Goal: Task Accomplishment & Management: Manage account settings

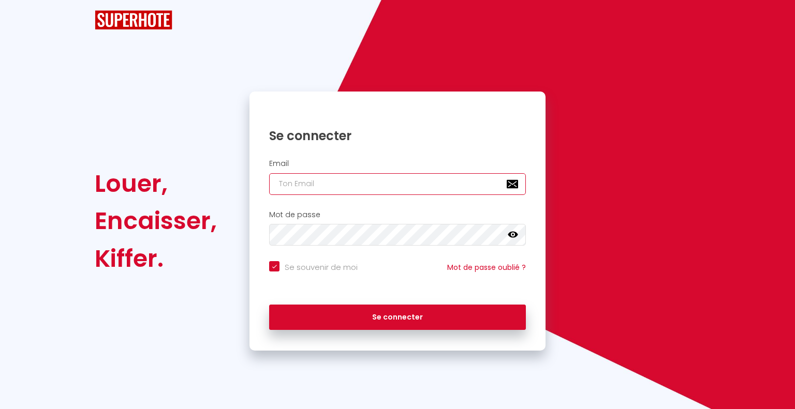
click at [339, 184] on input "email" at bounding box center [397, 184] width 257 height 22
checkbox input "true"
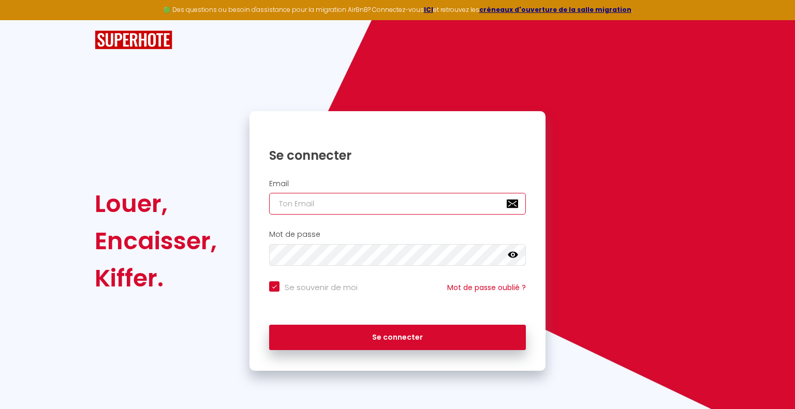
type input "n"
checkbox input "true"
type input "ni"
checkbox input "true"
type input "nic"
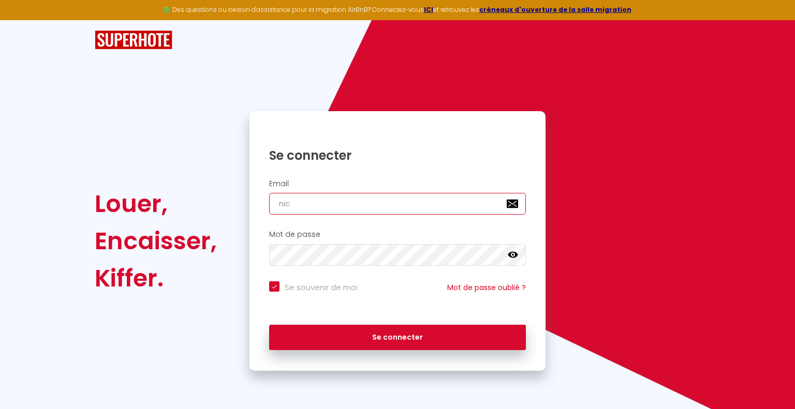
checkbox input "true"
type input "nico"
checkbox input "true"
type input "nicol"
checkbox input "true"
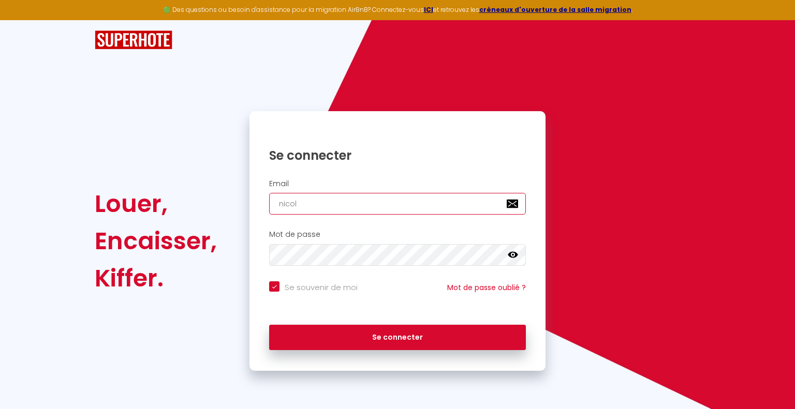
type input "nicola"
checkbox input "true"
type input "nicolas"
checkbox input "true"
type input "nicolas."
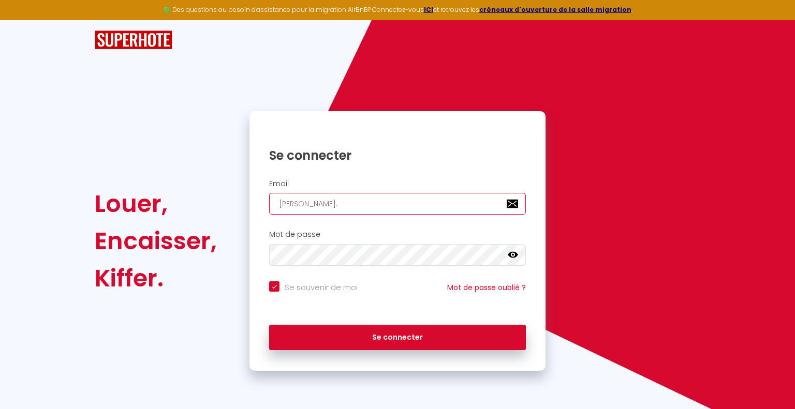
checkbox input "true"
type input "nicolas.m"
checkbox input "true"
type input "nicolas.ma"
checkbox input "true"
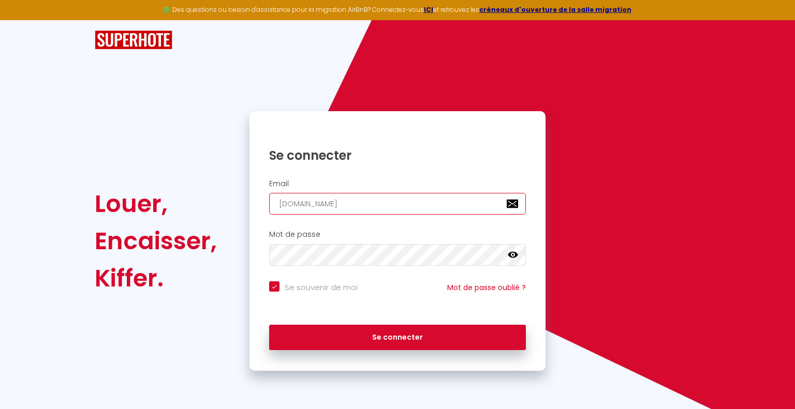
type input "nicolas.man"
checkbox input "true"
type input "nicolas.mani"
checkbox input "true"
type input "nicolas.maniv"
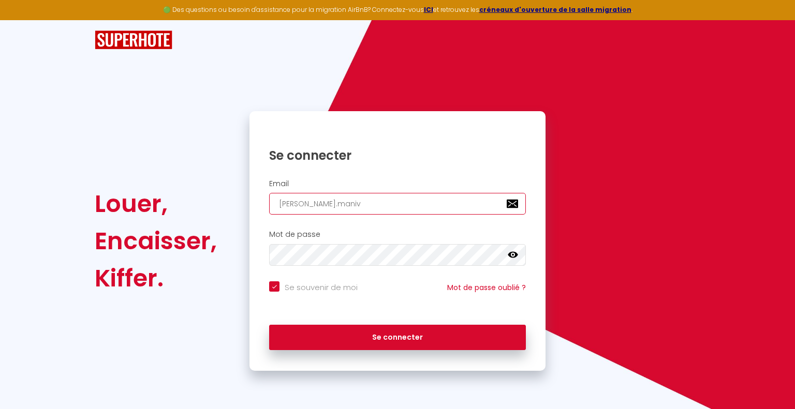
checkbox input "true"
type input "nicolas.manivo"
checkbox input "true"
type input "nicolas.manivon"
checkbox input "true"
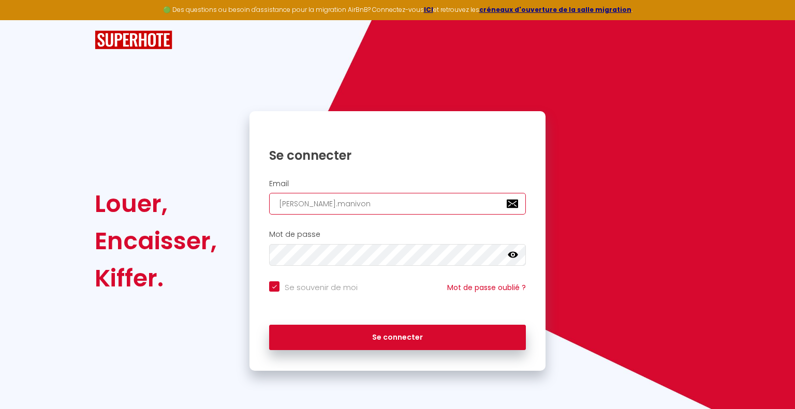
type input "nicolas.manivong"
checkbox input "true"
type input "nicolas.manivong@"
checkbox input "true"
type input "nicolas.manivong@h"
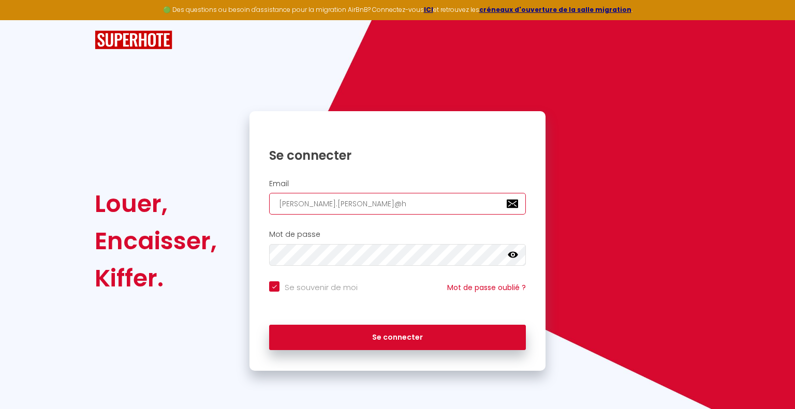
checkbox input "true"
type input "nicolas.manivong@ho"
checkbox input "true"
type input "nicolas.manivong@hot"
checkbox input "true"
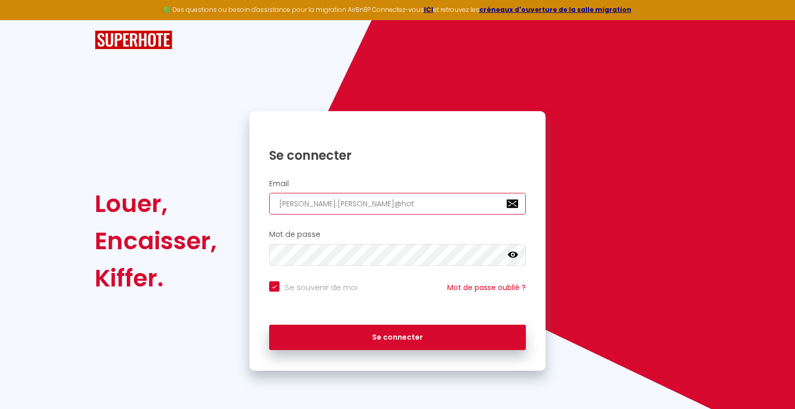
type input "nicolas.manivong@hotm"
checkbox input "true"
type input "nicolas.manivong@hotma"
checkbox input "true"
type input "nicolas.manivong@hotmai"
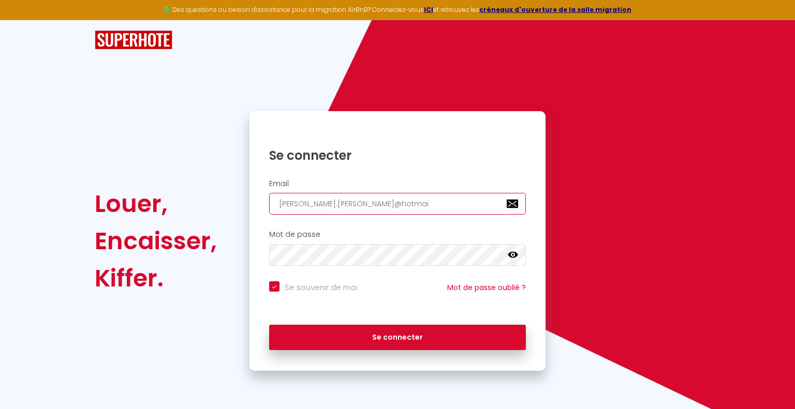
checkbox input "true"
type input "nicolas.manivong@hotmail"
checkbox input "true"
type input "nicolas.manivong@hotmail."
checkbox input "true"
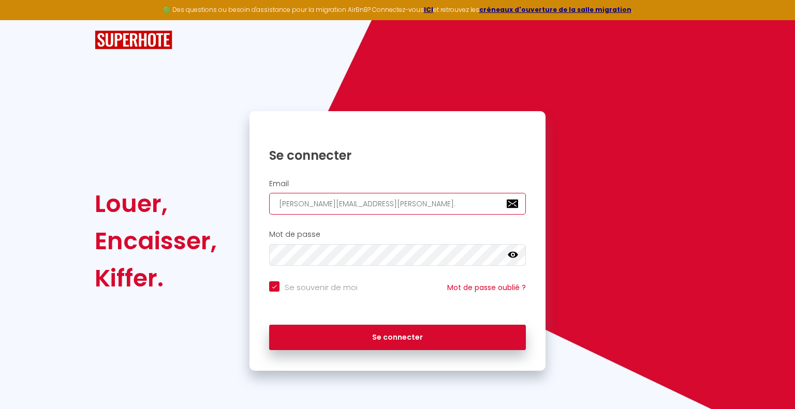
type input "nicolas.manivong@hotmail.f"
checkbox input "true"
type input "[PERSON_NAME][EMAIL_ADDRESS][DOMAIN_NAME]"
checkbox input "true"
type input "[PERSON_NAME][EMAIL_ADDRESS][DOMAIN_NAME]"
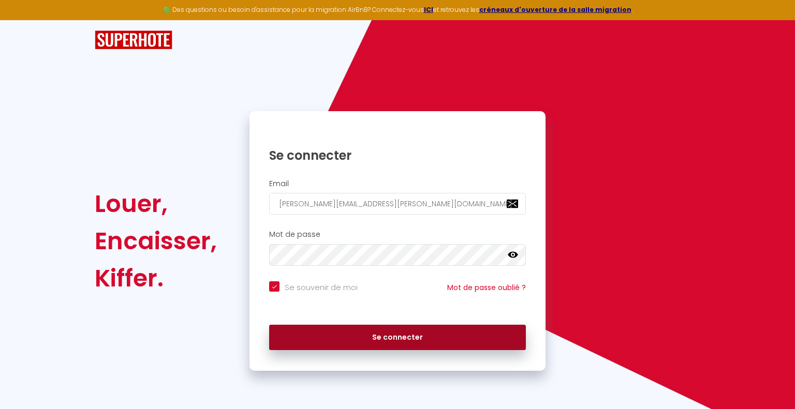
click at [359, 335] on button "Se connecter" at bounding box center [397, 338] width 257 height 26
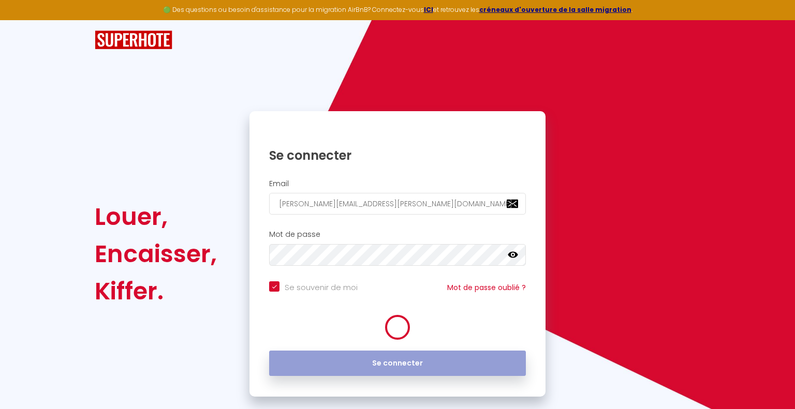
checkbox input "true"
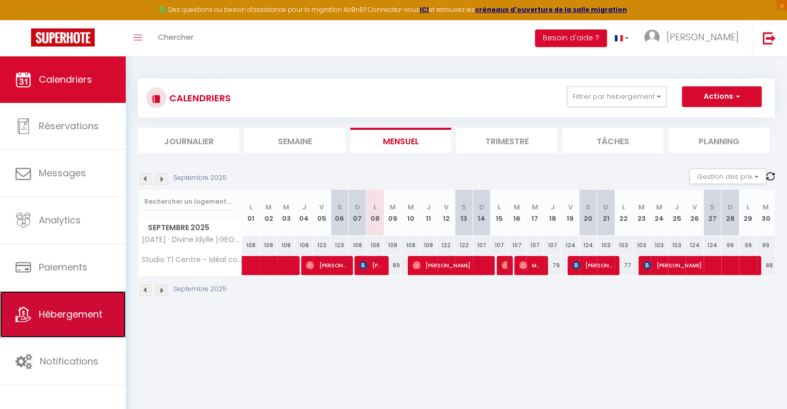
click at [67, 304] on link "Hébergement" at bounding box center [63, 314] width 126 height 47
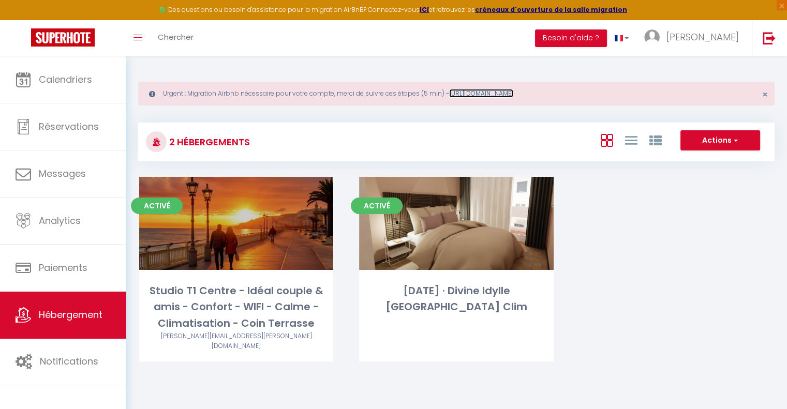
click at [496, 93] on link "https://superhote.com/migration-airbnb" at bounding box center [481, 93] width 64 height 9
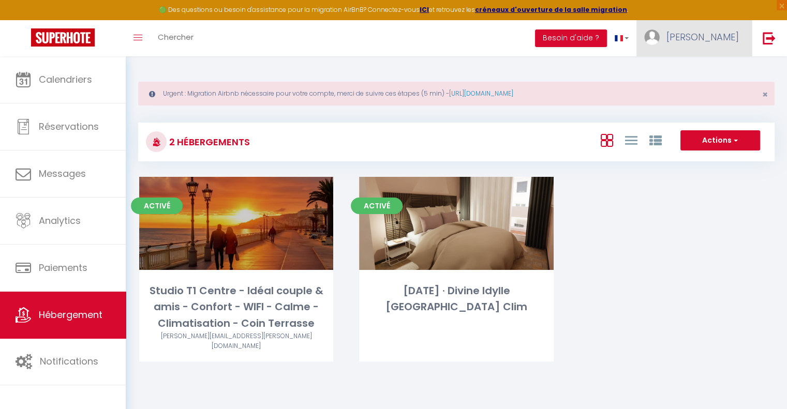
click at [739, 36] on link "[PERSON_NAME]" at bounding box center [694, 38] width 115 height 36
click at [714, 72] on link "Paramètres" at bounding box center [710, 72] width 77 height 18
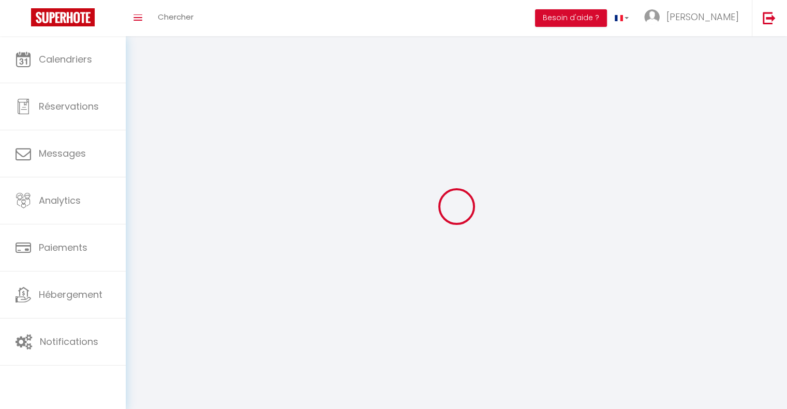
type input "[PERSON_NAME]"
type input "[PHONE_NUMBER]"
type input "[STREET_ADDRESS][DATE]"
type input "69100"
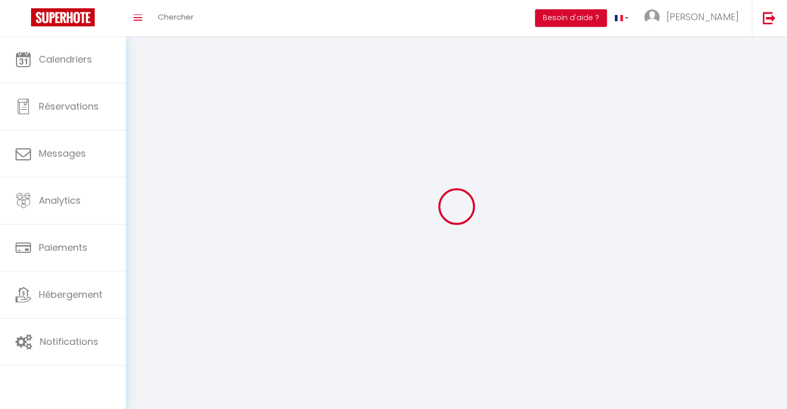
type input "[GEOGRAPHIC_DATA]"
type input "qKyidroQlBJm2qRVDyq0qekeU"
type input "y41iQbZ6ial8Kpg6iMumQj4CL"
select select "28"
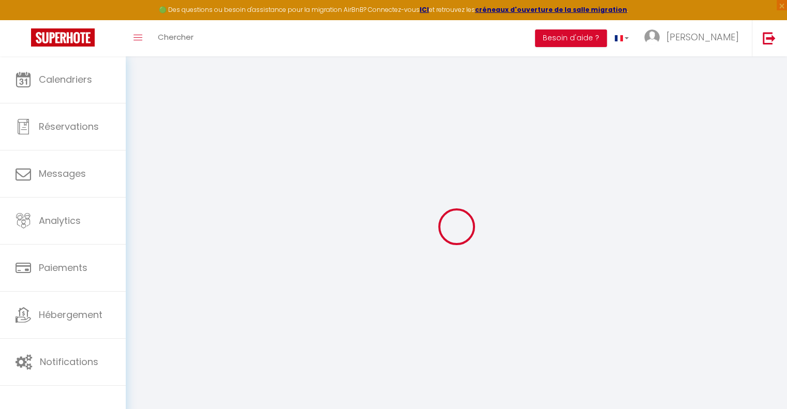
type input "qKyidroQlBJm2qRVDyq0qekeU"
type input "y41iQbZ6ial8Kpg6iMumQj4CL"
type input "[URL][DOMAIN_NAME]"
select select "fr"
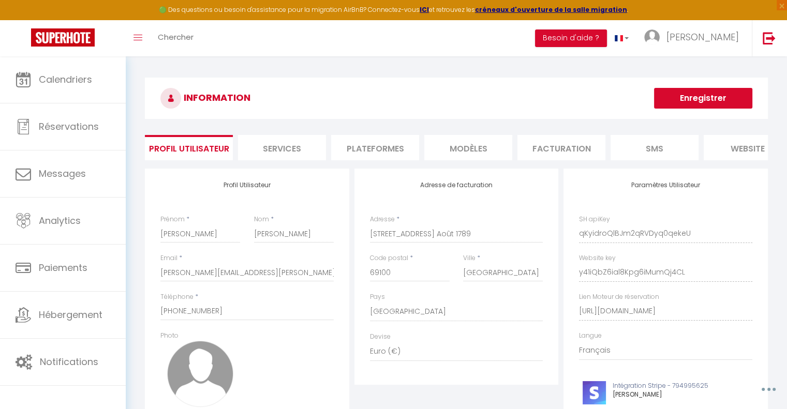
click at [375, 148] on li "Plateformes" at bounding box center [375, 147] width 88 height 25
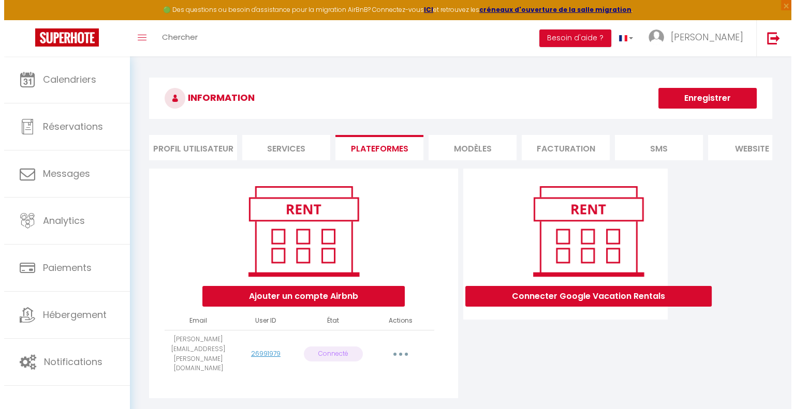
scroll to position [56, 0]
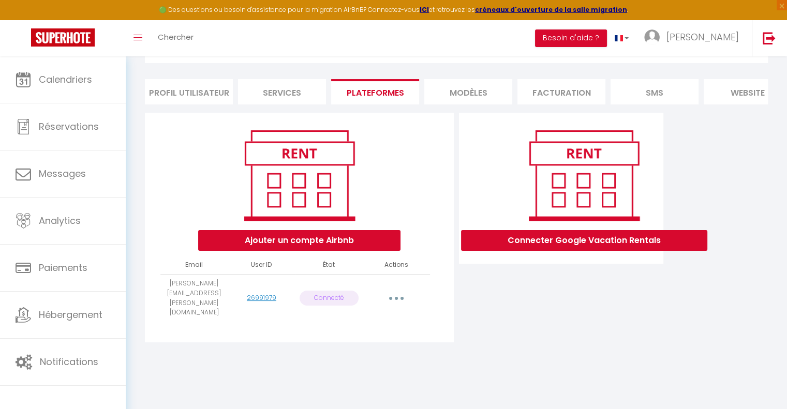
click at [385, 293] on button "button" at bounding box center [396, 298] width 29 height 17
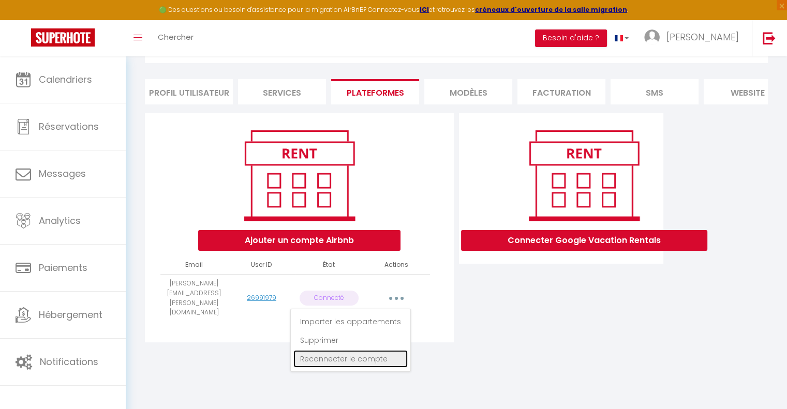
click at [335, 360] on link "Reconnecter le compte" at bounding box center [350, 359] width 114 height 18
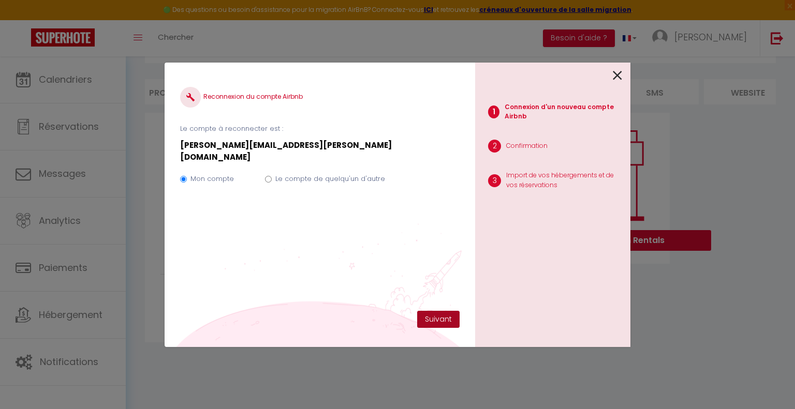
click at [441, 316] on button "Suivant" at bounding box center [438, 320] width 42 height 18
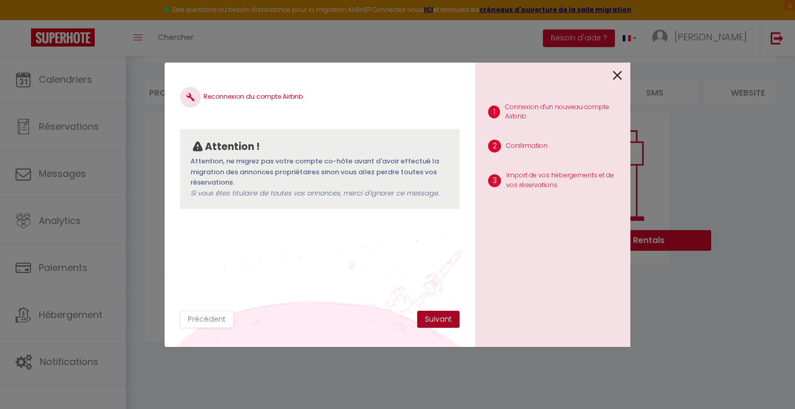
click at [439, 322] on button "Suivant" at bounding box center [438, 320] width 42 height 18
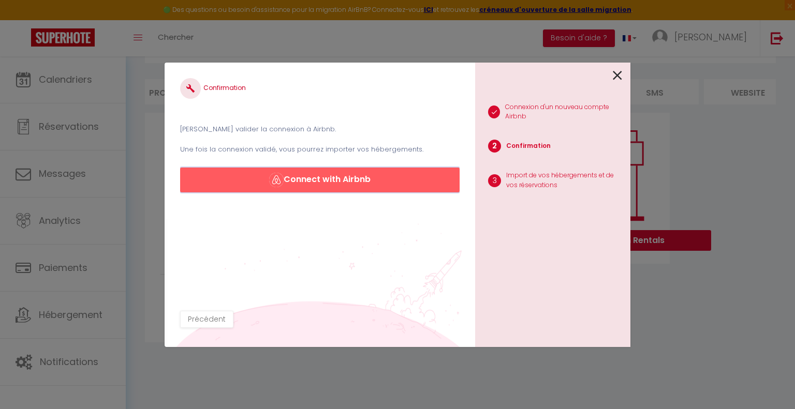
click at [354, 180] on button "Connect with Airbnb" at bounding box center [319, 180] width 279 height 25
click at [293, 172] on button "Connect with Airbnb" at bounding box center [319, 180] width 279 height 25
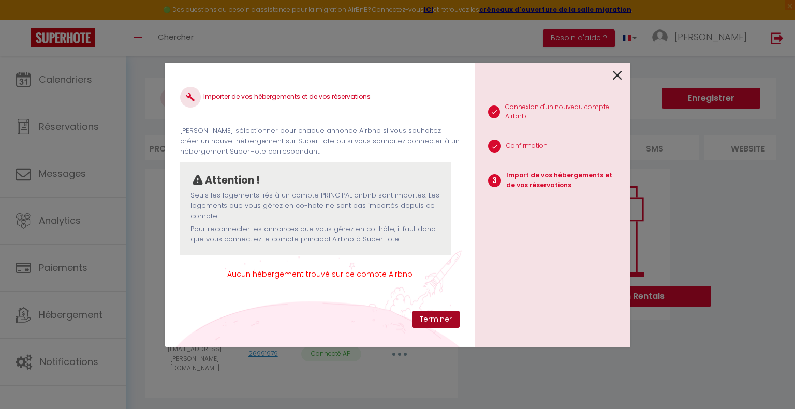
click at [437, 314] on button "Terminer" at bounding box center [436, 320] width 48 height 18
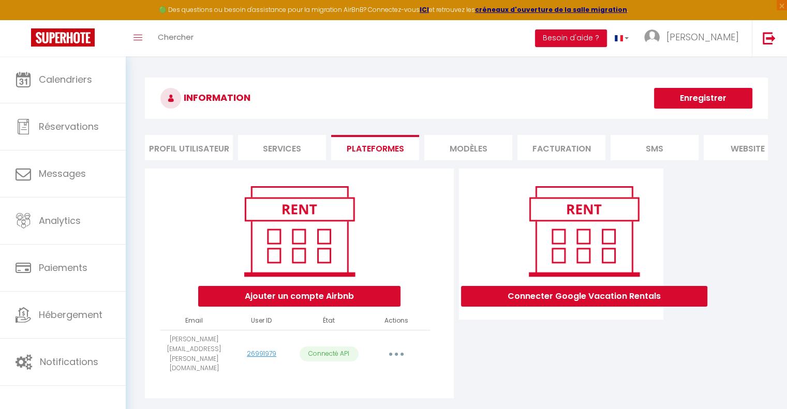
click at [397, 356] on button "button" at bounding box center [396, 354] width 29 height 17
click at [449, 369] on div "Ajouter un compte Airbnb Email User ID État Actions nicolas.manivong@hotmail.fr…" at bounding box center [299, 284] width 309 height 230
click at [307, 351] on p "Connecté API" at bounding box center [329, 354] width 59 height 15
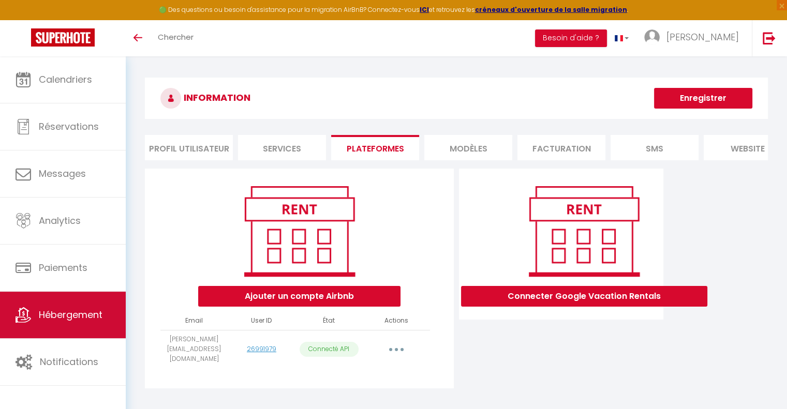
click at [54, 314] on span "Hébergement" at bounding box center [71, 314] width 64 height 13
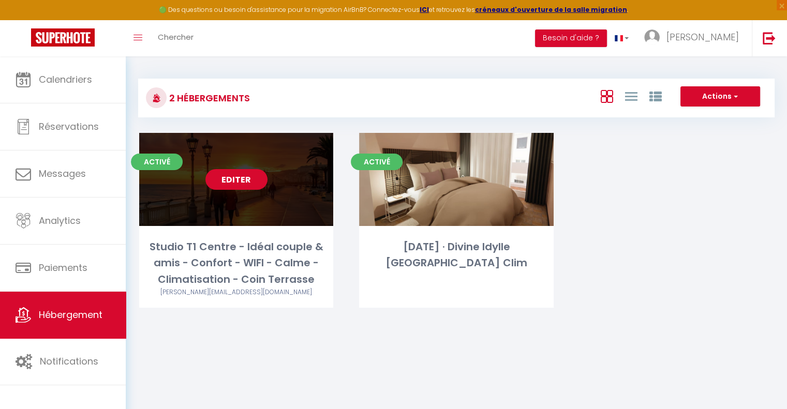
click at [222, 189] on link "Editer" at bounding box center [236, 179] width 62 height 21
select select "3"
select select "2"
select select "1"
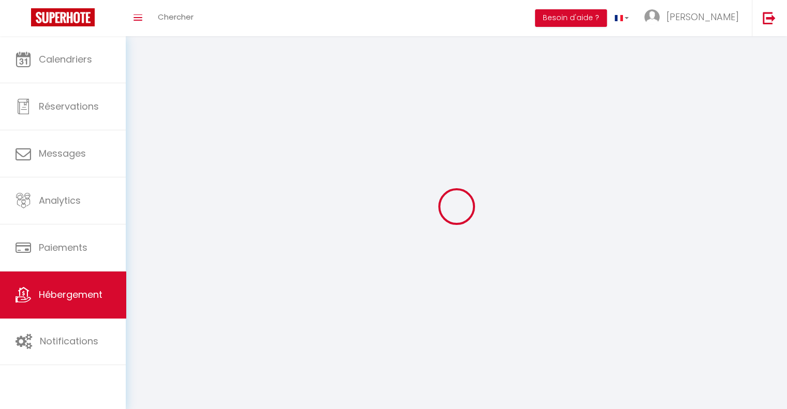
select select
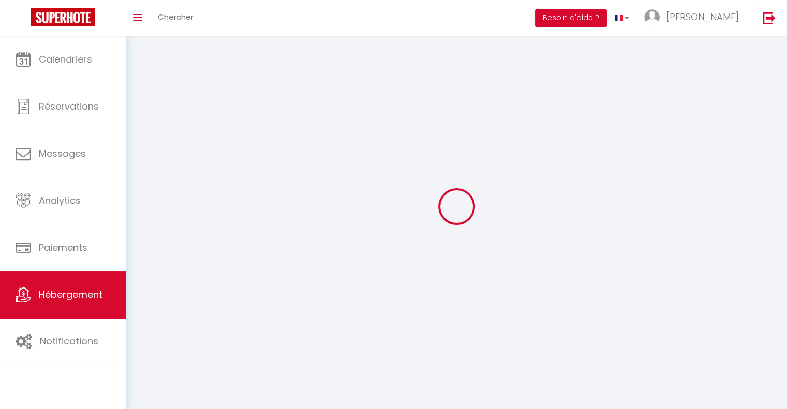
checkbox input "false"
select select
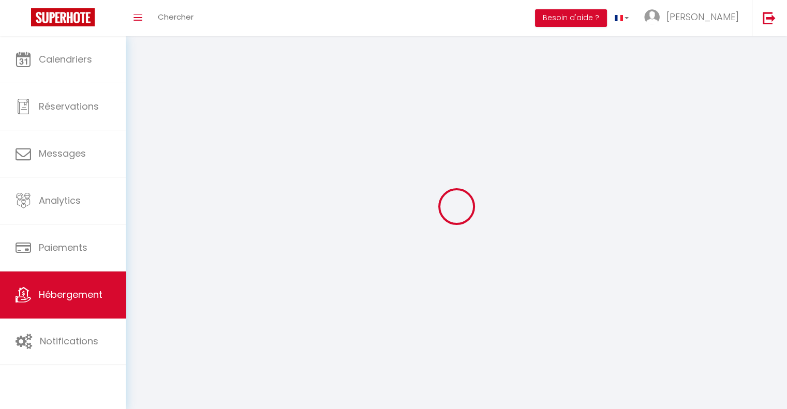
select select
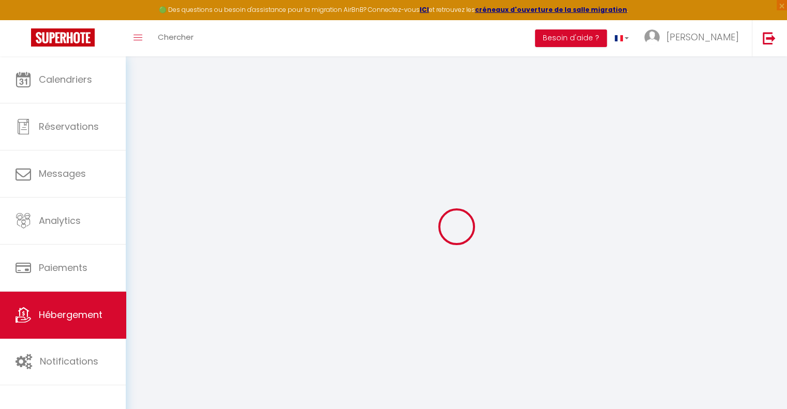
select select "4454-1040577318708075694"
select select "+ 15 %"
select select "+ 67 %"
checkbox input "false"
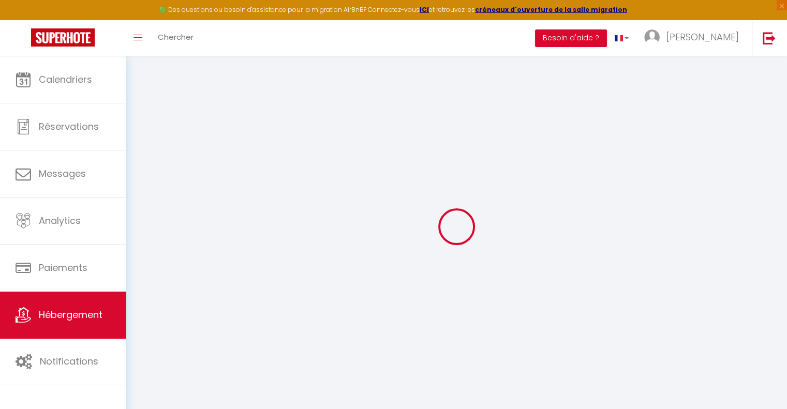
checkbox input "true"
checkbox input "false"
select select
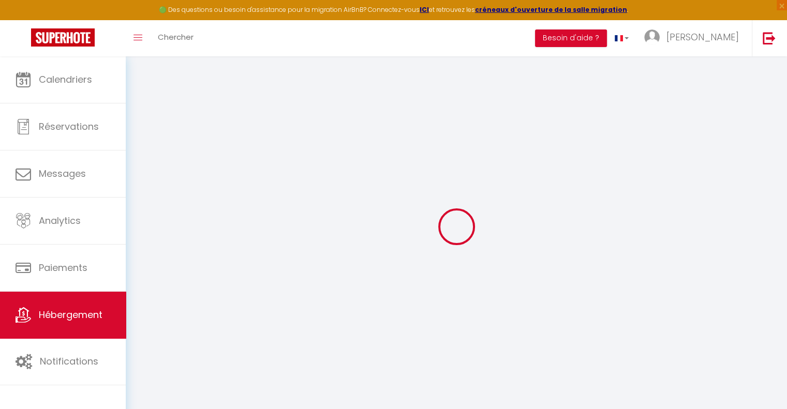
select select
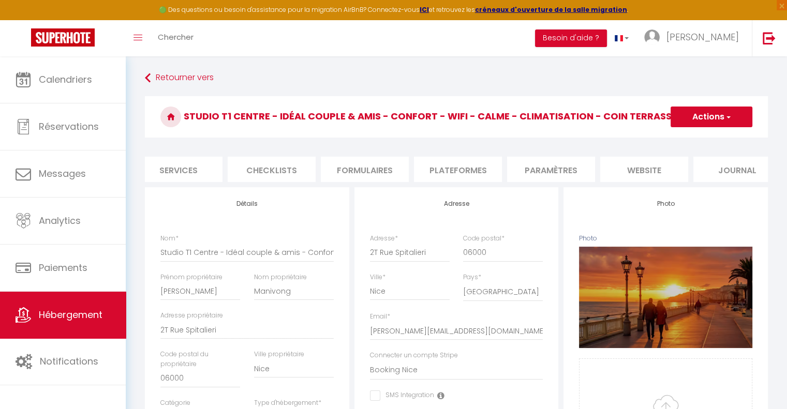
scroll to position [0, 308]
click at [431, 171] on li "Plateformes" at bounding box center [439, 169] width 88 height 25
select select
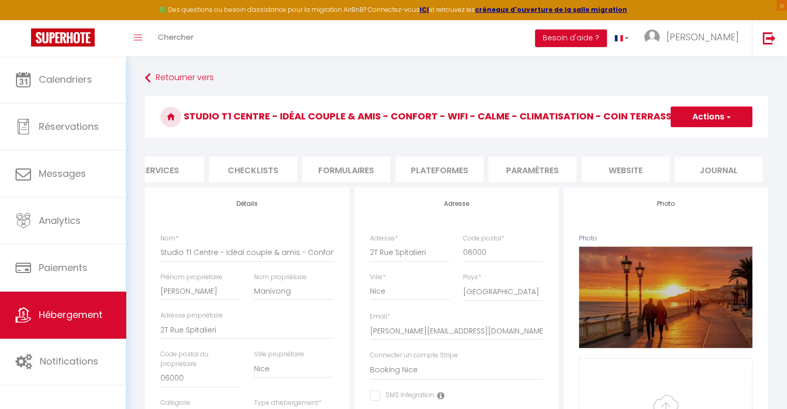
select select
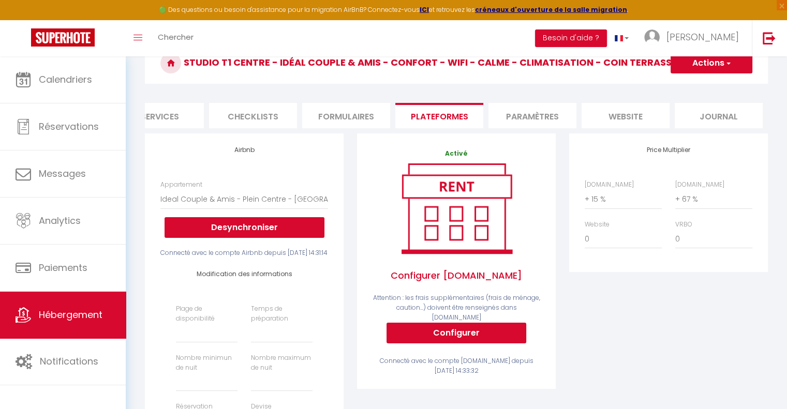
scroll to position [55, 0]
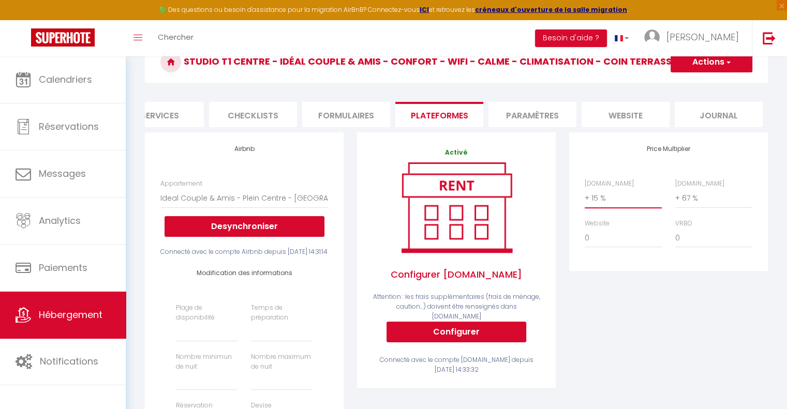
click at [620, 208] on select "0 + 1 % + 2 % + 3 % + 4 % + 5 % + 6 % + 7 % + 8 % + 9 %" at bounding box center [623, 198] width 77 height 20
click at [606, 337] on div "Price Multiplier Airbnb.com 0 + 1 % + 2 % + 3 % + 4 % + 5 % + 6 % + 7 %" at bounding box center [669, 337] width 212 height 411
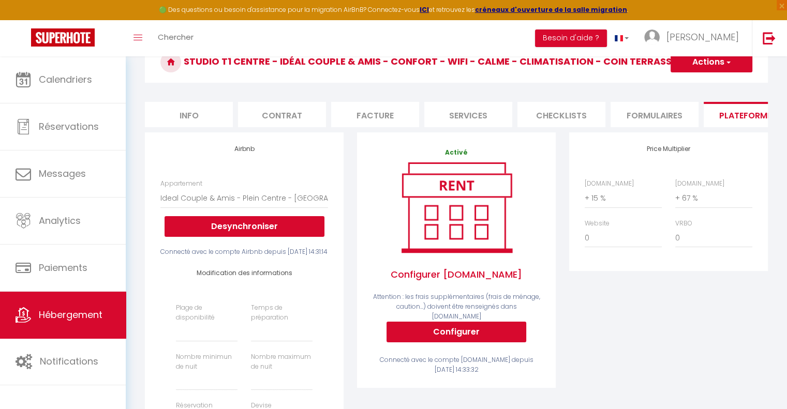
click at [190, 115] on li "Info" at bounding box center [189, 114] width 88 height 25
checkbox input "false"
checkbox input "true"
checkbox input "false"
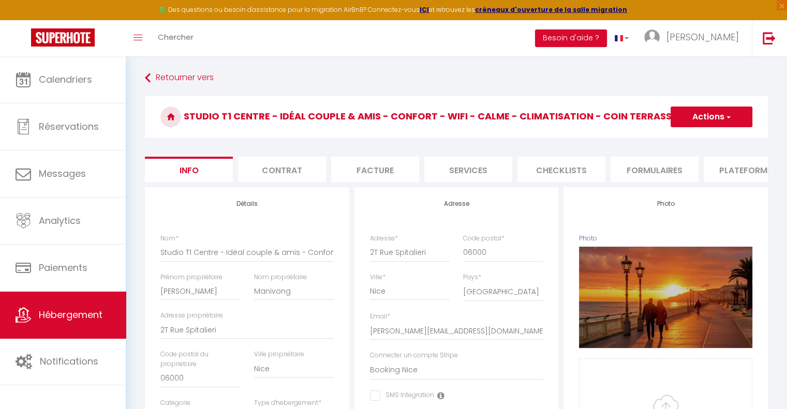
click at [288, 166] on li "Contrat" at bounding box center [282, 169] width 88 height 25
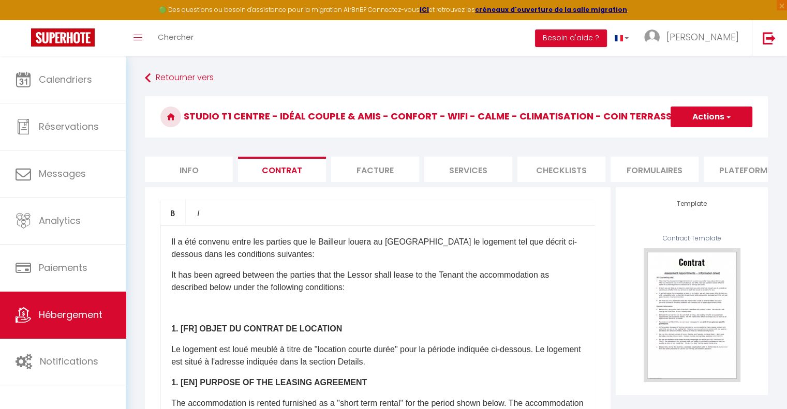
click at [380, 173] on li "Facture" at bounding box center [375, 169] width 88 height 25
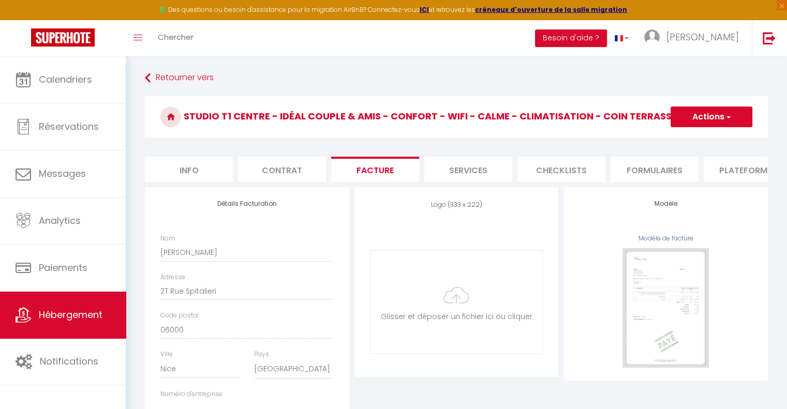
click at [474, 167] on li "Services" at bounding box center [468, 169] width 88 height 25
select select
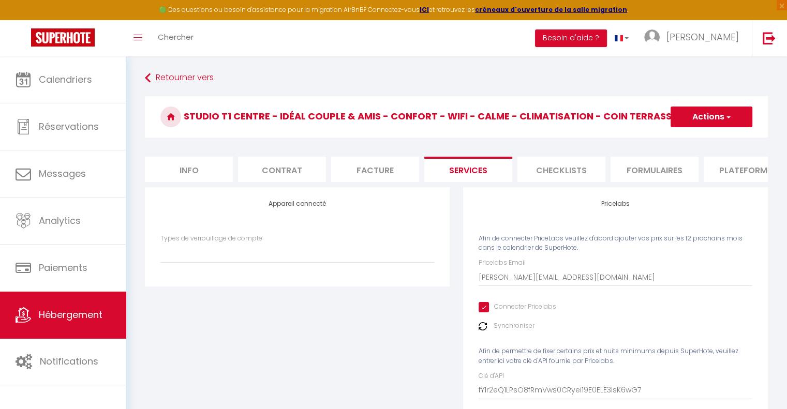
click at [544, 177] on li "Checklists" at bounding box center [561, 169] width 88 height 25
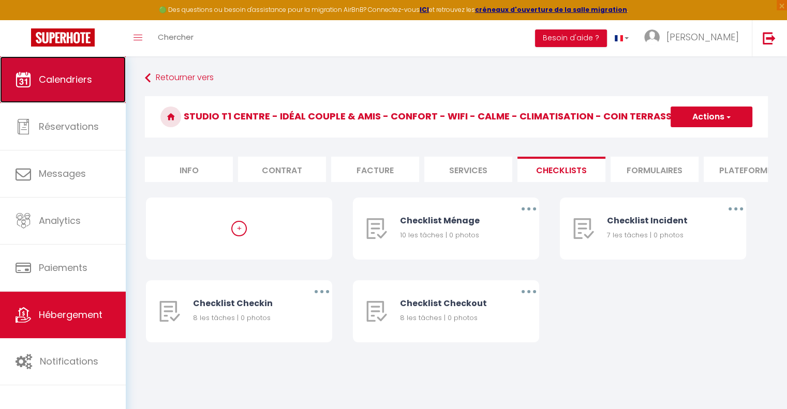
click at [57, 93] on link "Calendriers" at bounding box center [63, 79] width 126 height 47
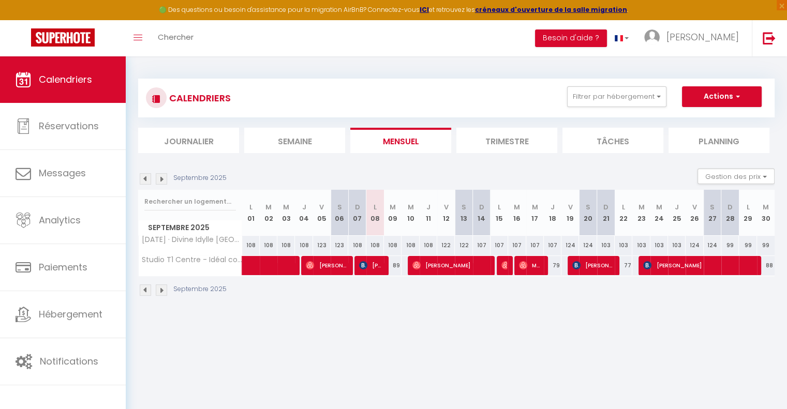
click at [397, 269] on div "89" at bounding box center [393, 265] width 18 height 19
type input "89"
type input "Mar 09 Septembre 2025"
type input "Mer 10 Septembre 2025"
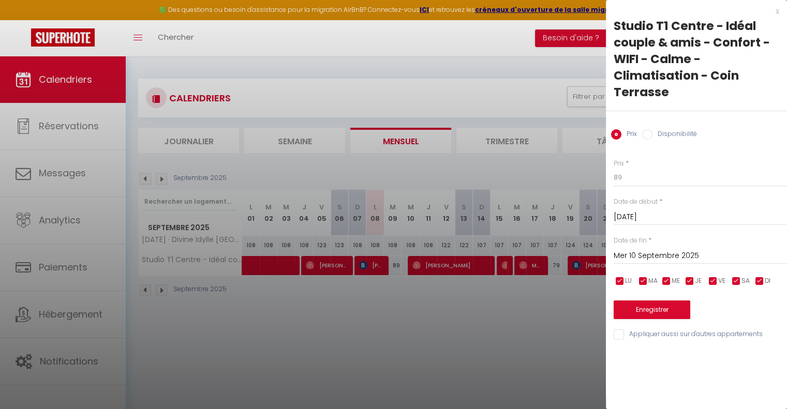
click at [501, 336] on div at bounding box center [393, 204] width 787 height 409
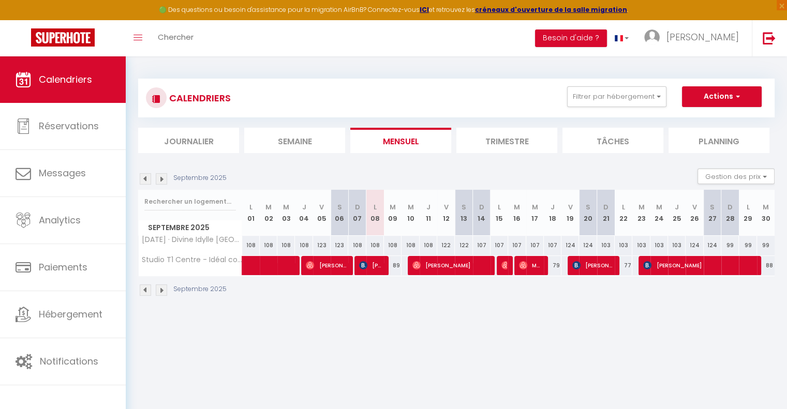
click at [392, 264] on div "89" at bounding box center [393, 265] width 18 height 19
type input "89"
type input "Mar 09 Septembre 2025"
type input "Mer 10 Septembre 2025"
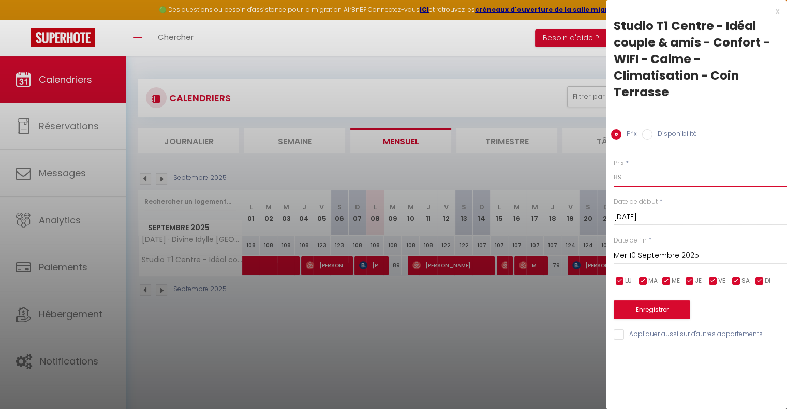
click at [628, 177] on input "89" at bounding box center [700, 177] width 173 height 19
type input "8"
type input "75"
click at [643, 308] on button "Enregistrer" at bounding box center [652, 310] width 77 height 19
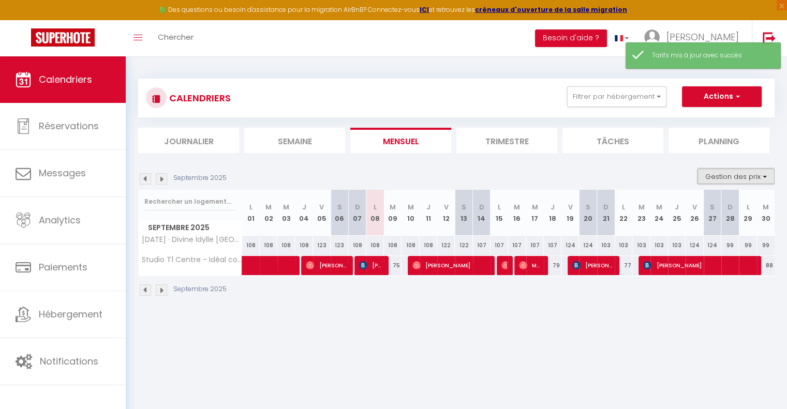
click at [731, 182] on button "Gestion des prix" at bounding box center [736, 177] width 77 height 16
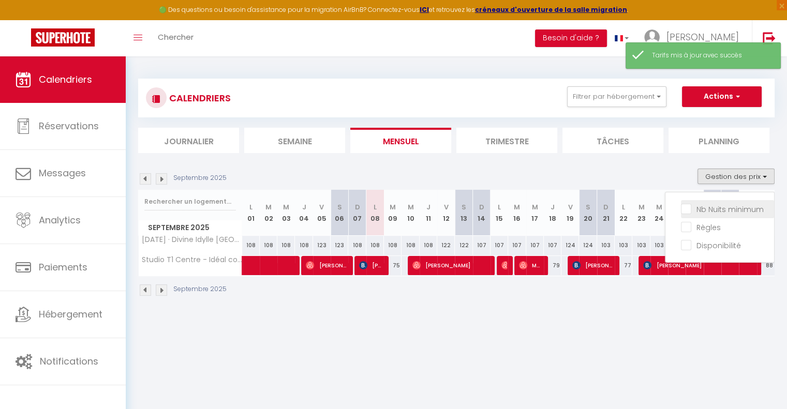
click at [701, 205] on input "Nb Nuits minimum" at bounding box center [727, 208] width 93 height 10
checkbox input "true"
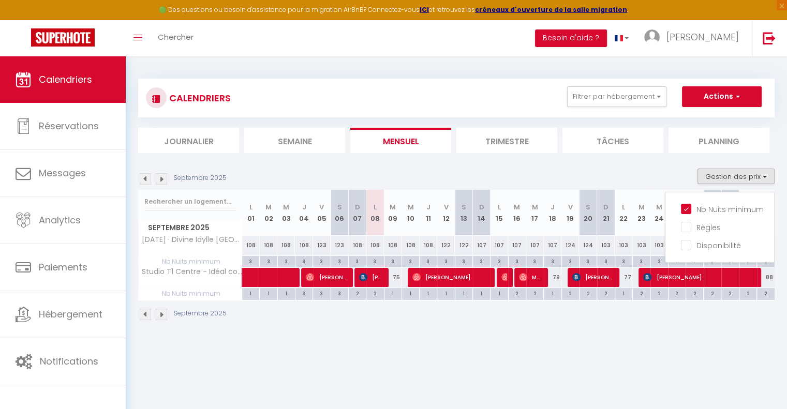
click at [705, 333] on div "CALENDRIERS Filtrer par hébergement Tous Studio T1 Centre - Idéal couple & amis…" at bounding box center [456, 199] width 661 height 287
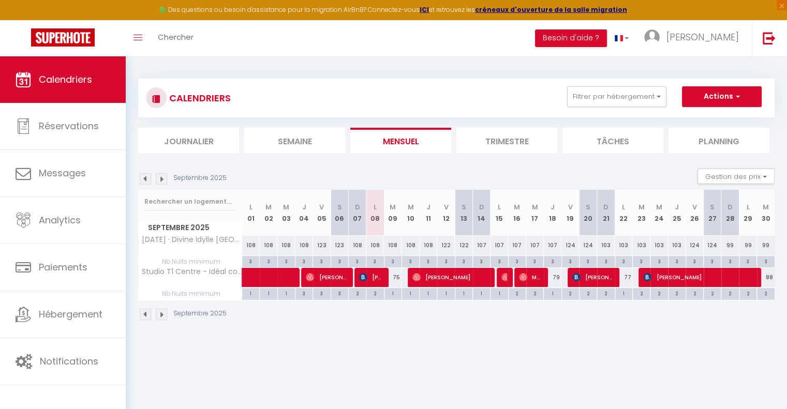
click at [556, 275] on div "79" at bounding box center [553, 277] width 18 height 19
type input "79"
type input "Jeu 18 Septembre 2025"
type input "Ven 19 Septembre 2025"
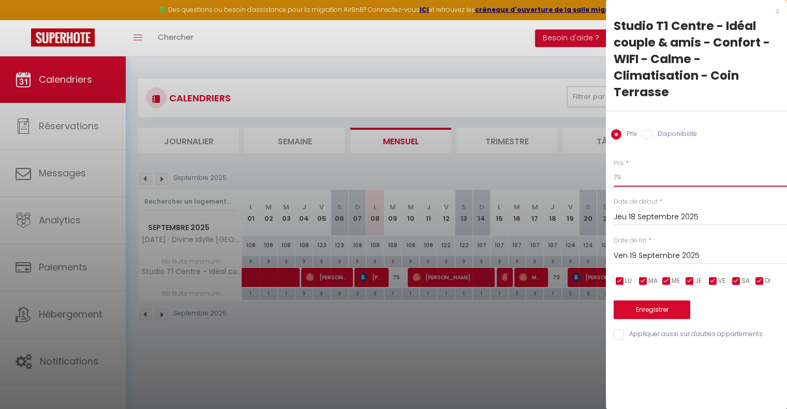
click at [629, 177] on input "79" at bounding box center [700, 177] width 173 height 19
type input "75"
click at [643, 302] on button "Enregistrer" at bounding box center [652, 310] width 77 height 19
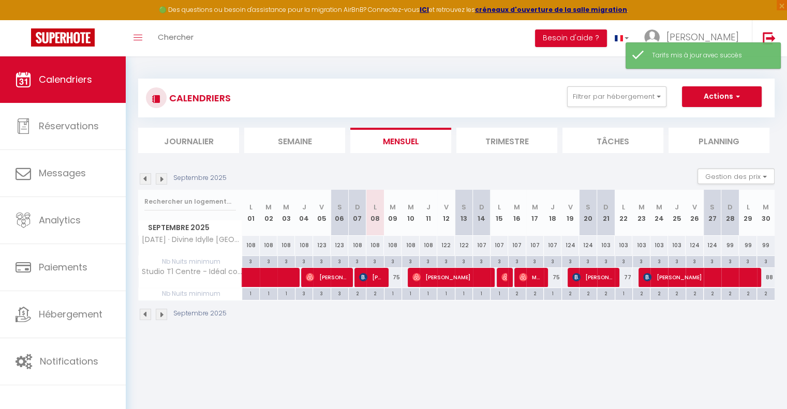
click at [625, 275] on div "77" at bounding box center [624, 277] width 18 height 19
type input "77"
type input "Lun 22 Septembre 2025"
type input "Mar 23 Septembre 2025"
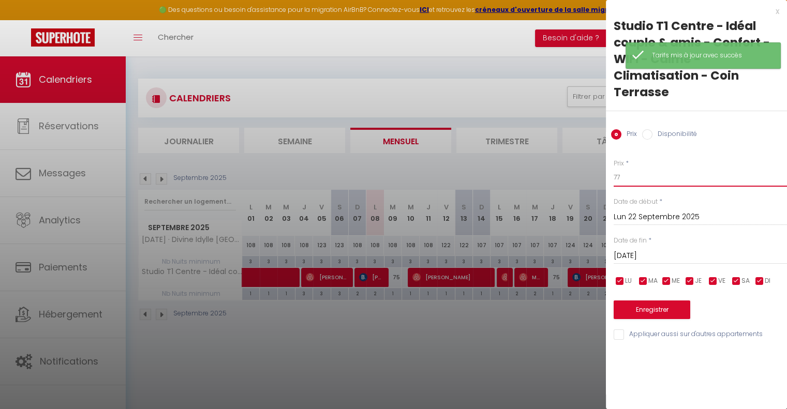
click at [633, 182] on input "77" at bounding box center [700, 177] width 173 height 19
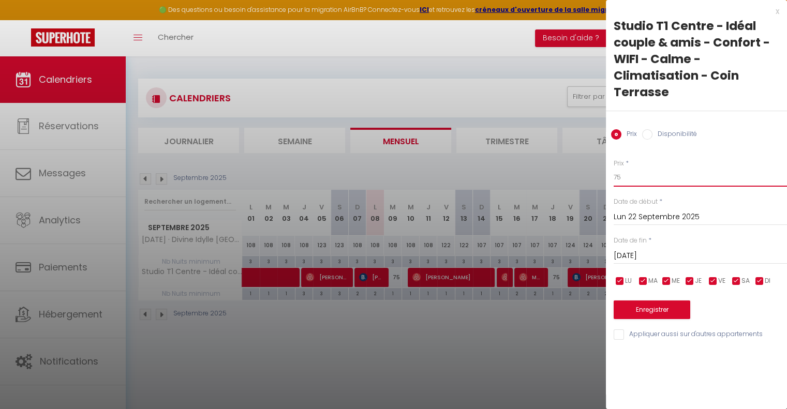
type input "75"
click at [660, 303] on button "Enregistrer" at bounding box center [652, 310] width 77 height 19
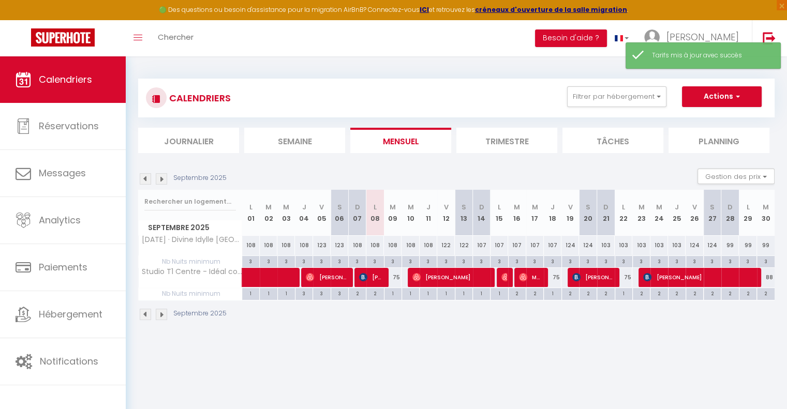
click at [512, 145] on li "Trimestre" at bounding box center [506, 140] width 101 height 25
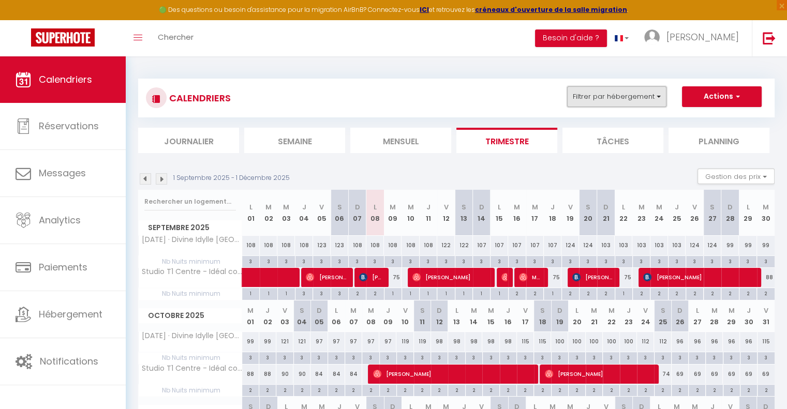
click at [590, 94] on button "Filtrer par hébergement" at bounding box center [616, 96] width 99 height 21
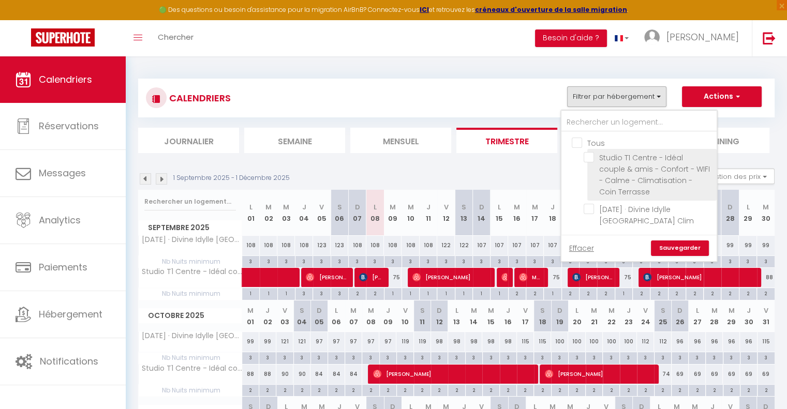
click at [590, 158] on input "Studio T1 Centre - Idéal couple & amis - Confort - WIFI - Calme - Climatisation…" at bounding box center [648, 157] width 129 height 10
checkbox input "true"
checkbox input "false"
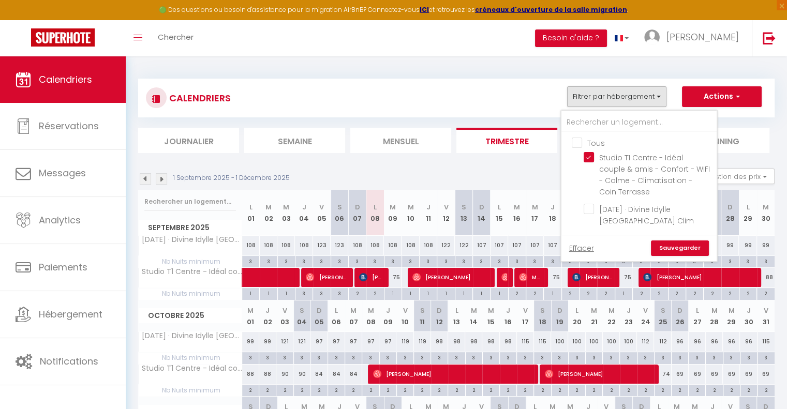
click at [671, 247] on link "Sauvegarder" at bounding box center [680, 249] width 58 height 16
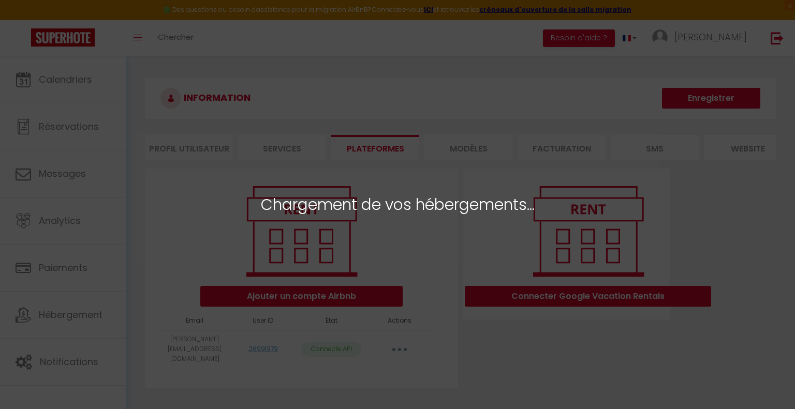
select select "59194"
select select
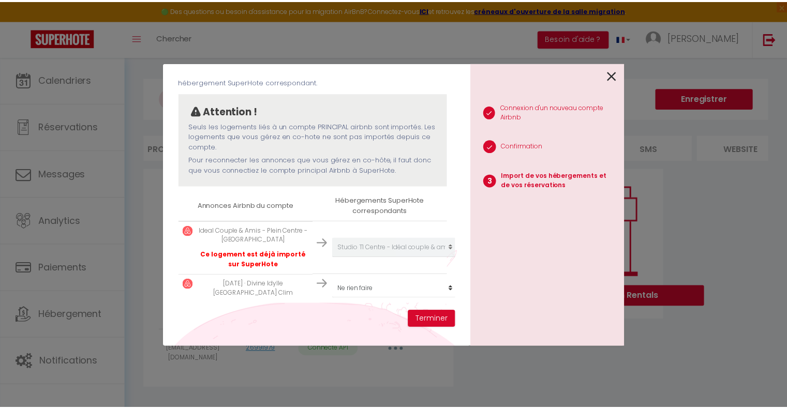
scroll to position [77, 3]
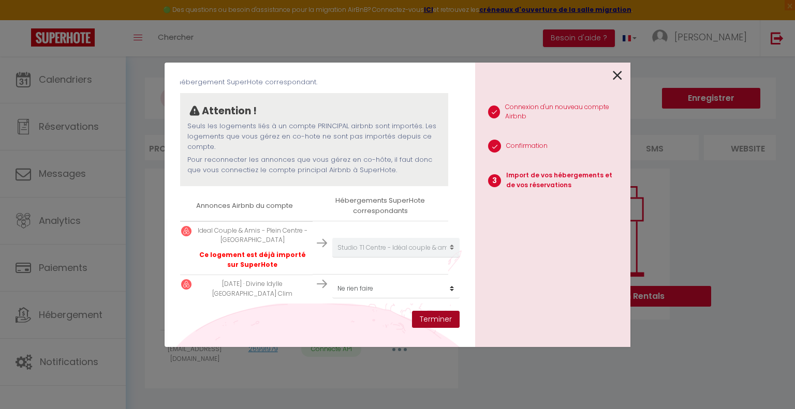
click at [435, 320] on button "Terminer" at bounding box center [436, 320] width 48 height 18
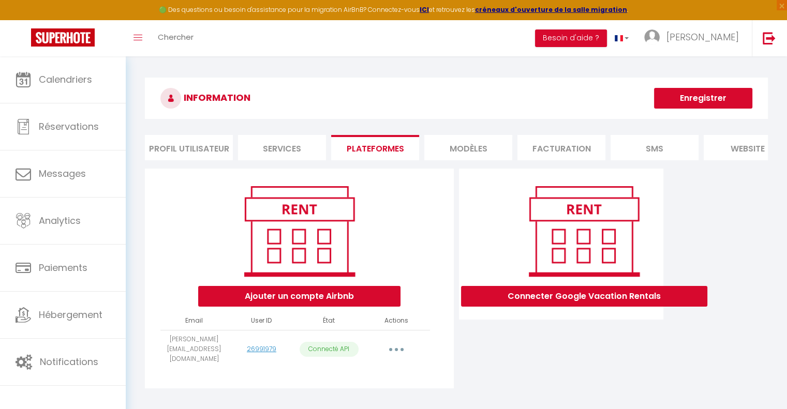
click at [202, 150] on li "Profil Utilisateur" at bounding box center [189, 147] width 88 height 25
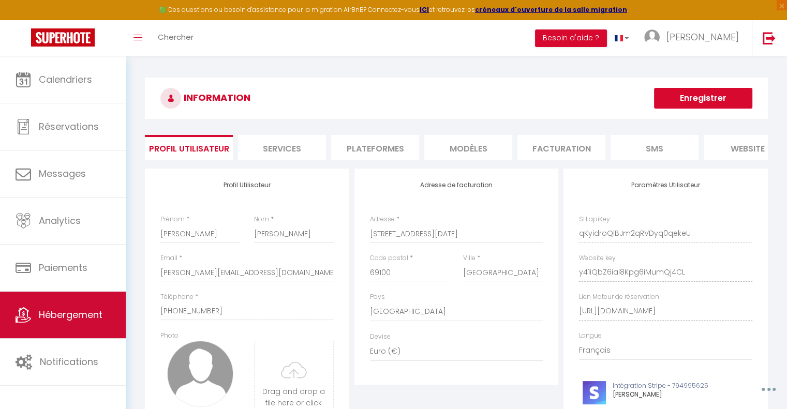
click at [96, 317] on span "Hébergement" at bounding box center [71, 314] width 64 height 13
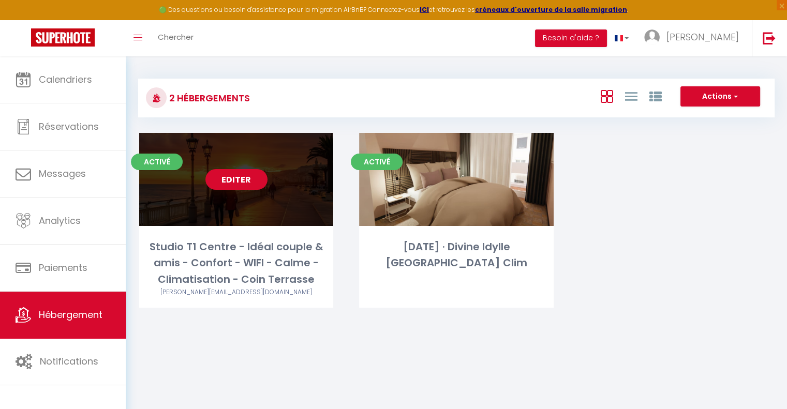
click at [238, 174] on link "Editer" at bounding box center [236, 179] width 62 height 21
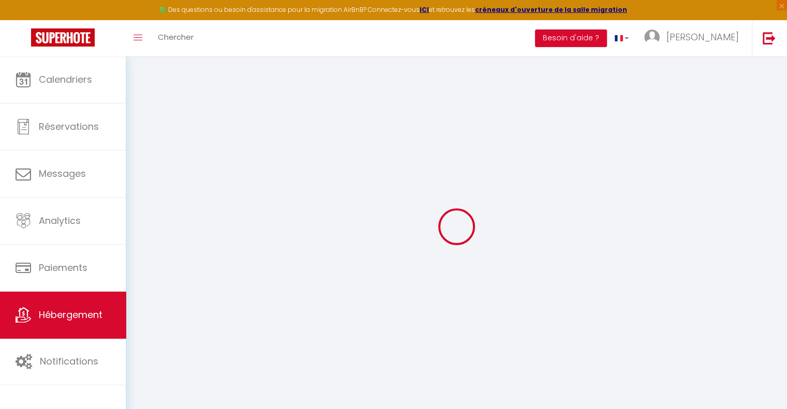
select select "28"
select select
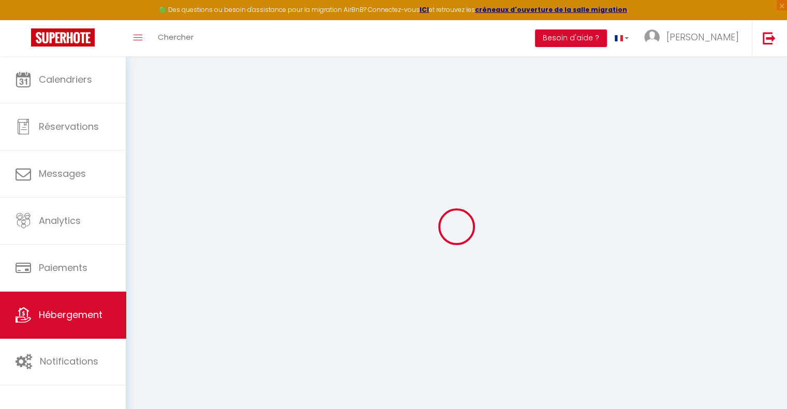
select select
checkbox input "false"
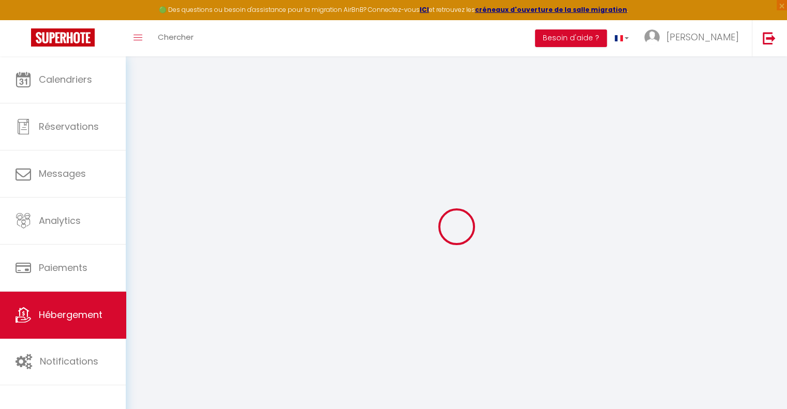
checkbox input "false"
select select
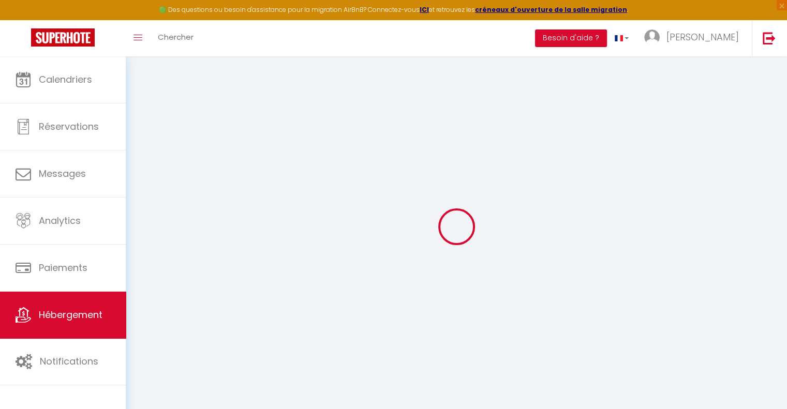
select select
checkbox input "false"
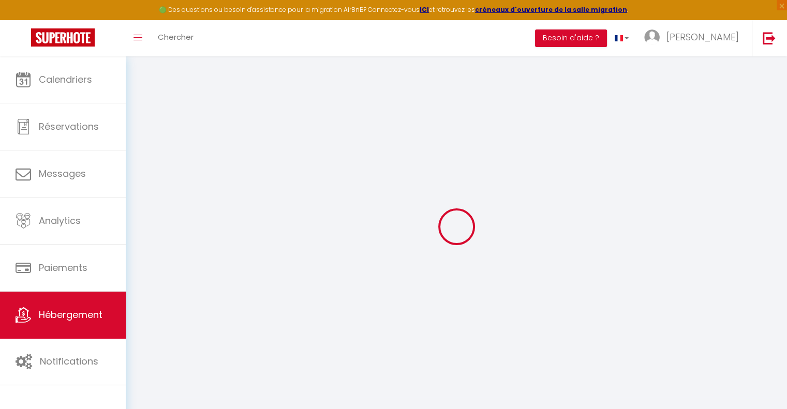
checkbox input "false"
select select
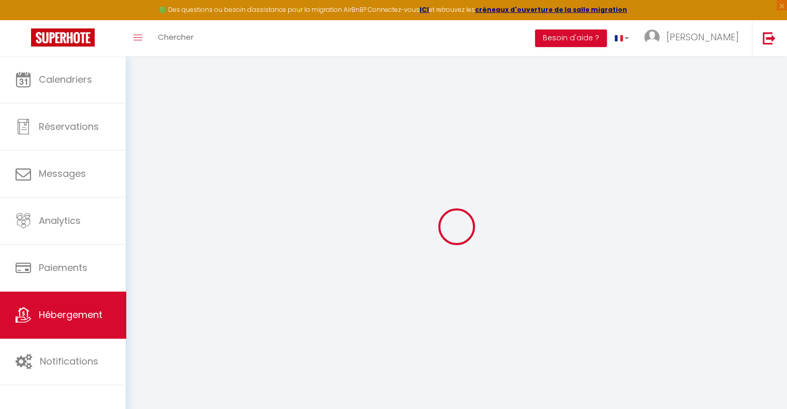
type input "Studio T1 Centre - Idéal couple & amis - Confort - WIFI - Calme - Climatisation…"
type input "[PERSON_NAME]"
type input "Manivong"
type input "2T Rue Spitalieri"
type input "06000"
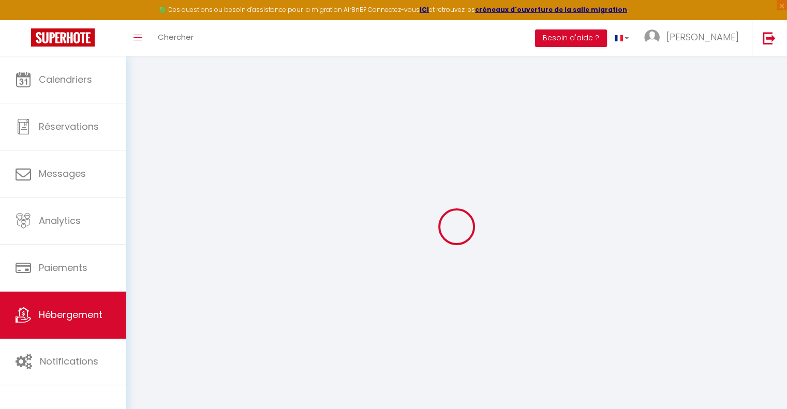
type input "Nice"
select select "2"
type input "42"
type input "35"
type input "4.00"
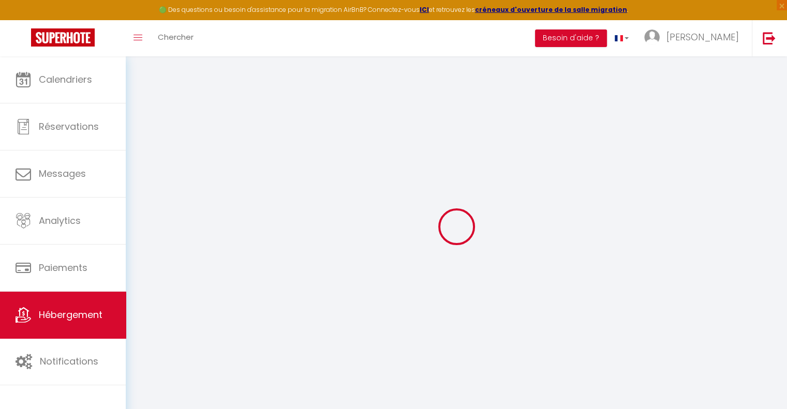
type input "300"
select select
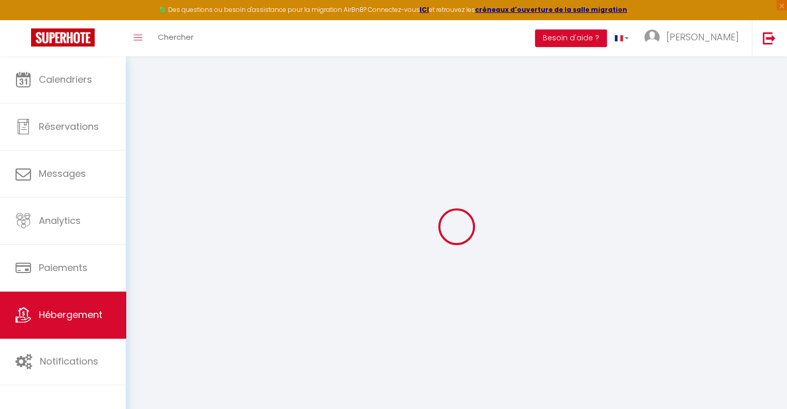
select select
type input "2T Rue Spitalieri"
type input "06000"
type input "Nice"
type input "[PERSON_NAME][EMAIL_ADDRESS][PERSON_NAME][DOMAIN_NAME]"
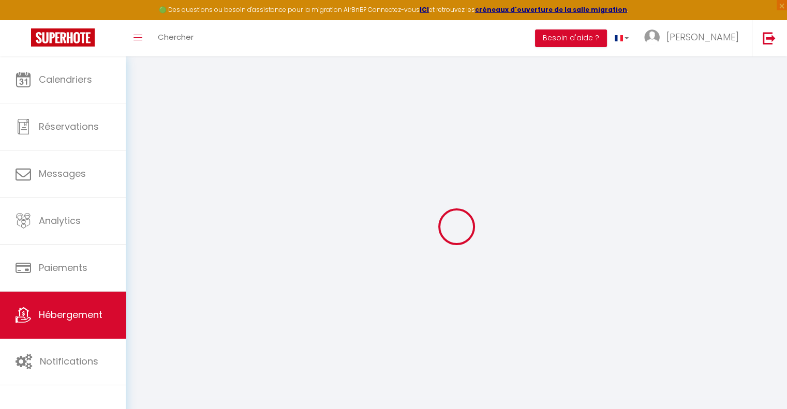
select select "11247"
checkbox input "false"
checkbox input "true"
checkbox input "false"
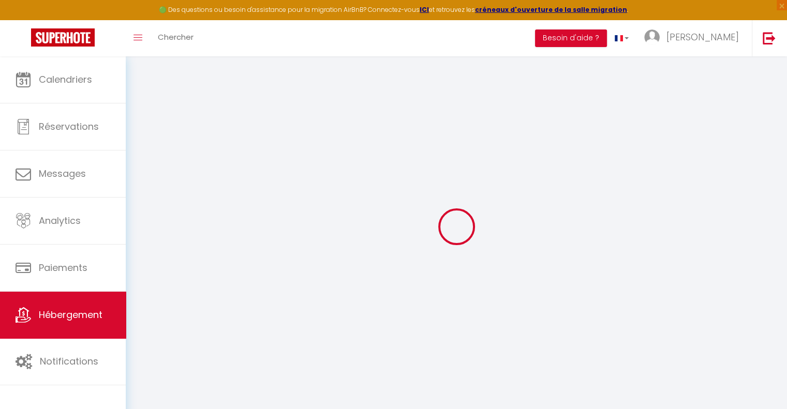
type input "0"
select select
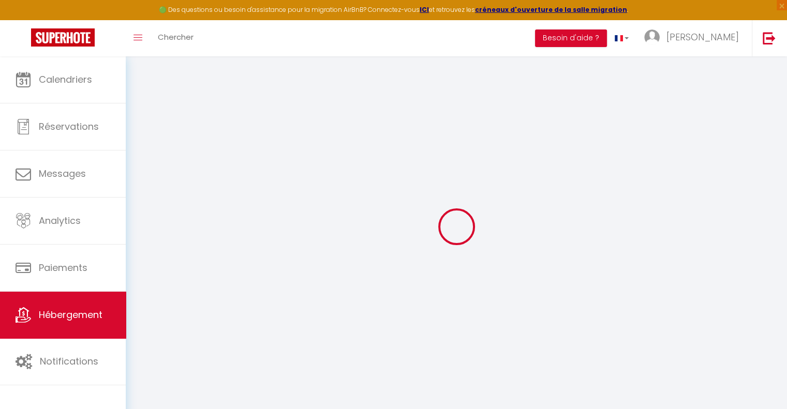
select select
checkbox input "false"
checkbox input "true"
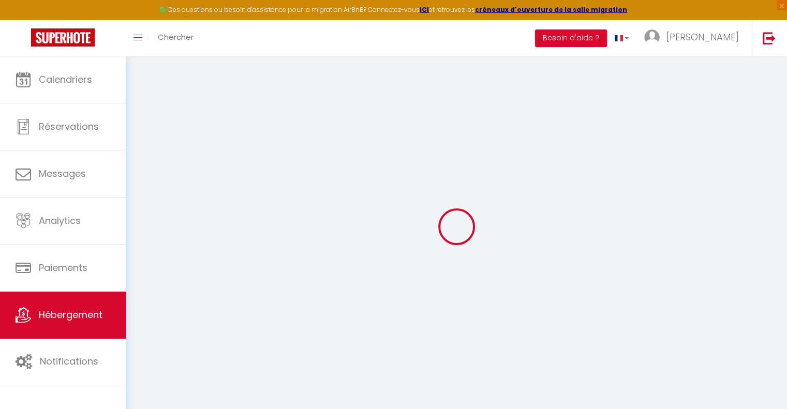
checkbox input "false"
select select "+ 15 %"
select select "+ 67 %"
checkbox input "false"
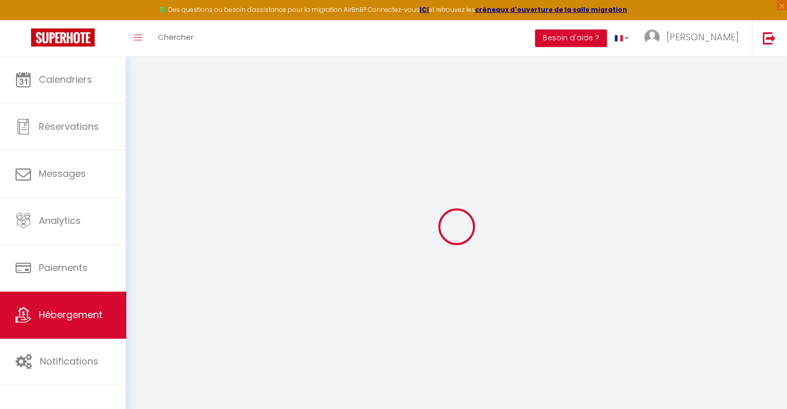
checkbox input "true"
checkbox input "false"
select select "365"
select select "well_reviewed_guests"
select select "EUR"
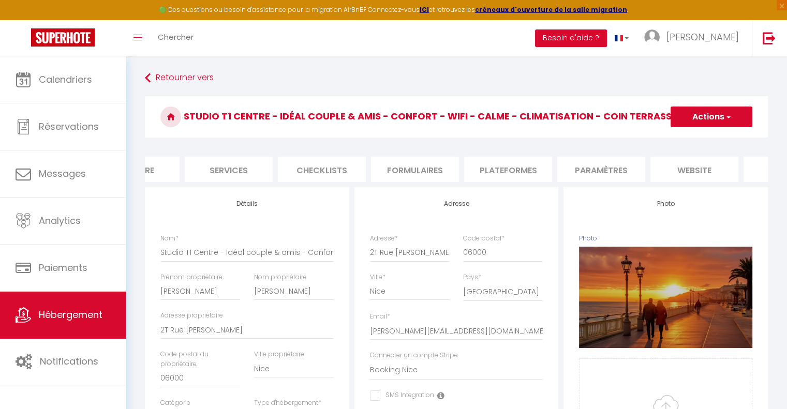
scroll to position [0, 238]
click at [515, 174] on li "Plateformes" at bounding box center [510, 169] width 88 height 25
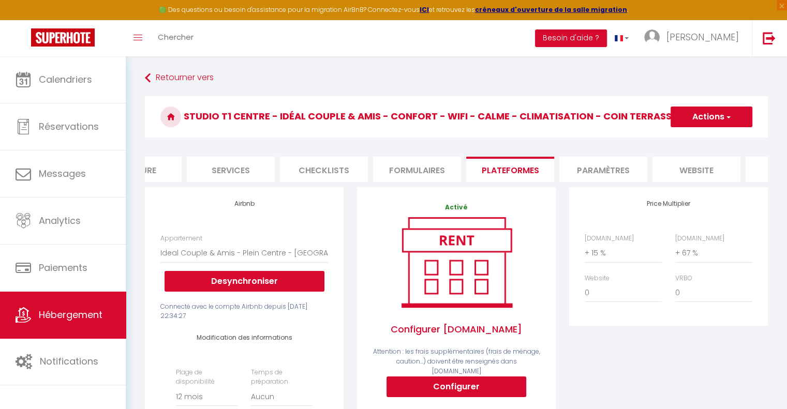
click at [598, 169] on li "Paramètres" at bounding box center [603, 169] width 88 height 25
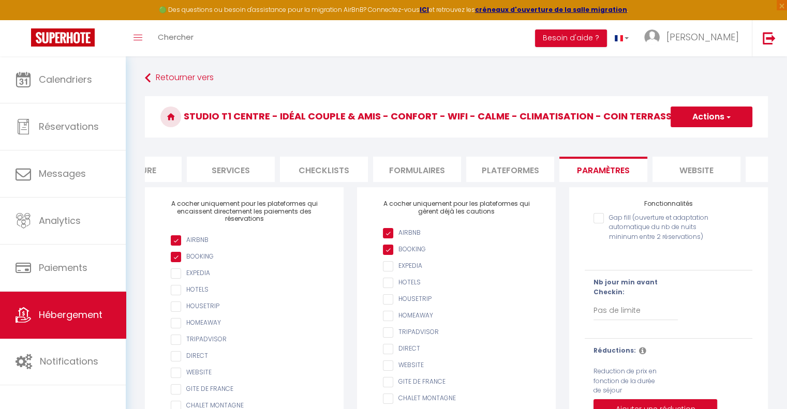
click at [470, 170] on li "Plateformes" at bounding box center [510, 169] width 88 height 25
select select
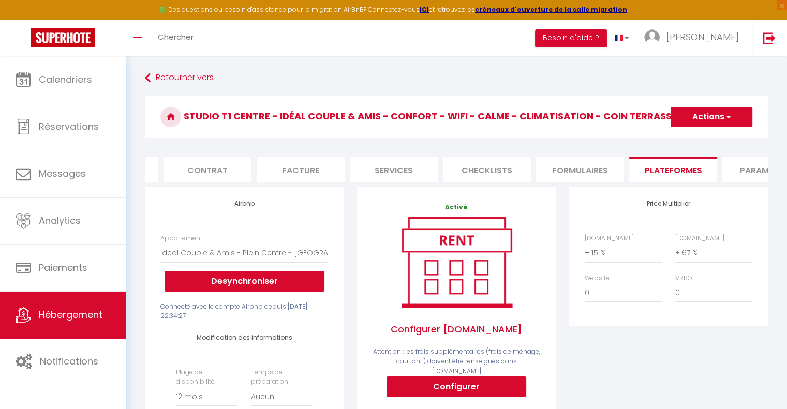
scroll to position [0, 308]
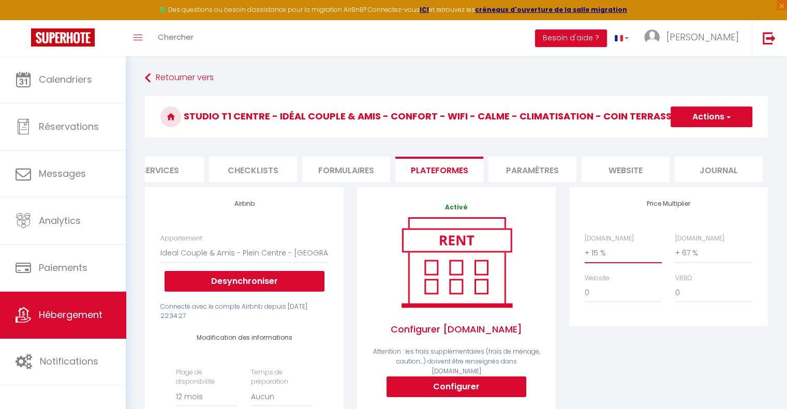
click at [621, 260] on select "0 + 1 % + 2 % + 3 % + 4 % + 5 % + 6 % + 7 % + 8 % + 9 %" at bounding box center [623, 253] width 77 height 20
select select "+ 22 %"
click at [585, 251] on select "0 + 1 % + 2 % + 3 % + 4 % + 5 % + 6 % + 7 % + 8 % + 9 %" at bounding box center [623, 253] width 77 height 20
select select
click at [623, 225] on div "Price Multiplier Airbnb.com 0 + 1 % + 2 % + 3 % + 4 % + 5 % + 6 % + 7 %" at bounding box center [668, 256] width 199 height 139
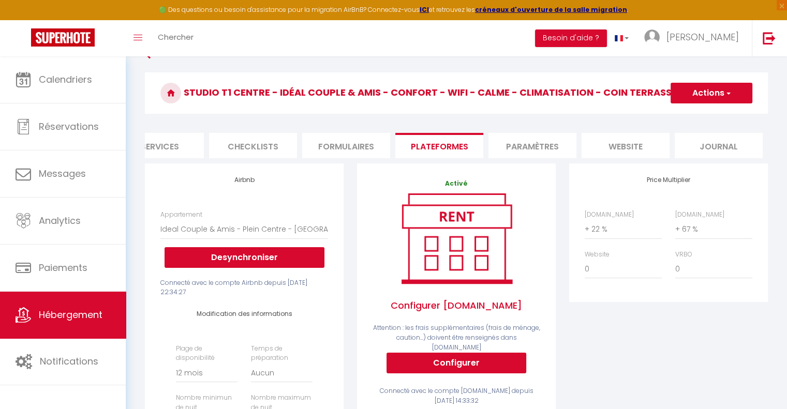
scroll to position [24, 0]
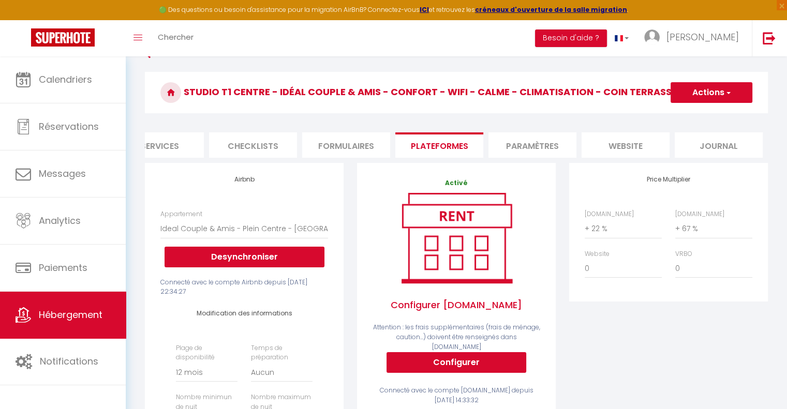
click at [718, 91] on button "Actions" at bounding box center [712, 92] width 82 height 21
click at [693, 111] on link "Enregistrer" at bounding box center [711, 115] width 82 height 13
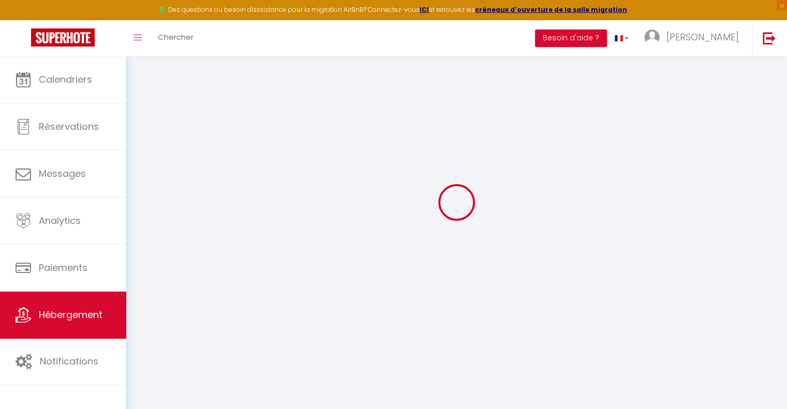
select select "365"
select select "well_reviewed_guests"
select select "EUR"
select select
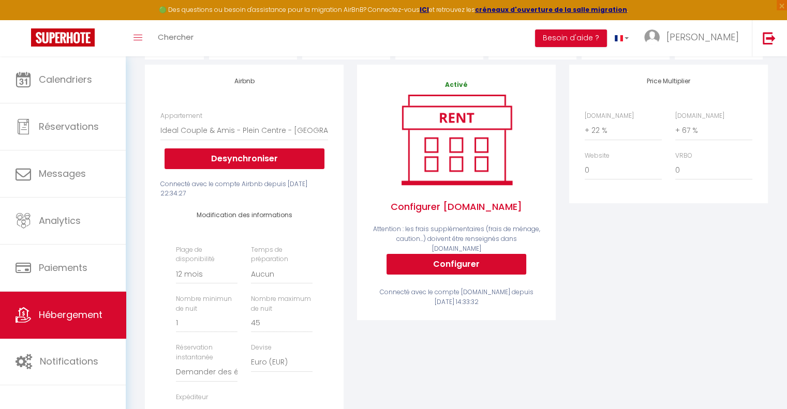
scroll to position [0, 0]
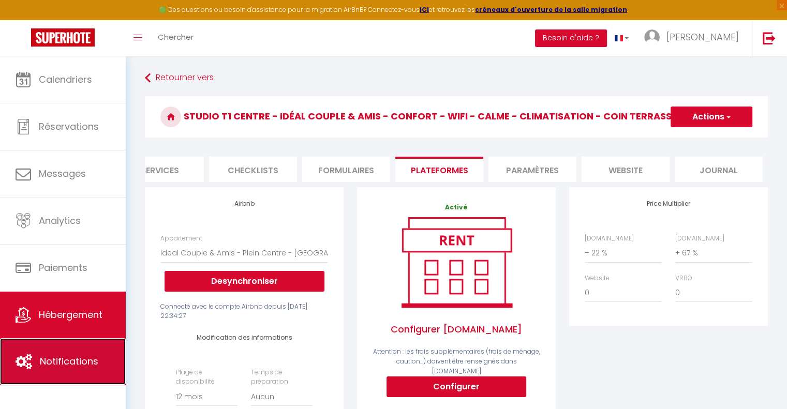
click at [62, 339] on link "Notifications" at bounding box center [63, 361] width 126 height 47
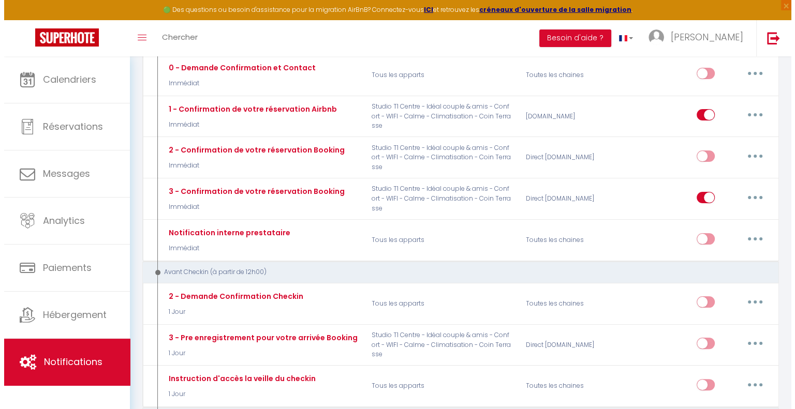
scroll to position [145, 0]
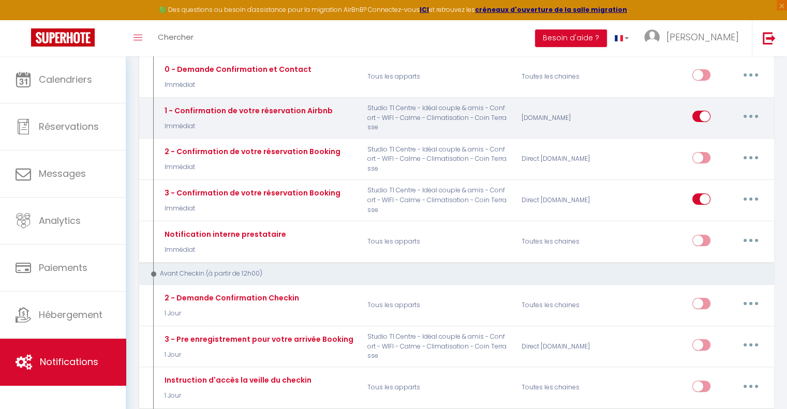
click at [385, 117] on p "Studio T1 Centre - Idéal couple & amis - Confort - WIFI - Calme - Climatisation…" at bounding box center [438, 118] width 154 height 30
click at [312, 105] on div "1 - Confirmation de votre réservation Airbnb" at bounding box center [247, 110] width 171 height 11
click at [746, 117] on button "button" at bounding box center [750, 116] width 29 height 17
click at [735, 137] on link "Editer" at bounding box center [724, 140] width 77 height 18
type input "1 - Confirmation de votre réservation Airbnb"
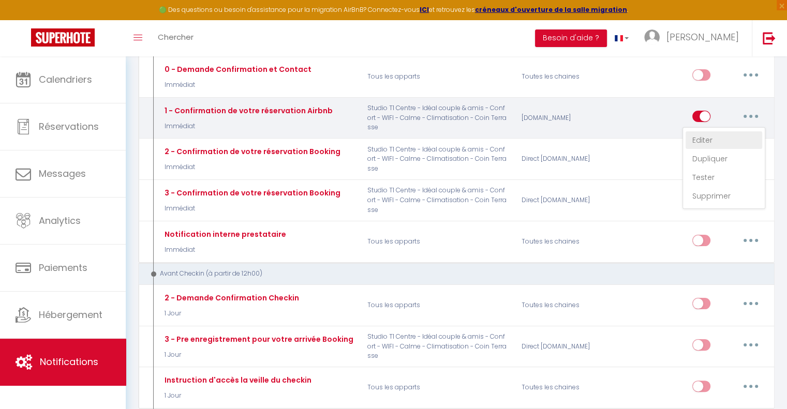
select select "Immédiat"
select select "if_booking_is_paid"
checkbox input "true"
checkbox input "false"
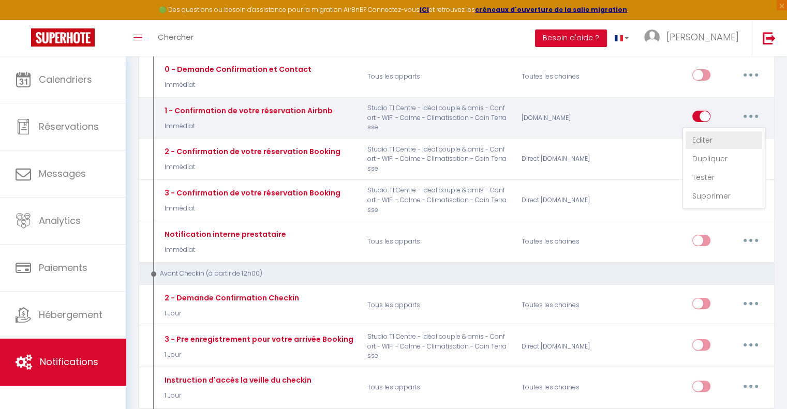
radio input "true"
type input "Confirmation de votre réservation - [BOOKING:ID] - [GUEST:FIRST_NAME] [GUEST:LA…"
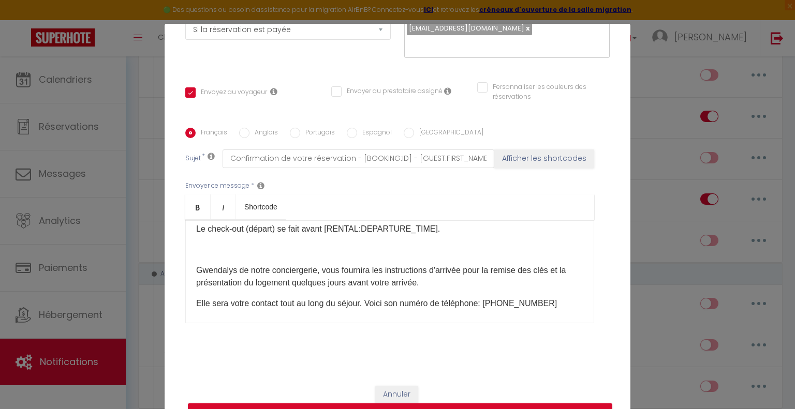
scroll to position [161, 0]
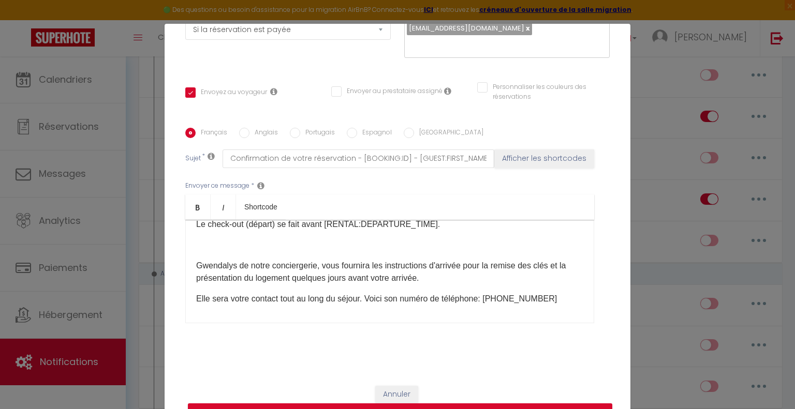
click at [547, 264] on p "Gwendalys de notre conciergerie, vous fournira les instructions d'arrivée pour …" at bounding box center [389, 272] width 387 height 25
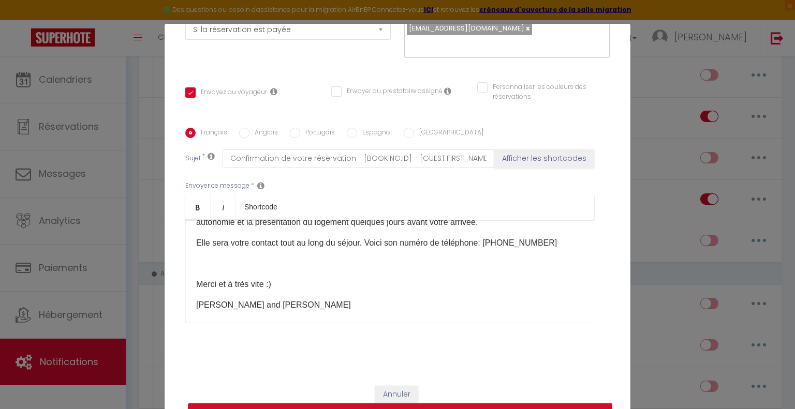
scroll to position [226, 0]
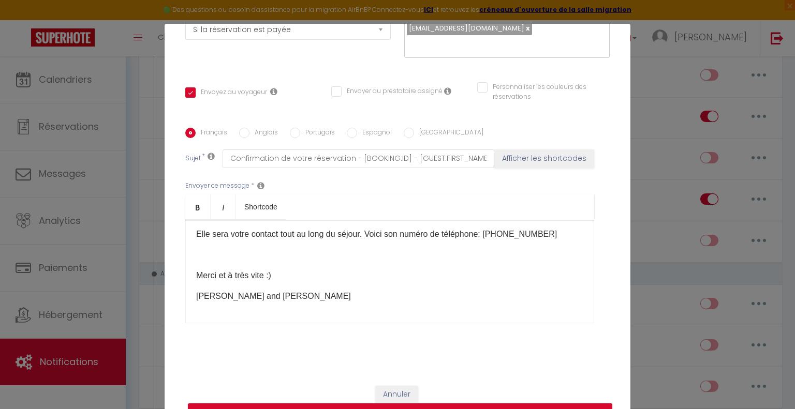
click at [239, 130] on input "Anglais" at bounding box center [244, 133] width 10 height 10
radio input "true"
checkbox input "true"
checkbox input "false"
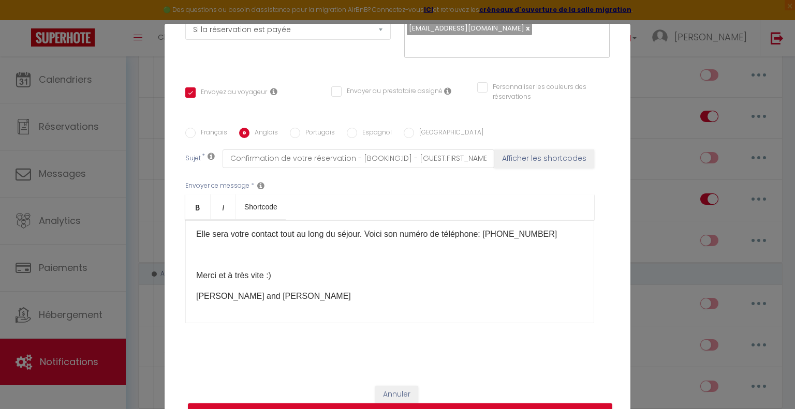
type input "Confirmation of your reservation - [BOOKING:ID] - [GUEST:FIRST_NAME] [GUEST:LAS…"
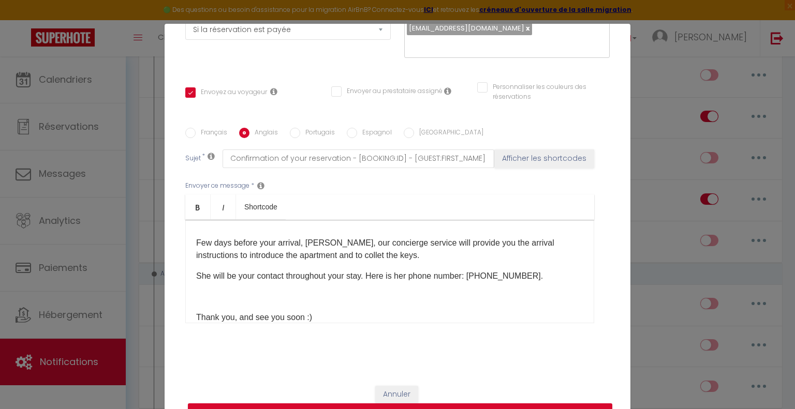
scroll to position [183, 0]
click at [186, 136] on input "Français" at bounding box center [190, 133] width 10 height 10
radio input "true"
checkbox input "true"
checkbox input "false"
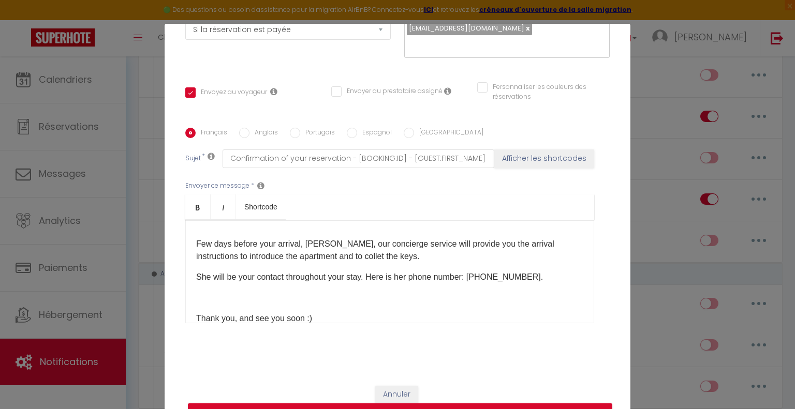
checkbox input "false"
type input "Confirmation de votre réservation - [BOOKING:ID] - [GUEST:FIRST_NAME] [GUEST:LA…"
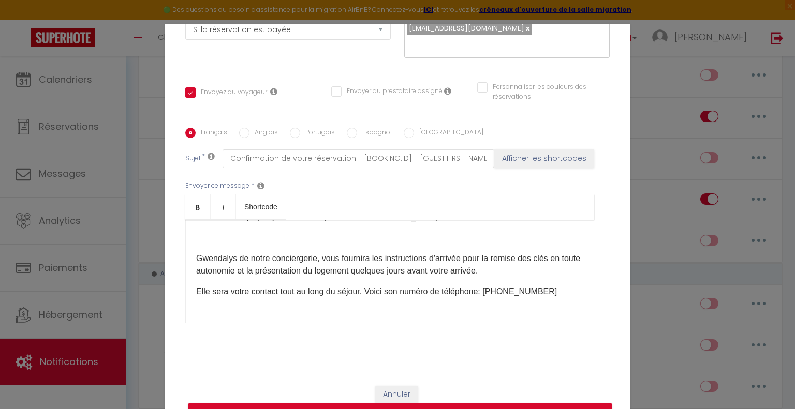
scroll to position [170, 0]
click at [376, 268] on p "Gwendalys de notre conciergerie, vous fournira les instructions d'arrivée pour …" at bounding box center [389, 263] width 387 height 25
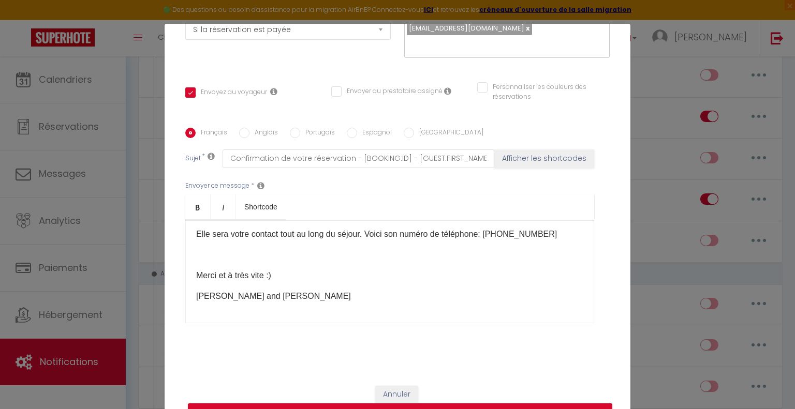
scroll to position [47, 0]
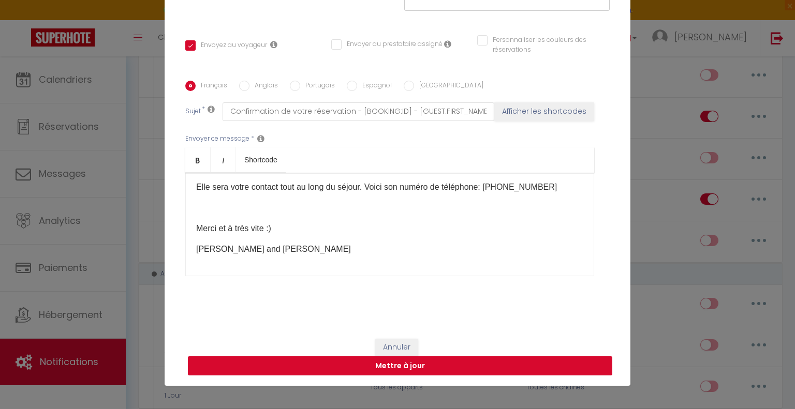
click at [503, 365] on button "Mettre à jour" at bounding box center [400, 367] width 424 height 20
checkbox input "true"
checkbox input "false"
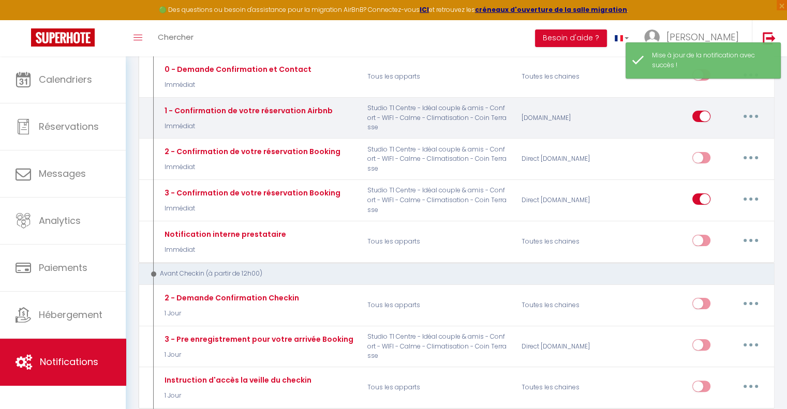
select select
checkbox input "false"
click at [757, 113] on button "button" at bounding box center [750, 116] width 29 height 17
click at [717, 132] on link "Editer" at bounding box center [724, 140] width 77 height 18
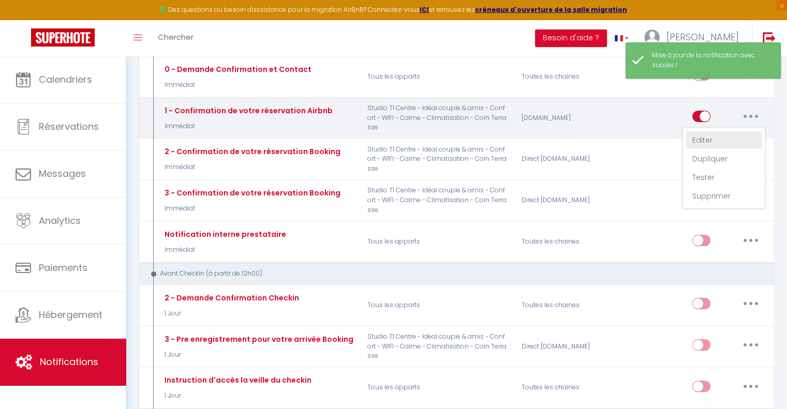
type input "1 - Confirmation de votre réservation Airbnb"
select select "Immédiat"
select select "if_booking_is_paid"
checkbox input "true"
checkbox input "false"
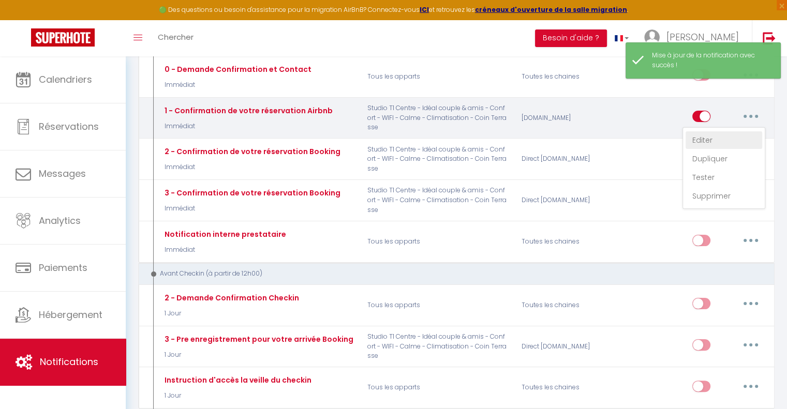
checkbox input "false"
radio input "true"
type input "Confirmation de votre réservation - [BOOKING:ID] - [GUEST:FIRST_NAME] [GUEST:LA…"
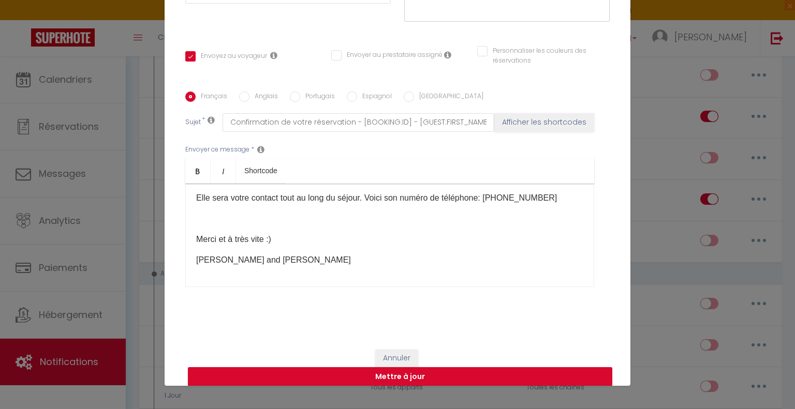
click at [249, 92] on label "Anglais" at bounding box center [263, 97] width 28 height 11
click at [247, 92] on input "Anglais" at bounding box center [244, 97] width 10 height 10
radio input "true"
checkbox input "true"
checkbox input "false"
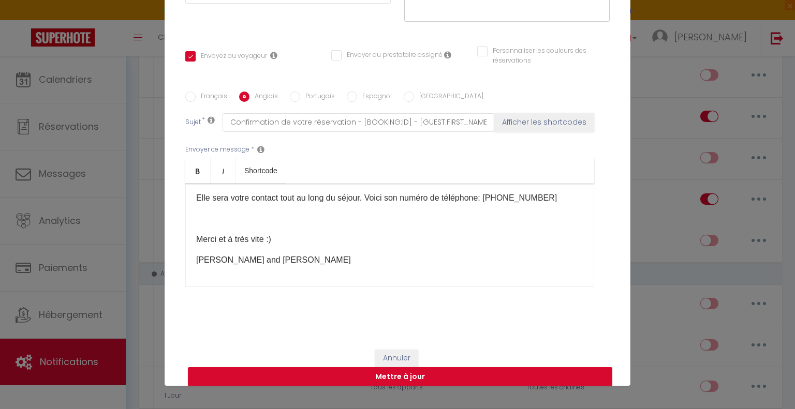
checkbox input "false"
type input "Confirmation of your reservation - [BOOKING:ID] - [GUEST:FIRST_NAME] [GUEST:LAS…"
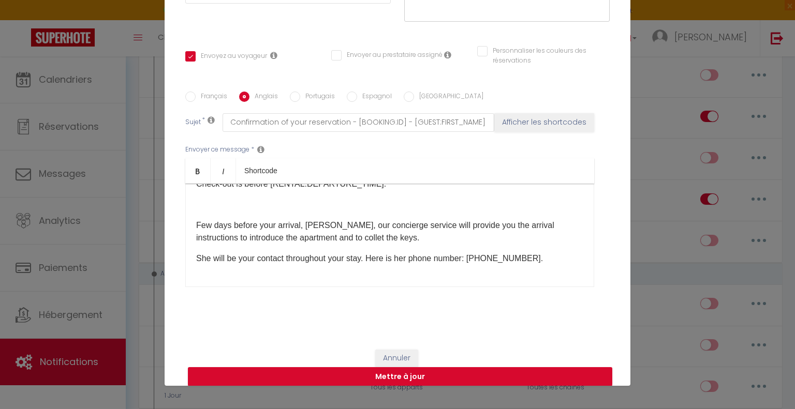
scroll to position [164, 0]
click at [474, 225] on p "Few days before your arrival​, Gwendalys, our concierge service will provide yo…" at bounding box center [389, 233] width 387 height 25
click at [496, 224] on p "Few days before your arrival​, Gwendalys, our concierge service will send you t…" at bounding box center [389, 233] width 387 height 25
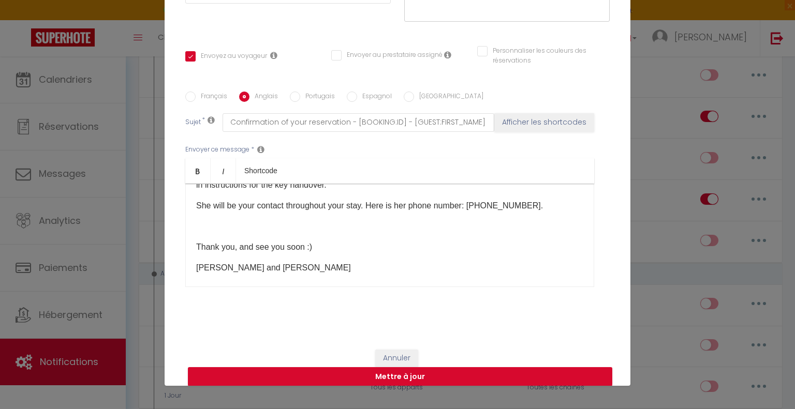
scroll to position [226, 0]
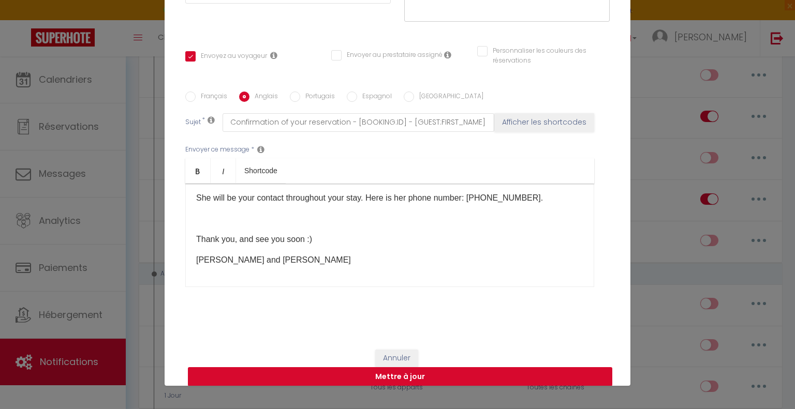
click at [412, 374] on button "Mettre à jour" at bounding box center [400, 377] width 424 height 20
checkbox input "true"
checkbox input "false"
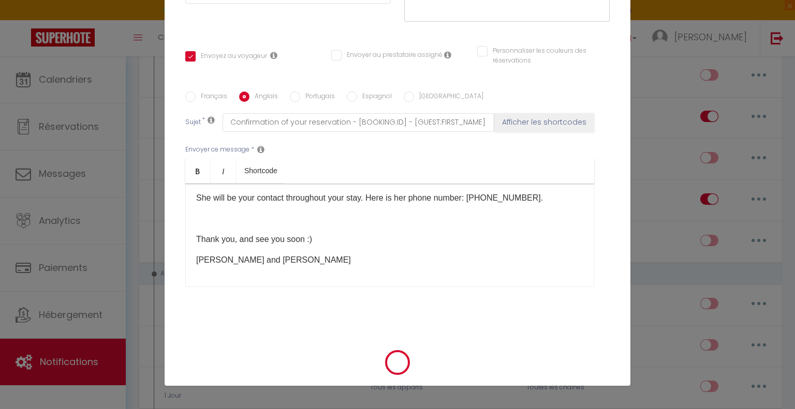
scroll to position [171, 0]
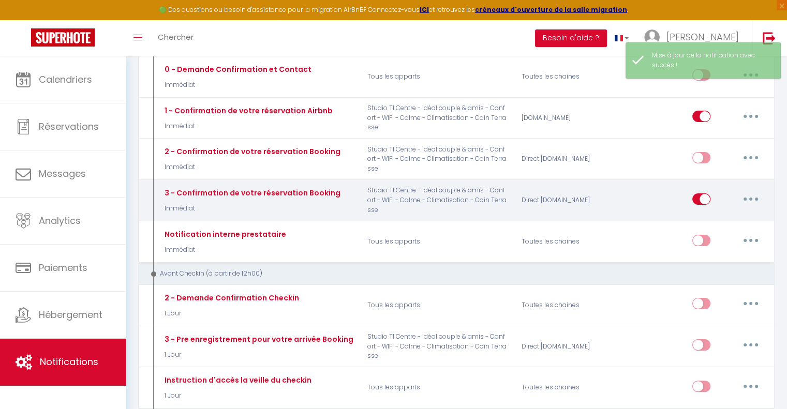
click at [746, 193] on button "button" at bounding box center [750, 199] width 29 height 17
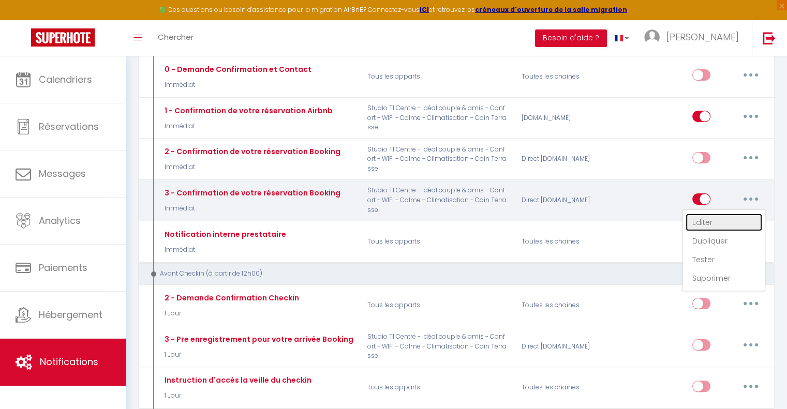
click at [702, 218] on link "Editer" at bounding box center [724, 223] width 77 height 18
type input "3 - Confirmation de votre réservation Booking"
select select "Immédiat"
select select "if_booking_is_paid"
checkbox input "true"
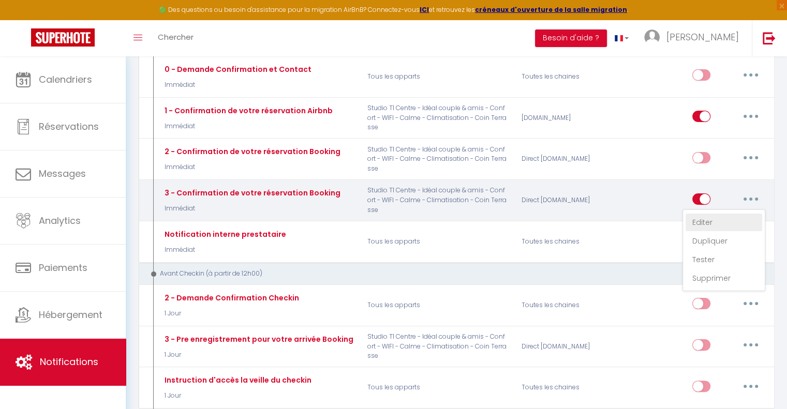
checkbox input "false"
radio input "true"
type input "Confirmation de votre réservation - [BOOKING:ID] - [GUEST:FIRST_NAME] [GUEST:LA…"
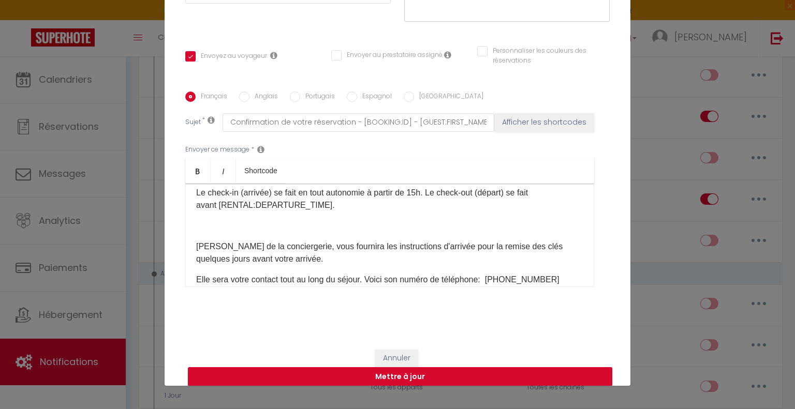
scroll to position [96, 0]
click at [448, 243] on p "Gwendalys de la conciergerie, vous fournira les instructions d'arrivée pour la …" at bounding box center [389, 251] width 387 height 25
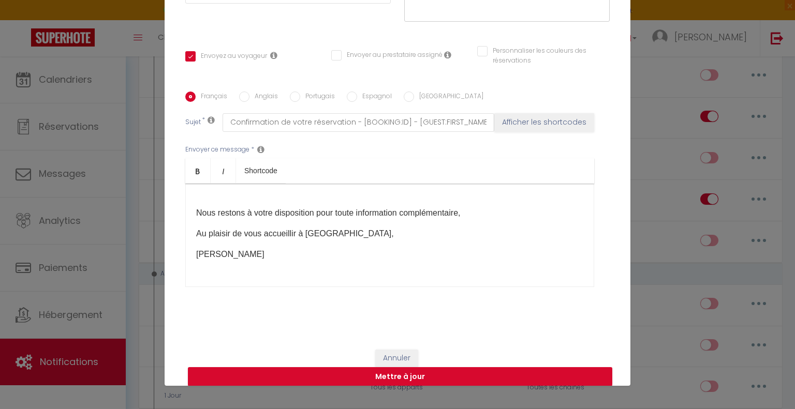
scroll to position [203, 0]
click at [435, 375] on button "Mettre à jour" at bounding box center [400, 377] width 424 height 20
checkbox input "true"
checkbox input "false"
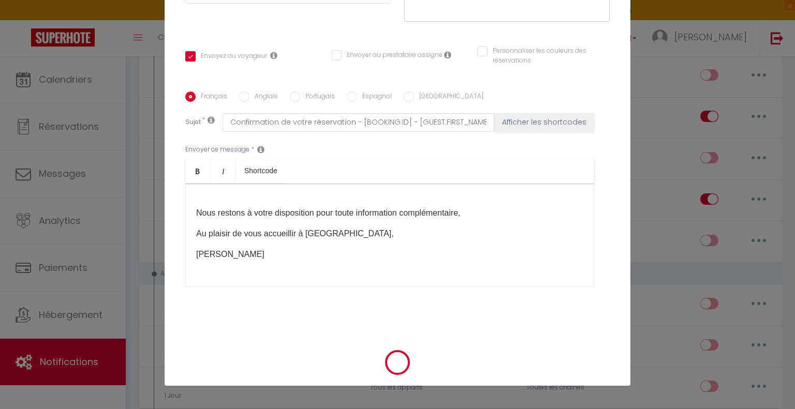
scroll to position [171, 0]
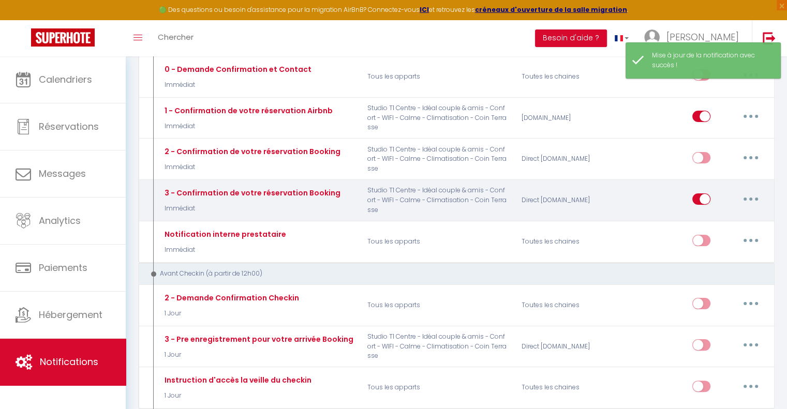
click at [754, 194] on button "button" at bounding box center [750, 199] width 29 height 17
click at [708, 216] on link "Editer" at bounding box center [724, 223] width 77 height 18
type input "3 - Confirmation de votre réservation Booking"
select select "Immédiat"
select select "if_booking_is_paid"
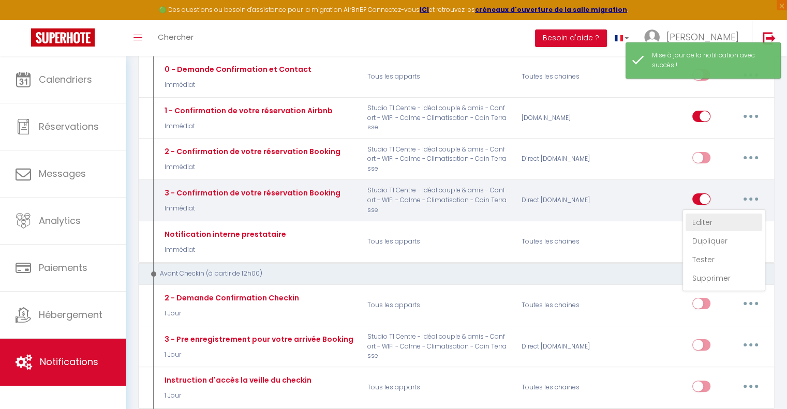
checkbox input "true"
checkbox input "false"
radio input "true"
type input "Confirmation de votre réservation - [BOOKING:ID] - [GUEST:FIRST_NAME] [GUEST:LA…"
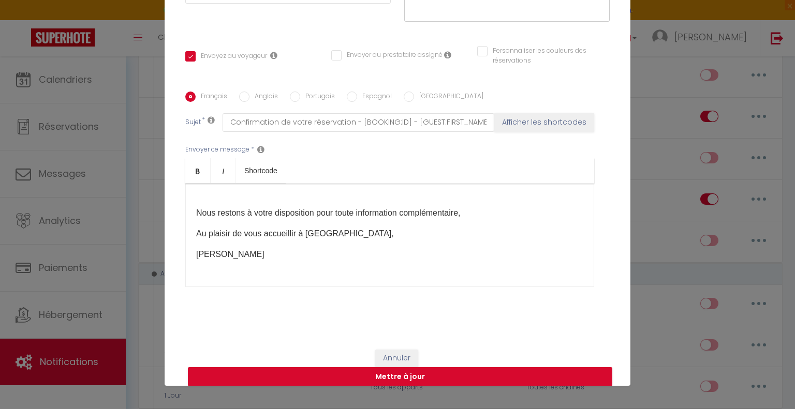
click at [249, 97] on label "Anglais" at bounding box center [263, 97] width 28 height 11
click at [245, 97] on input "Anglais" at bounding box center [244, 97] width 10 height 10
radio input "true"
checkbox input "true"
checkbox input "false"
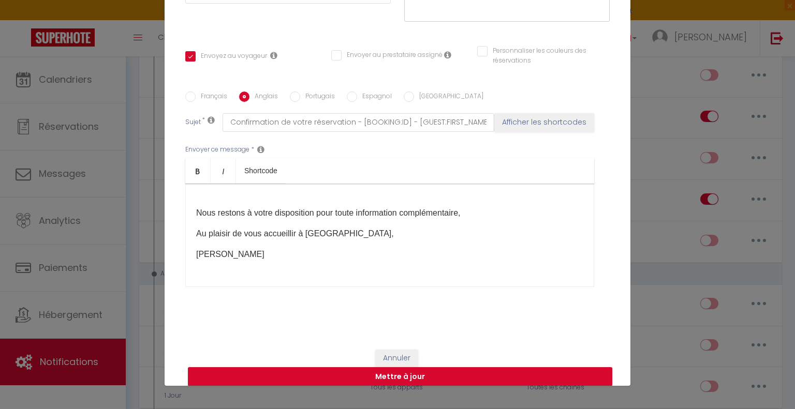
checkbox input "false"
type input "Confirmation of your reservation - [BOOKING:ID] - [GUEST:FIRST_NAME] [GUEST:LAS…"
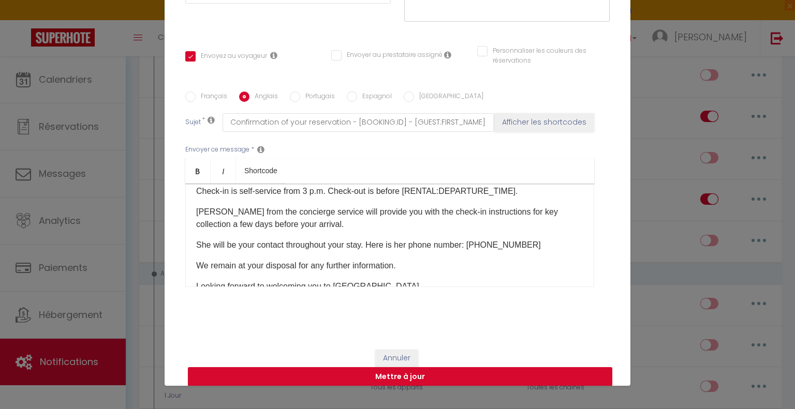
scroll to position [96, 0]
click at [379, 211] on p "Gwendalys from the concierge service will provide you with the check-in instruc…" at bounding box center [389, 218] width 387 height 25
click at [525, 211] on p "Gwendalys from the concierge service will send you the self check-in instructio…" at bounding box center [389, 218] width 387 height 25
click at [510, 209] on p "Gwendalys from the concierge service will send you the self check-in instructio…" at bounding box center [389, 218] width 387 height 25
click at [229, 224] on p "Gwendalys from the concierge service will send you the self check-in instructio…" at bounding box center [389, 218] width 387 height 25
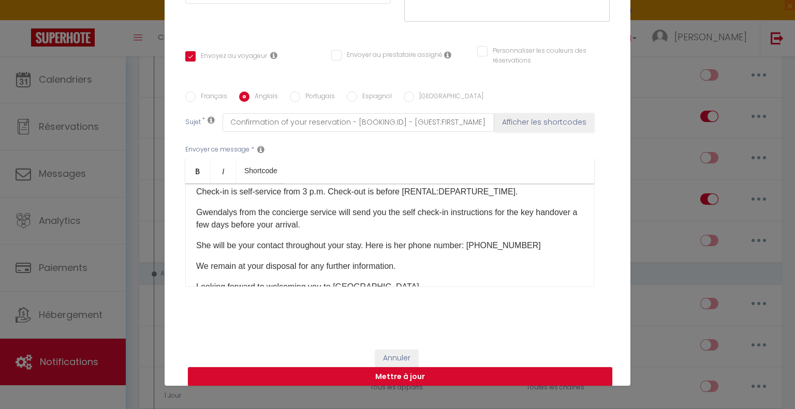
click at [253, 210] on p "Gwendalys from the concierge service will send you the self check-in instructio…" at bounding box center [389, 218] width 387 height 25
click at [360, 210] on p "Gwendalys, the concierge in charge of the aprtment, will send you the self chec…" at bounding box center [389, 218] width 387 height 25
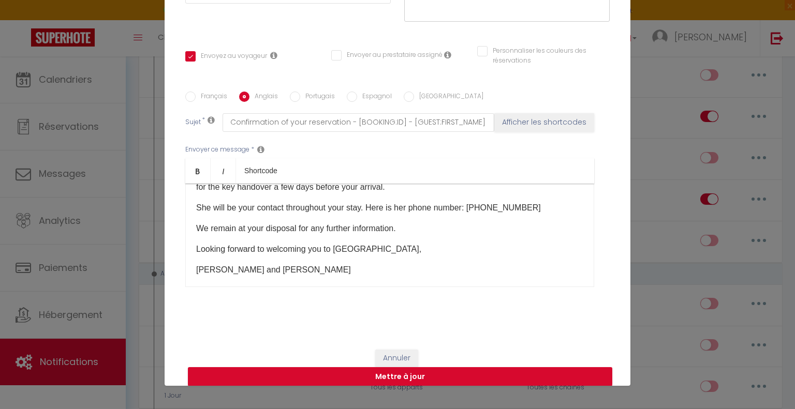
scroll to position [143, 0]
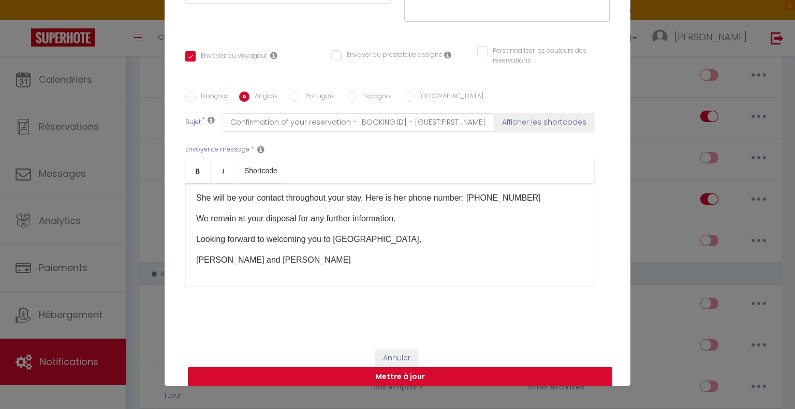
click at [440, 377] on button "Mettre à jour" at bounding box center [400, 377] width 424 height 20
checkbox input "true"
checkbox input "false"
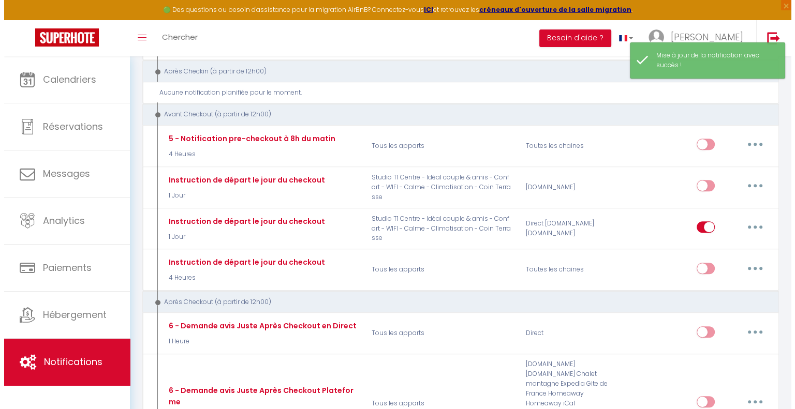
scroll to position [496, 0]
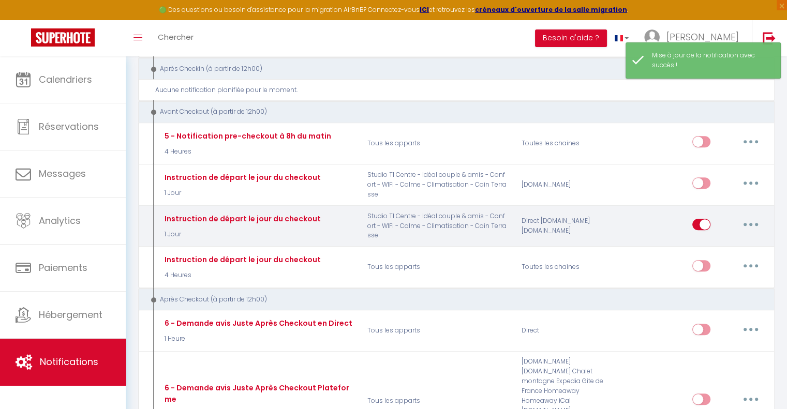
click at [750, 223] on icon "button" at bounding box center [750, 224] width 3 height 3
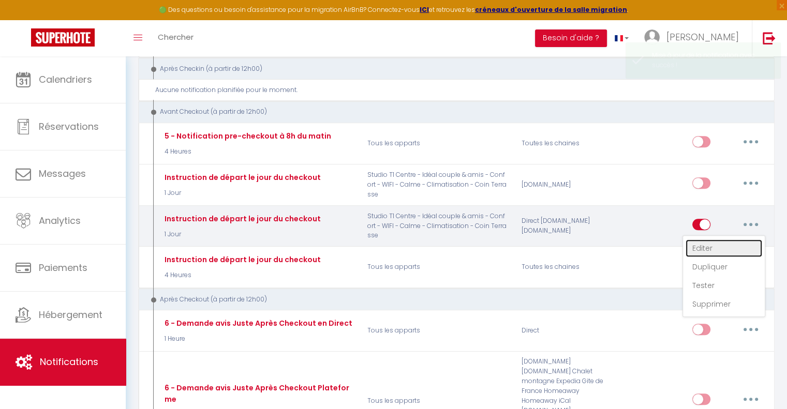
click at [703, 240] on link "Editer" at bounding box center [724, 249] width 77 height 18
type input "Instruction de départ le jour du checkout"
select select "4"
select select "1 Jour"
select select "if_booking_is_paid"
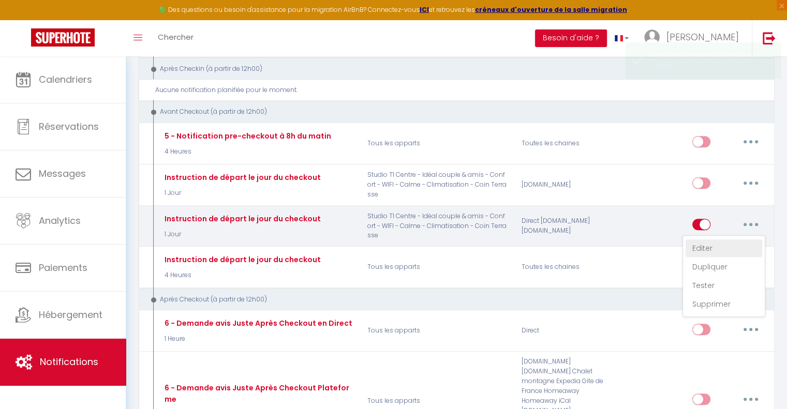
checkbox input "true"
checkbox input "false"
radio input "true"
type input "Instruction de départ [RENTAL:NAME]"
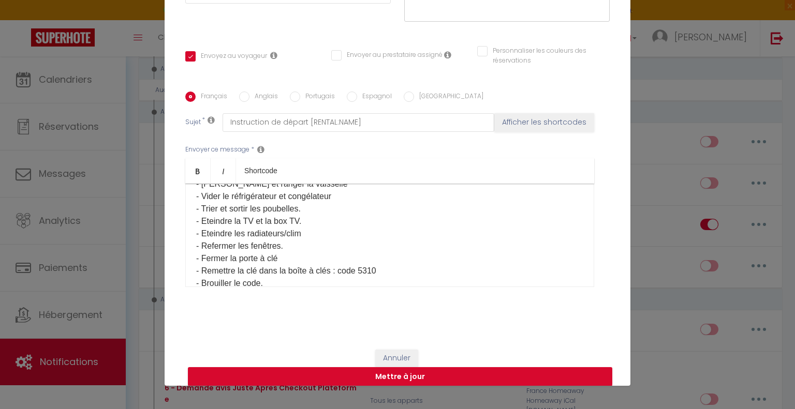
scroll to position [112, 0]
click at [288, 231] on p "Pour votre départ, merci de : - Laver et ranger la vaisselle - Vider le réfrigé…" at bounding box center [389, 228] width 387 height 124
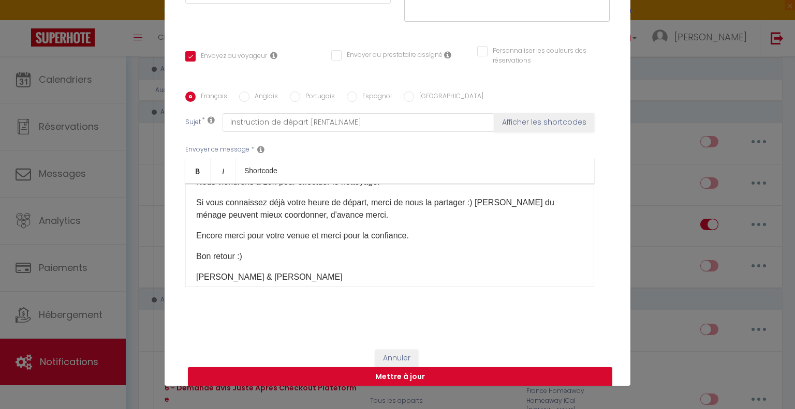
scroll to position [263, 0]
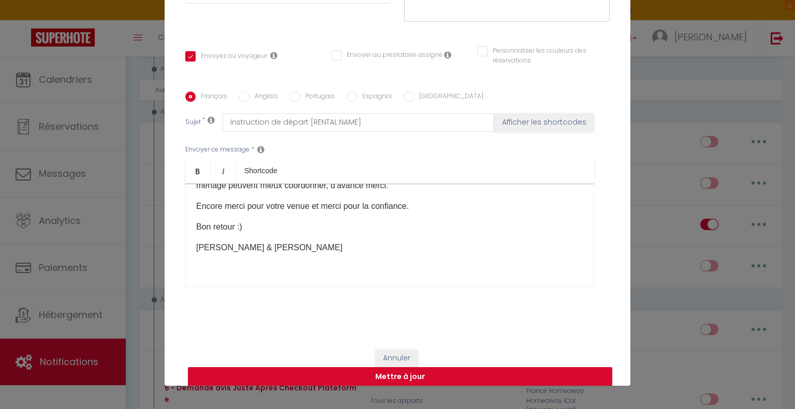
click at [366, 372] on button "Mettre à jour" at bounding box center [400, 377] width 424 height 20
checkbox input "true"
checkbox input "false"
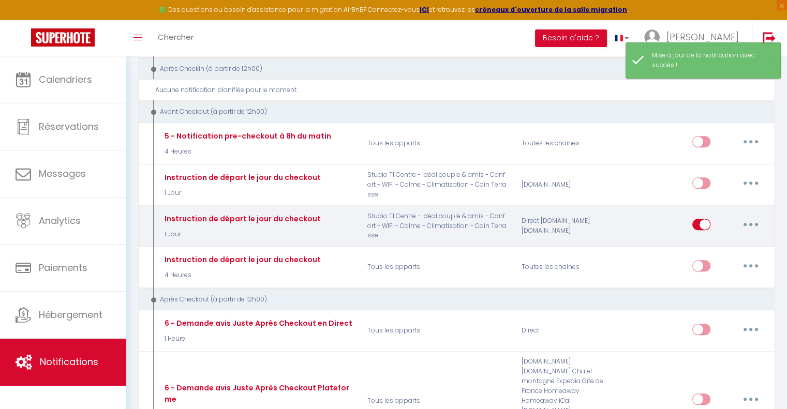
click at [749, 223] on icon "button" at bounding box center [750, 224] width 3 height 3
click at [724, 240] on link "Editer" at bounding box center [724, 249] width 77 height 18
type input "Instruction de départ le jour du checkout"
select select "4"
select select "1 Jour"
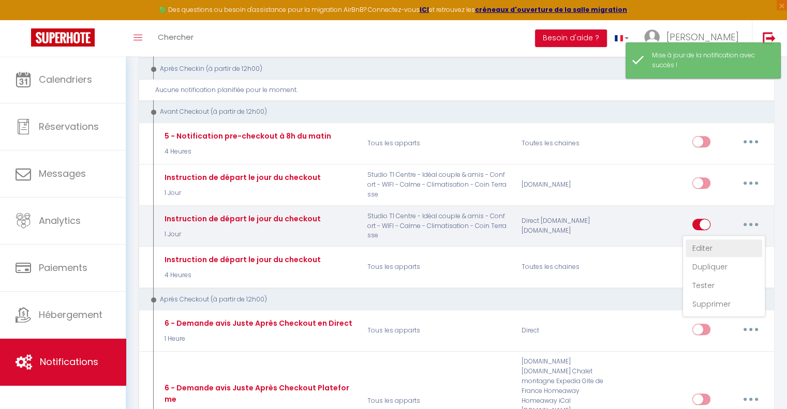
select select "if_booking_is_paid"
checkbox input "true"
checkbox input "false"
radio input "true"
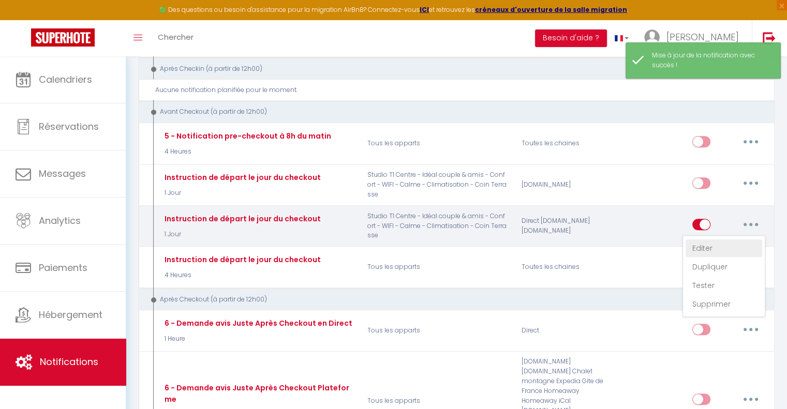
type input "Instruction de départ [RENTAL:NAME]"
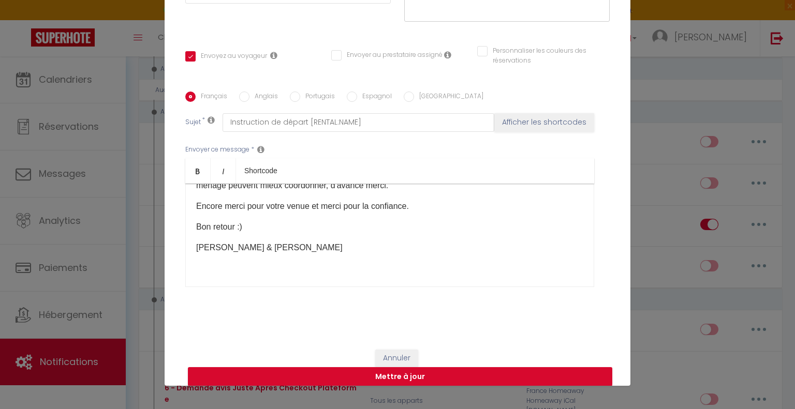
click at [249, 95] on label "Anglais" at bounding box center [263, 97] width 28 height 11
click at [248, 95] on input "Anglais" at bounding box center [244, 97] width 10 height 10
radio input "true"
checkbox input "true"
checkbox input "false"
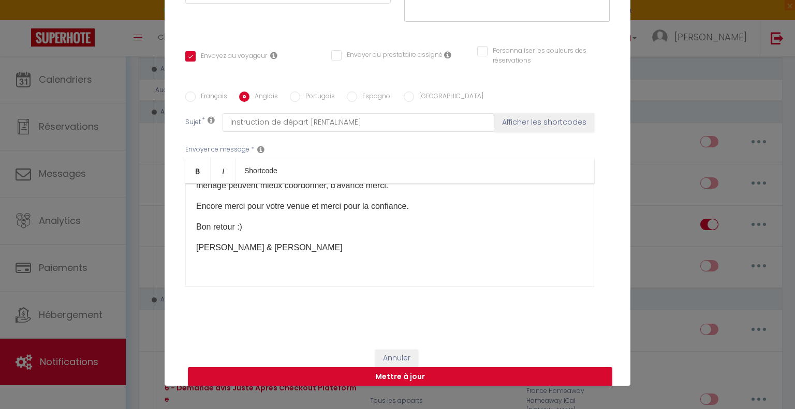
checkbox input "false"
type input "Instruction of departure [RENTAL:NAME]"
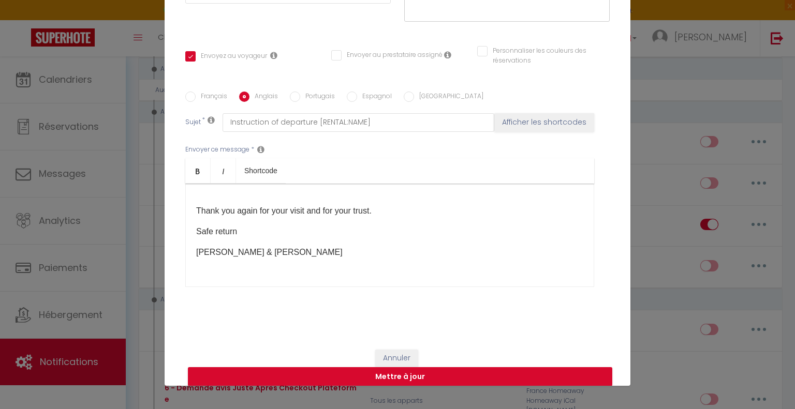
scroll to position [288, 0]
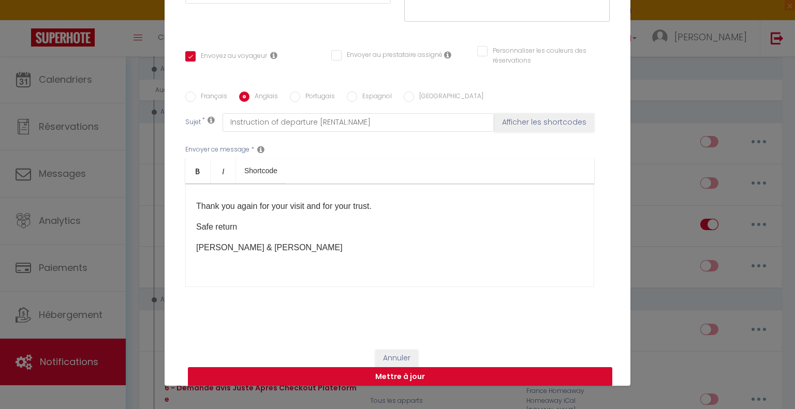
click at [321, 370] on button "Mettre à jour" at bounding box center [400, 377] width 424 height 20
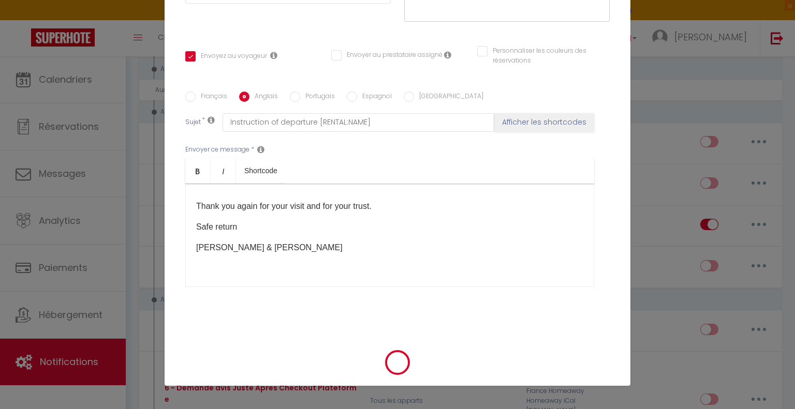
checkbox input "true"
checkbox input "false"
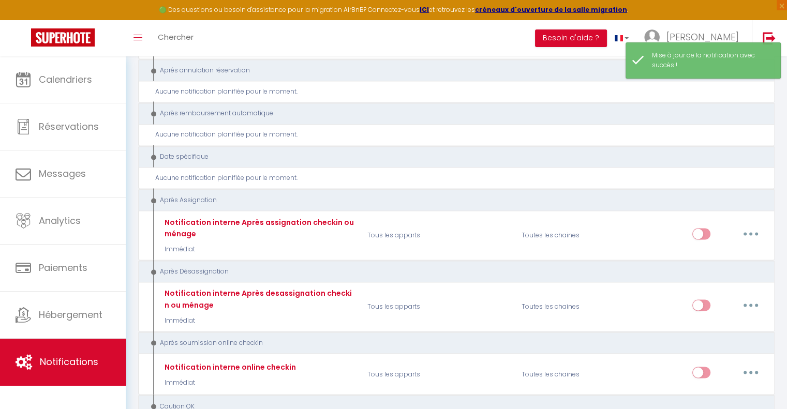
scroll to position [1700, 0]
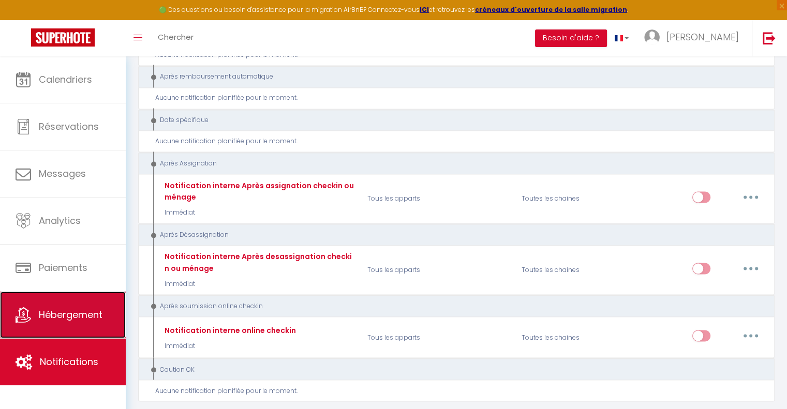
click at [73, 309] on span "Hébergement" at bounding box center [71, 314] width 64 height 13
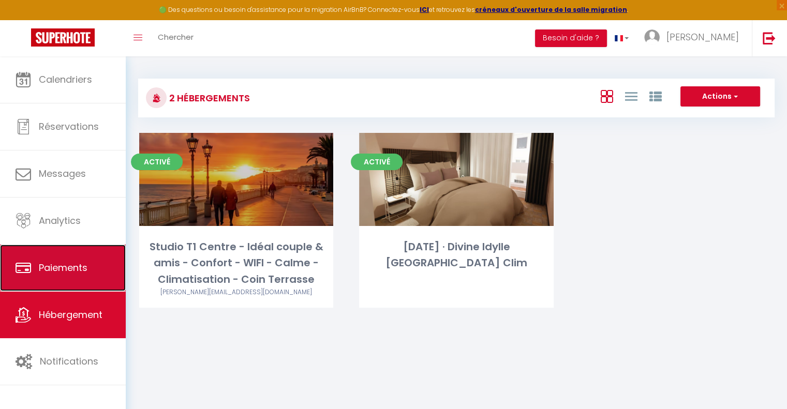
click at [69, 272] on span "Paiements" at bounding box center [63, 267] width 49 height 13
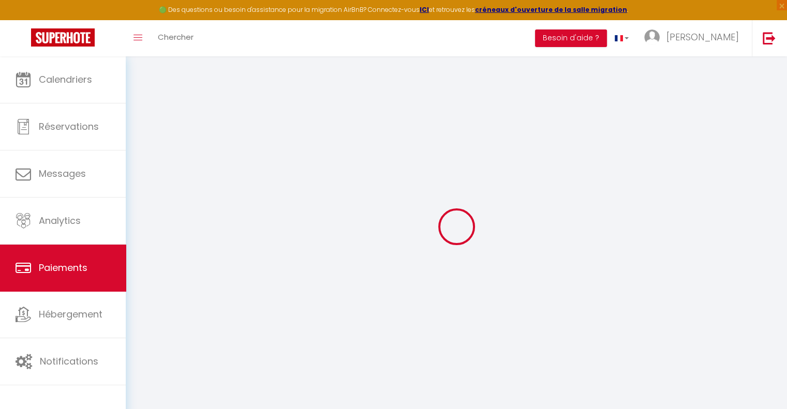
select select "2"
select select "0"
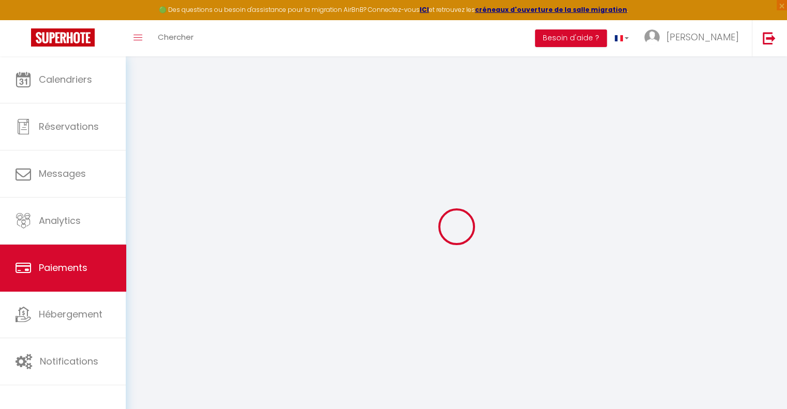
select select "0"
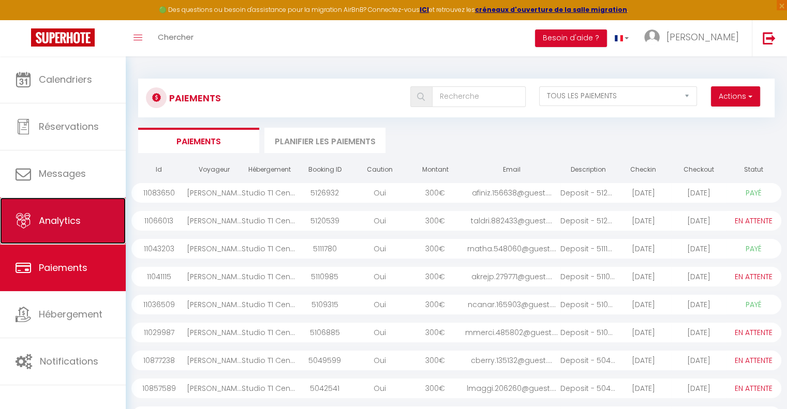
click at [73, 221] on span "Analytics" at bounding box center [60, 220] width 42 height 13
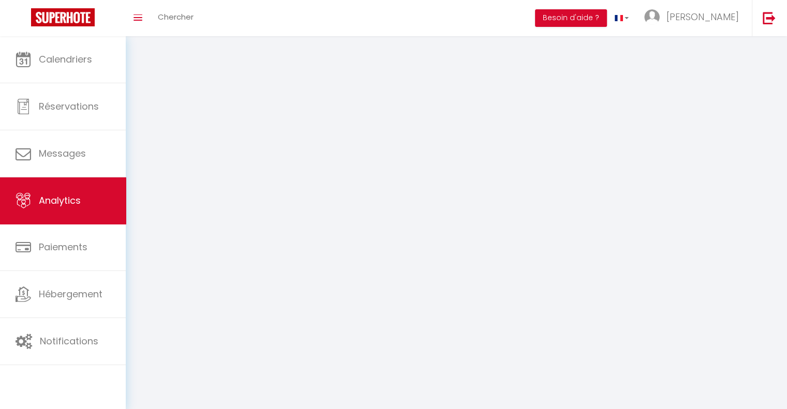
select select "2025"
select select "9"
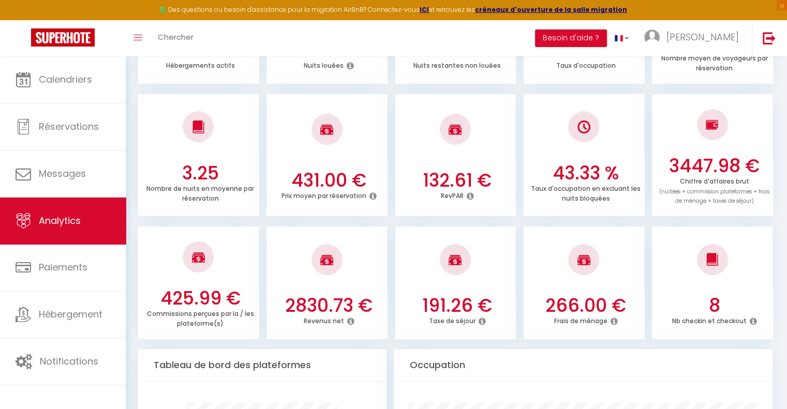
scroll to position [253, 0]
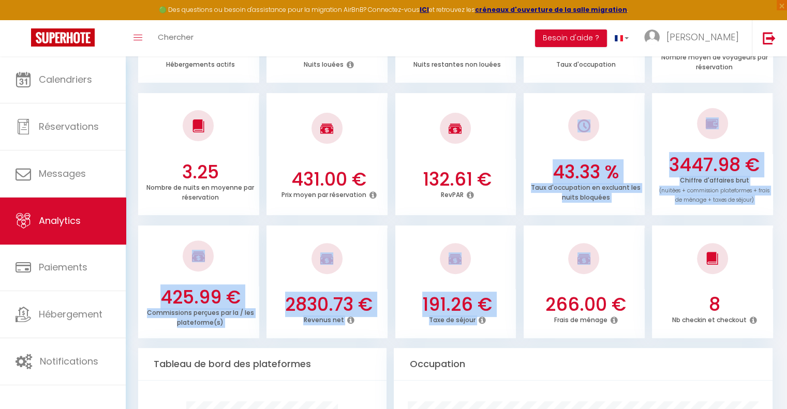
drag, startPoint x: 566, startPoint y: 272, endPoint x: 579, endPoint y: 125, distance: 147.5
click at [579, 125] on div "2 Hébergements actifs 26 Nuits louées 34 Nuits restantes non louées 43.33 % Tau…" at bounding box center [456, 152] width 637 height 371
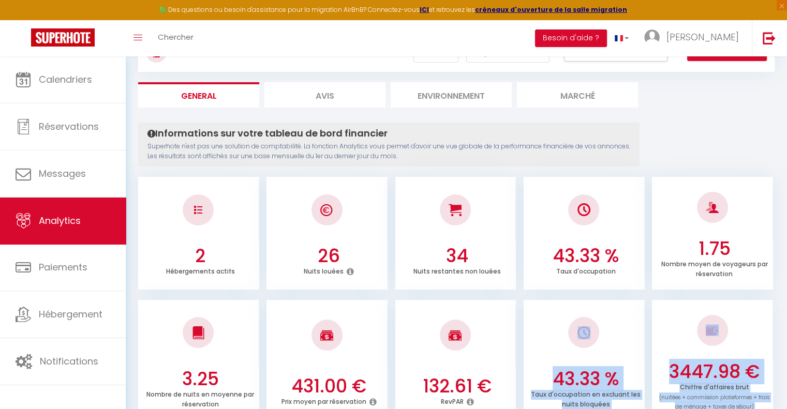
scroll to position [41, 0]
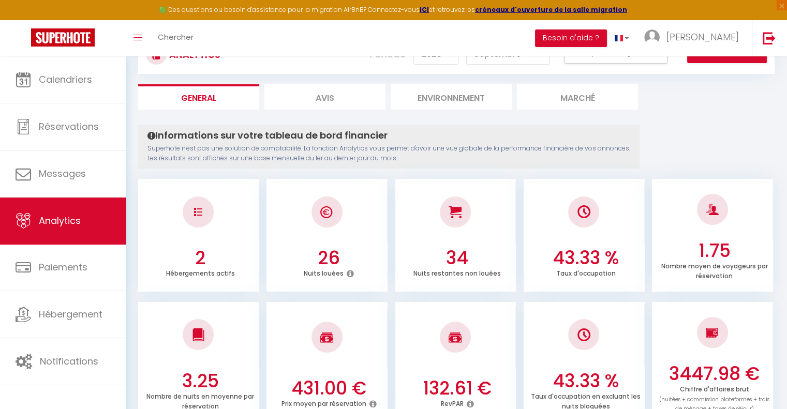
scroll to position [43, 0]
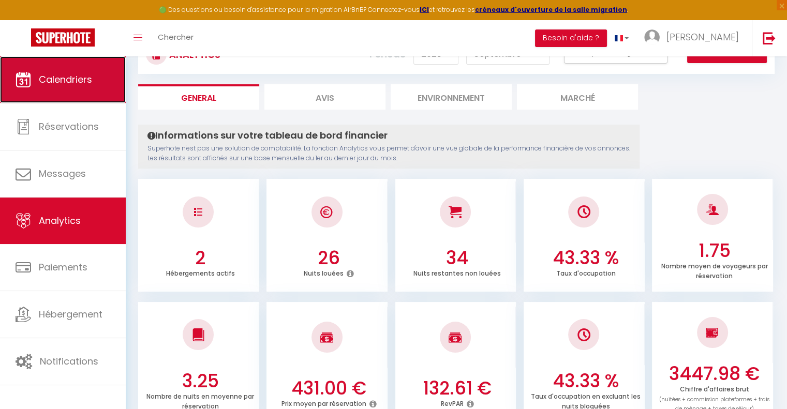
click at [72, 80] on span "Calendriers" at bounding box center [65, 79] width 53 height 13
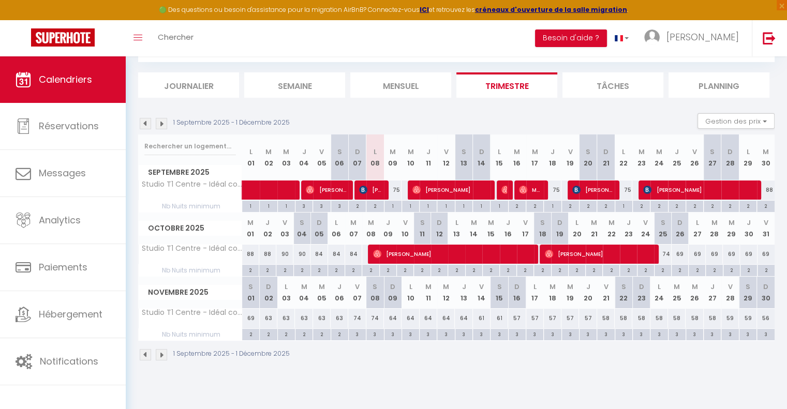
scroll to position [54, 0]
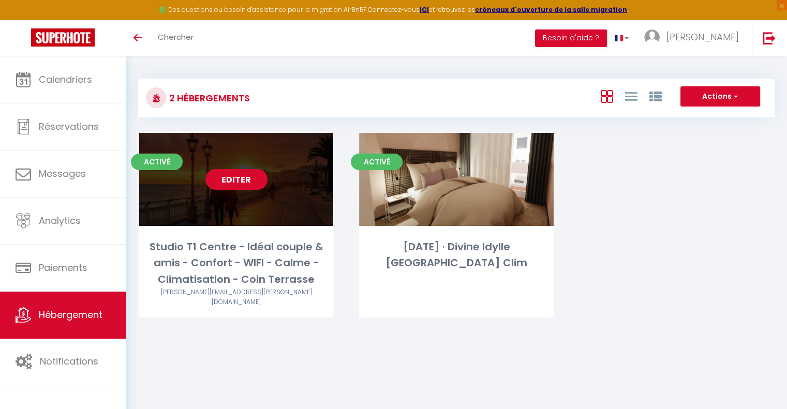
click at [215, 181] on link "Editer" at bounding box center [236, 179] width 62 height 21
click at [249, 176] on link "Editer" at bounding box center [236, 179] width 62 height 21
select select "3"
select select "2"
select select "1"
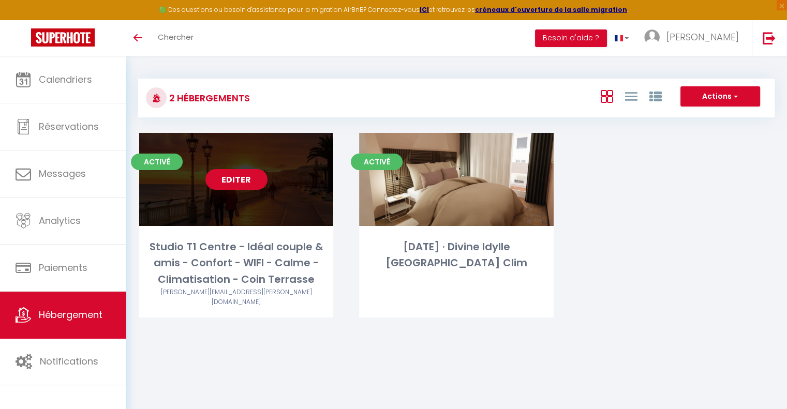
select select "1"
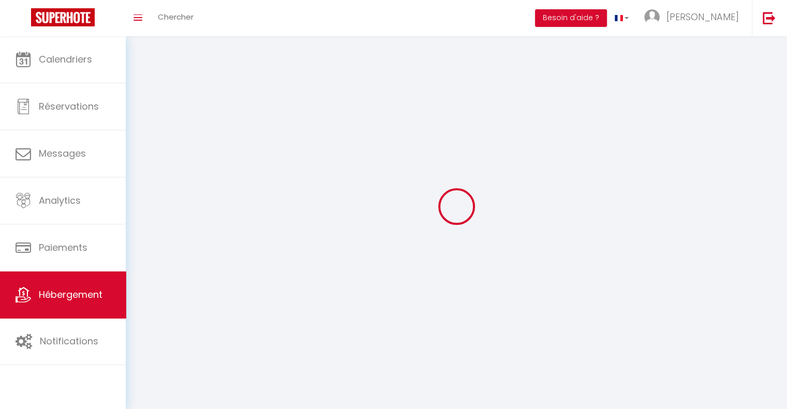
select select
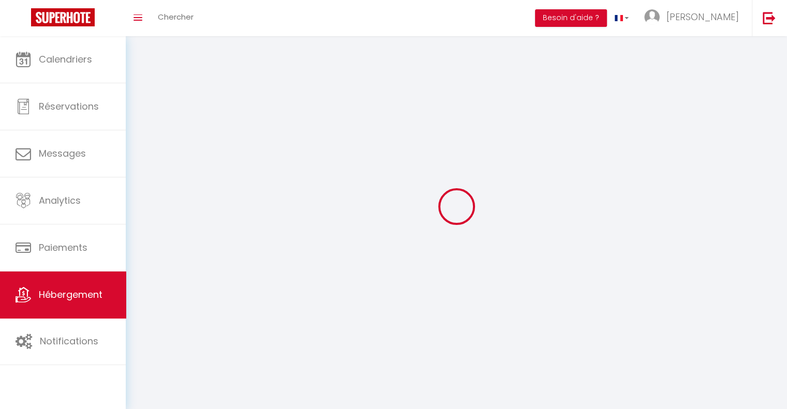
select select
checkbox input "false"
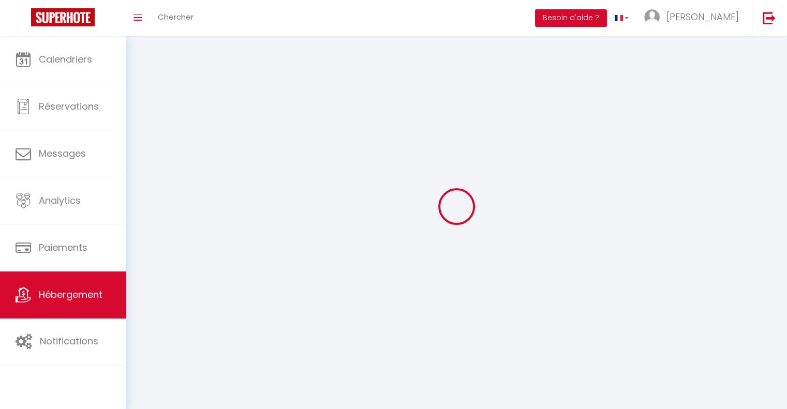
select select
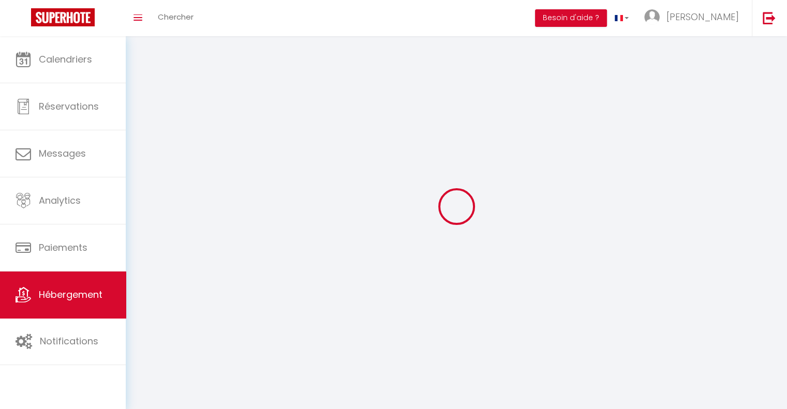
select select
checkbox input "false"
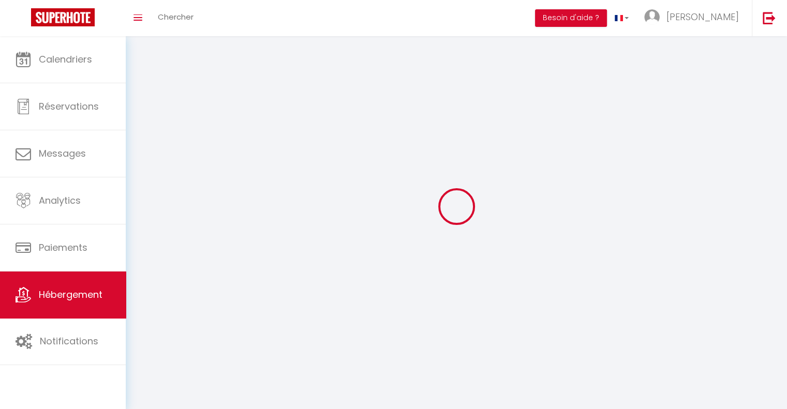
checkbox input "false"
select select
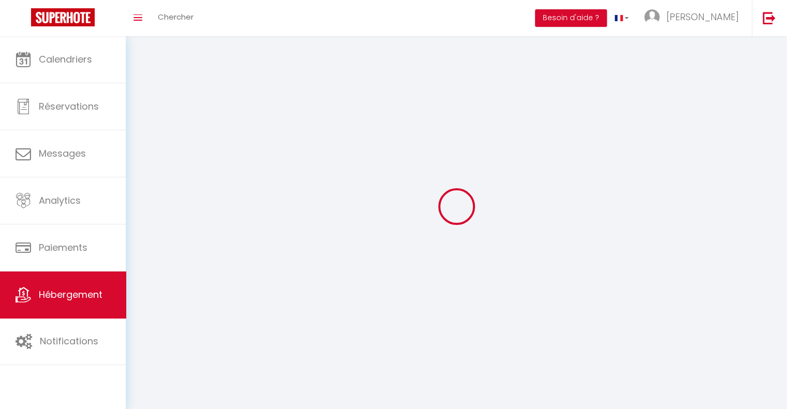
select select
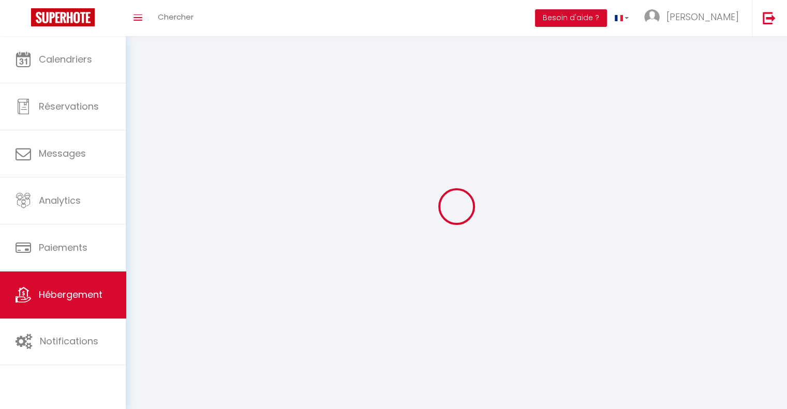
checkbox input "false"
select select
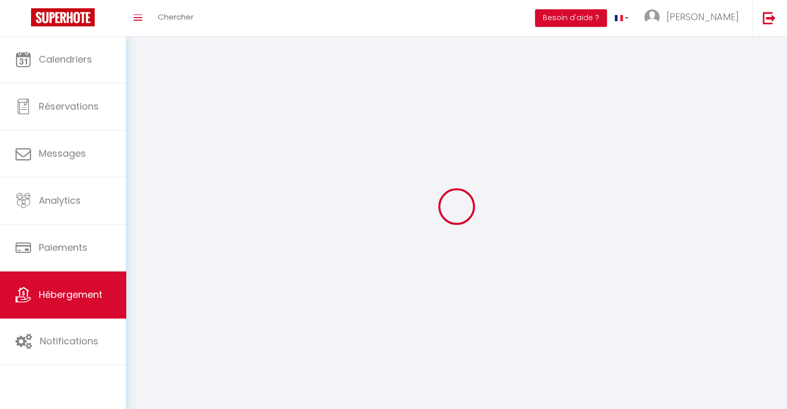
select select
select select "1"
select select
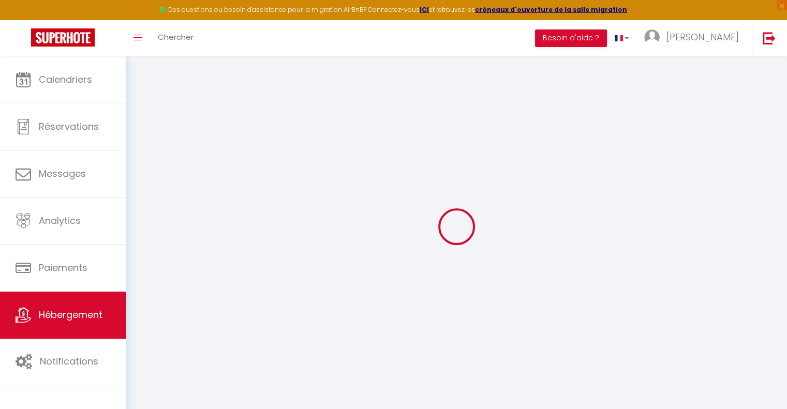
select select
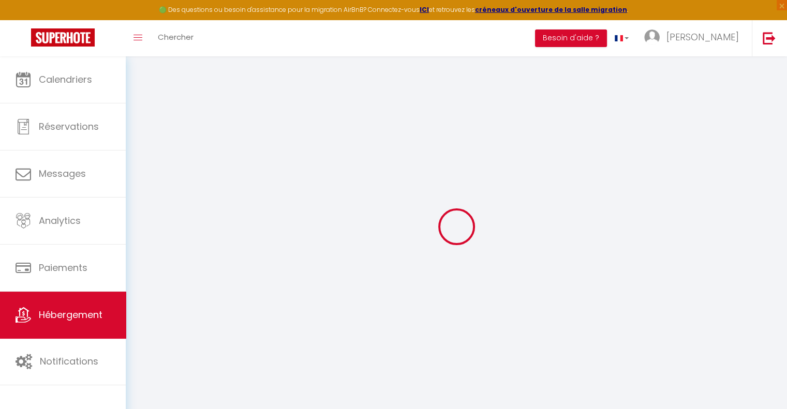
select select
checkbox input "false"
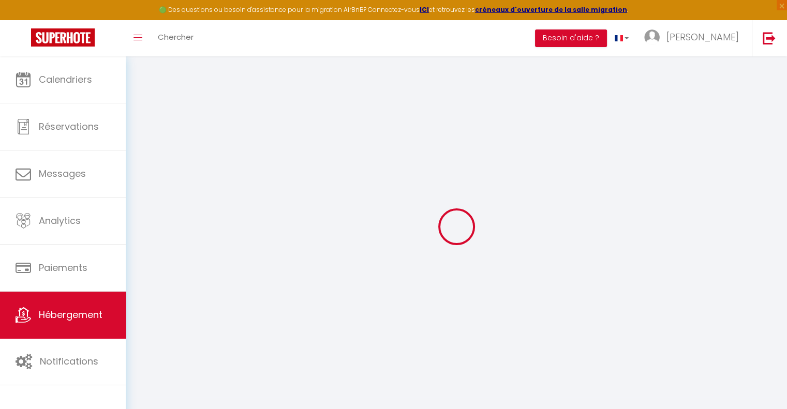
select select
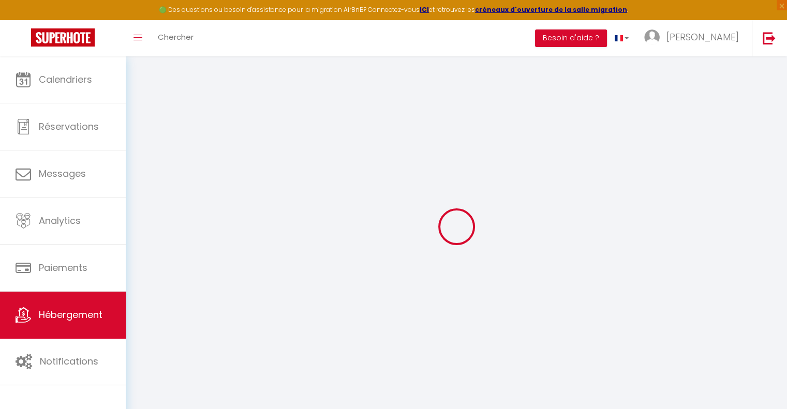
select select
checkbox input "false"
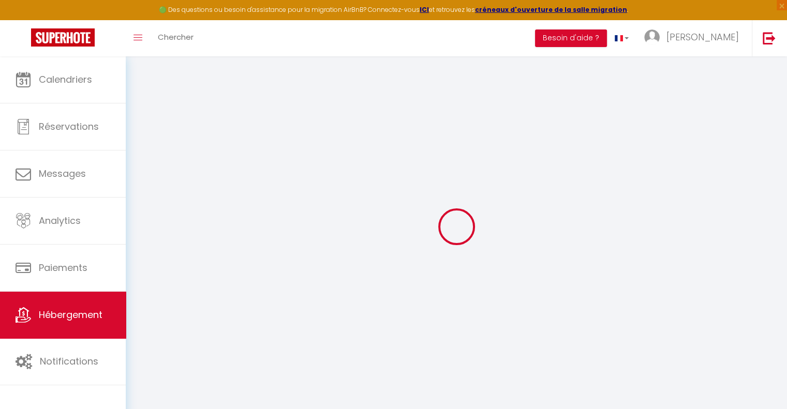
checkbox input "false"
select select
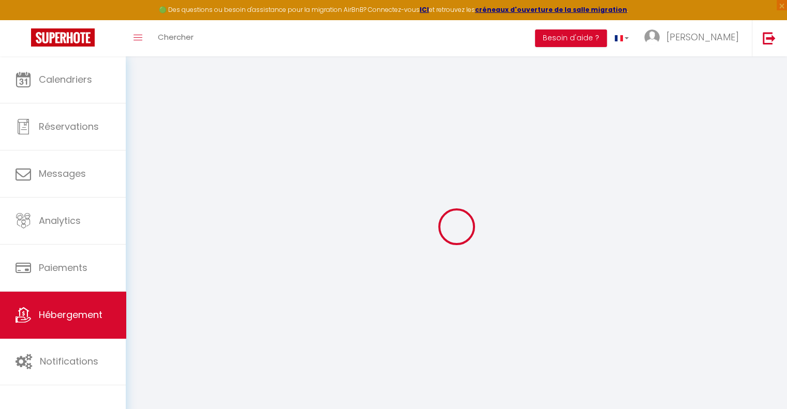
select select
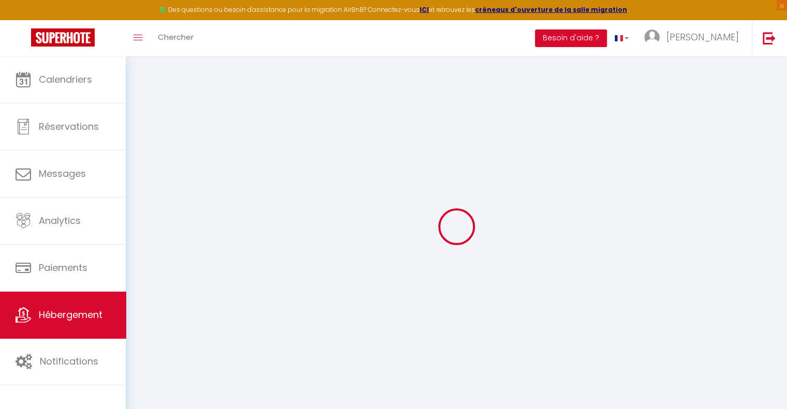
select select
checkbox input "false"
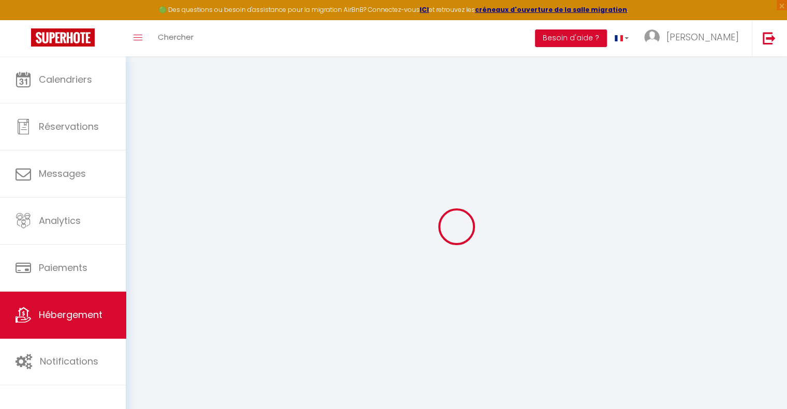
checkbox input "false"
select select
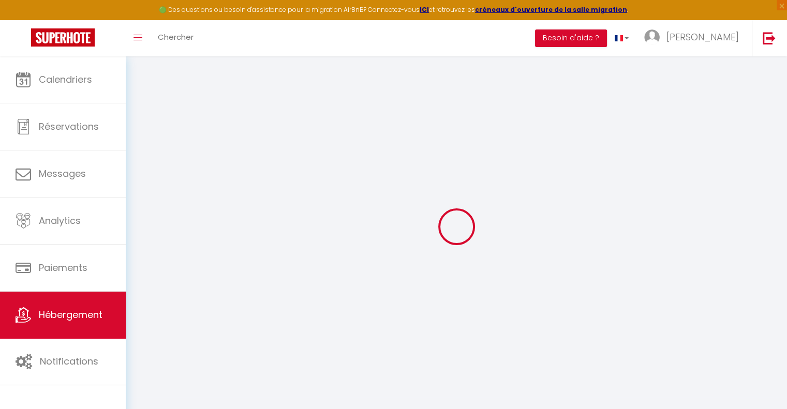
select select
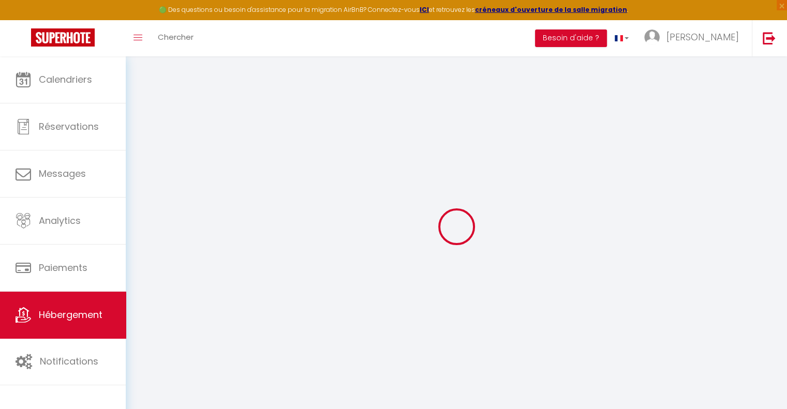
checkbox input "false"
select select
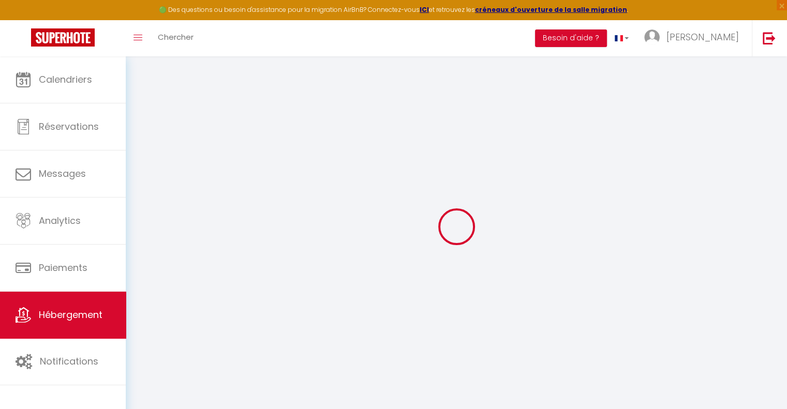
select select
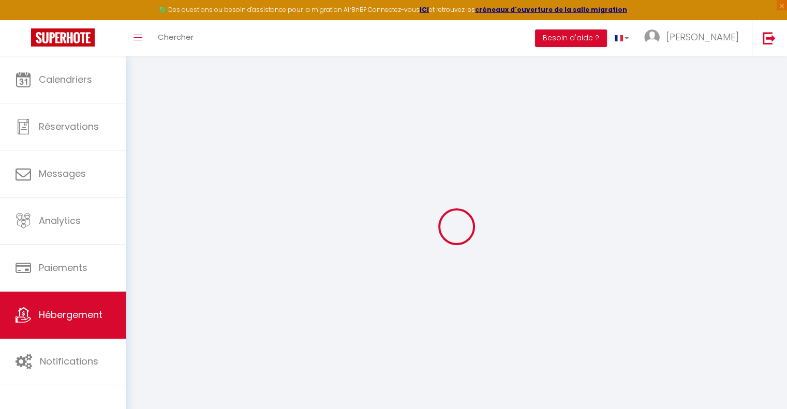
select select
checkbox input "false"
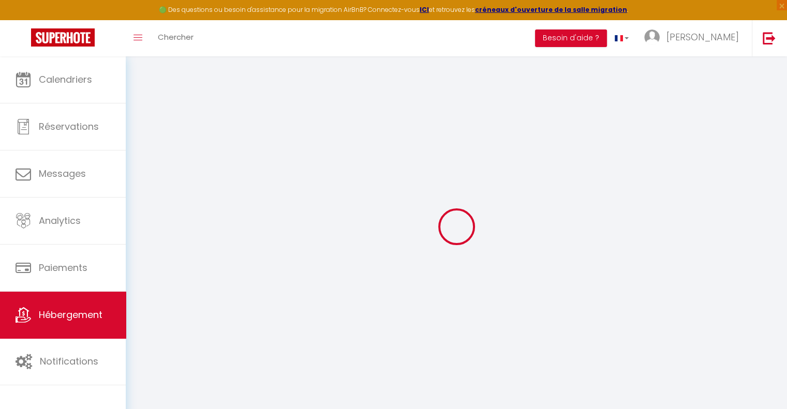
checkbox input "false"
select select
select select "28"
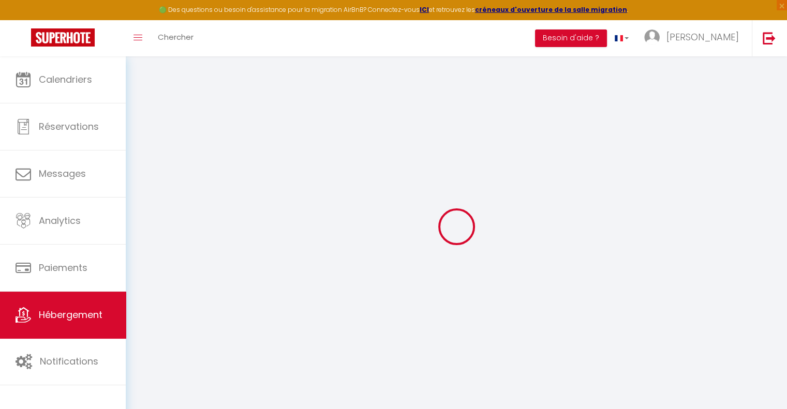
select select
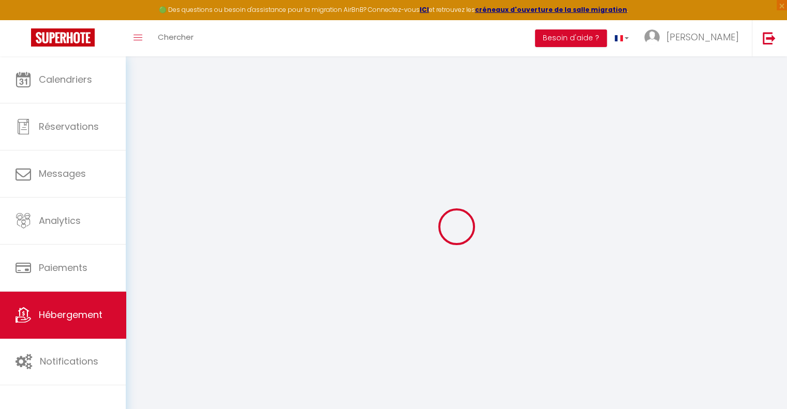
select select
checkbox input "false"
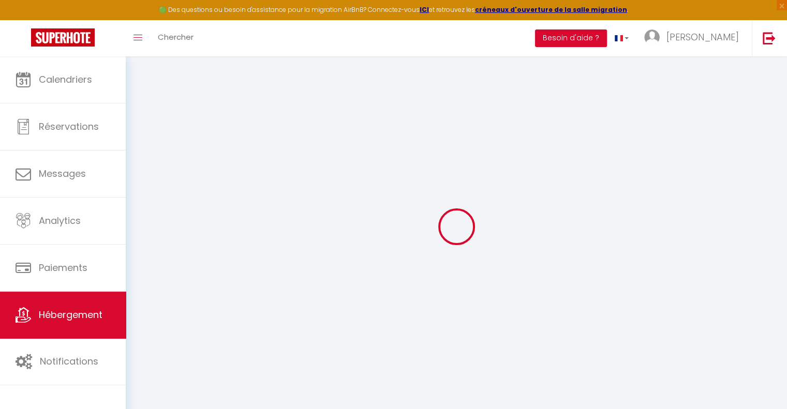
select select
type input "Studio T1 Centre - Idéal couple & amis - Confort - WIFI - Calme - Climatisation…"
type input "[PERSON_NAME]"
type input "Manivong"
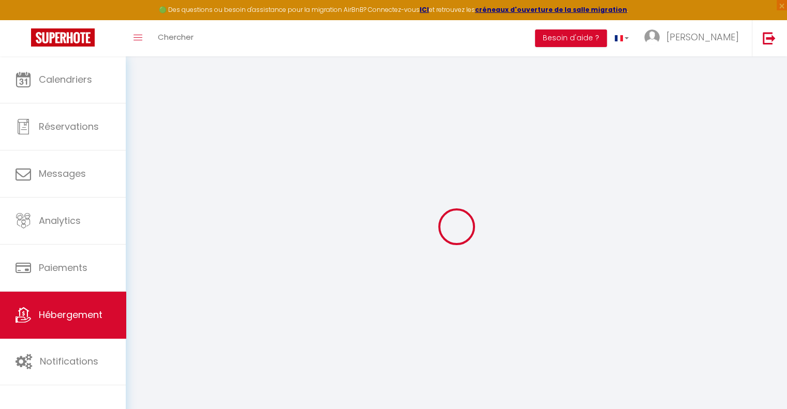
type input "2T Rue Spitalieri"
type input "06000"
type input "Nice"
select select "2"
type input "42"
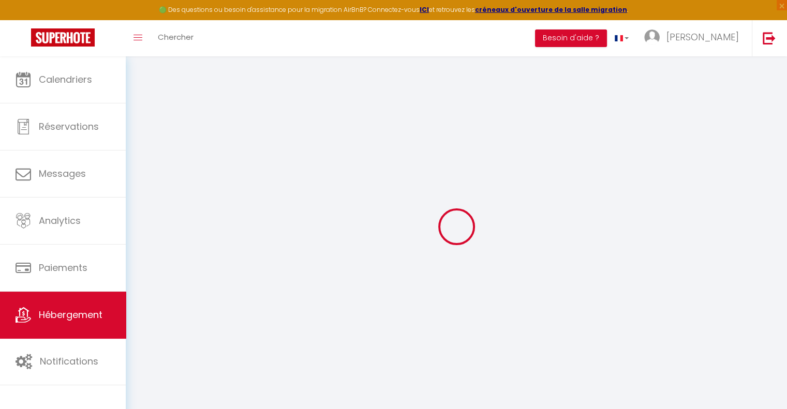
type input "35"
type input "4.00"
type input "300"
select select
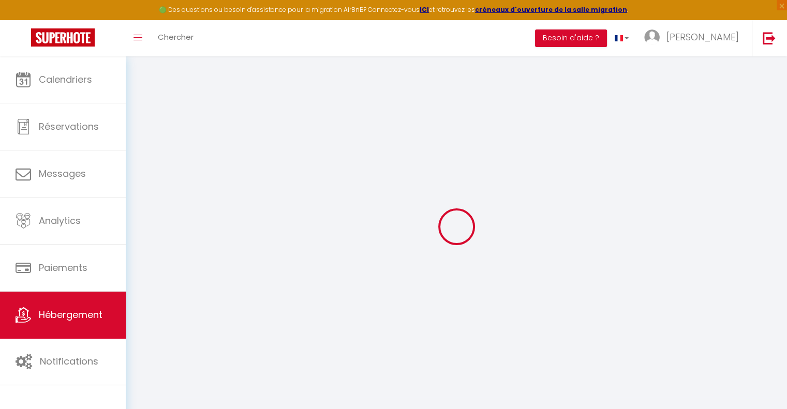
select select
type input "2T Rue Spitalieri"
type input "06000"
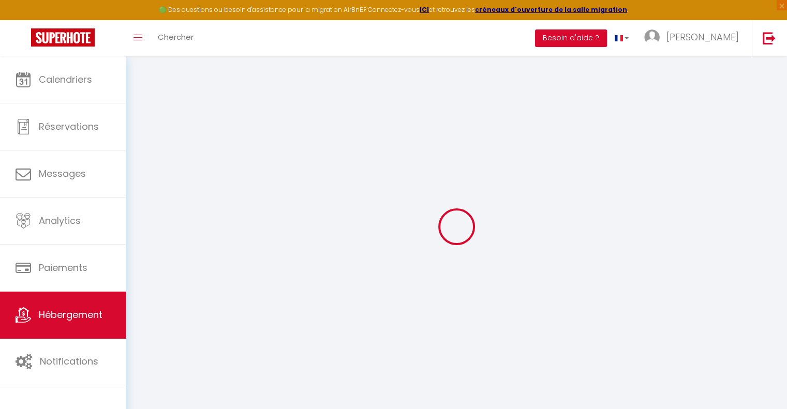
type input "Nice"
type input "[PERSON_NAME][EMAIL_ADDRESS][PERSON_NAME][DOMAIN_NAME]"
select select "11247"
checkbox input "false"
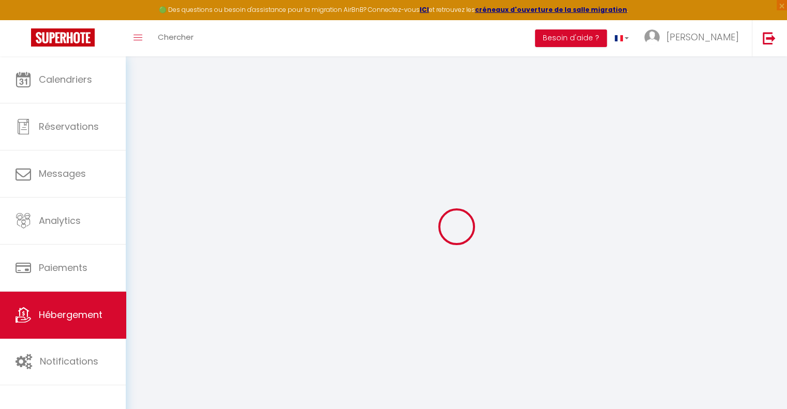
checkbox input "true"
checkbox input "false"
type input "0"
checkbox input "false"
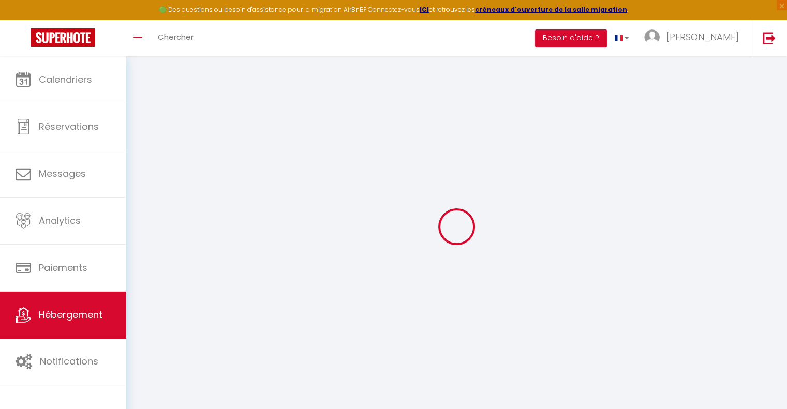
checkbox input "false"
checkbox input "true"
checkbox input "false"
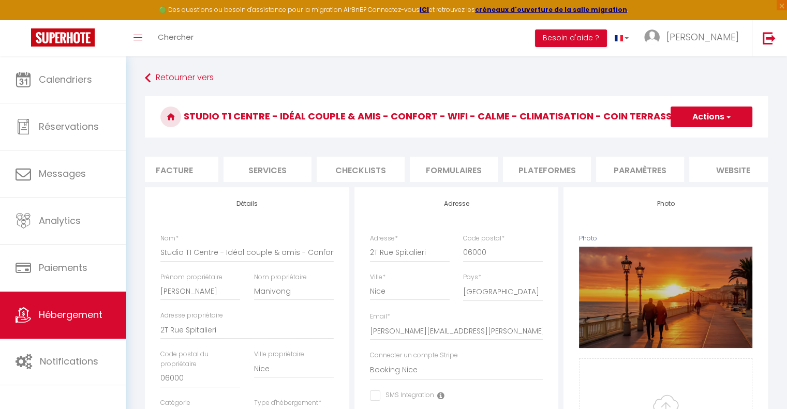
scroll to position [0, 237]
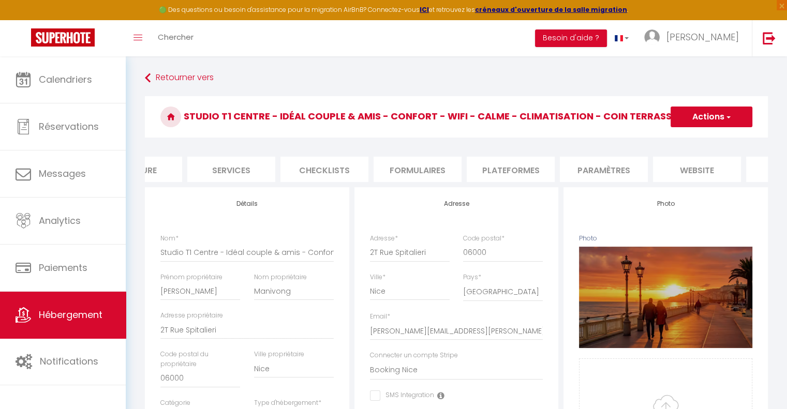
click at [625, 168] on li "Paramètres" at bounding box center [604, 169] width 88 height 25
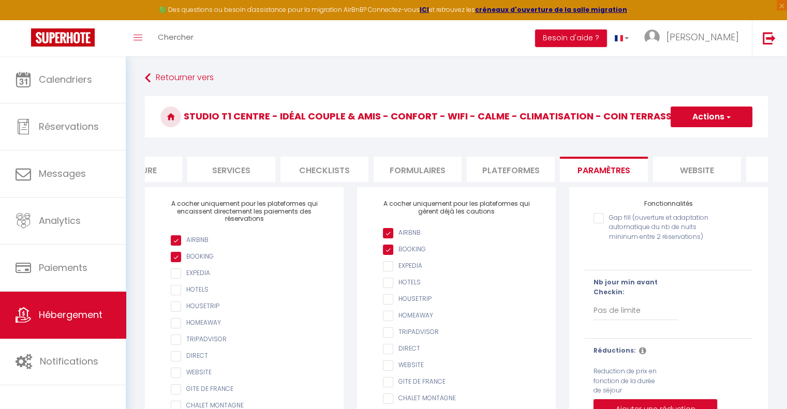
click at [517, 171] on li "Plateformes" at bounding box center [511, 169] width 88 height 25
select select
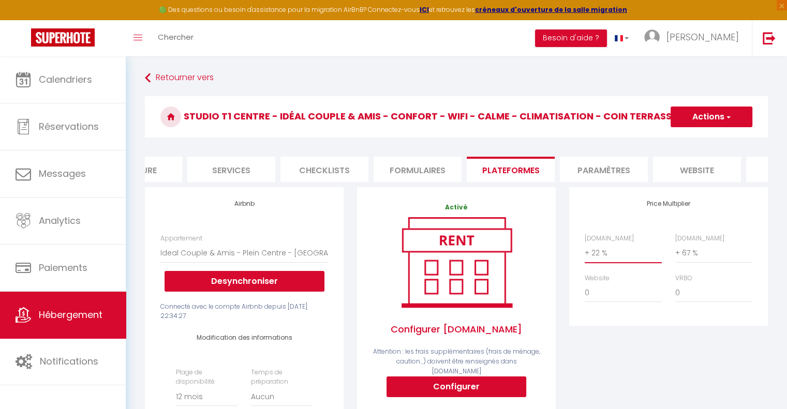
click at [624, 259] on select "0 + 1 % + 2 % + 3 % + 4 % + 5 % + 6 % + 7 % + 8 % + 9 %" at bounding box center [623, 253] width 77 height 20
select select "+ 28 %"
click at [585, 251] on select "0 + 1 % + 2 % + 3 % + 4 % + 5 % + 6 % + 7 % + 8 % + 9 %" at bounding box center [623, 253] width 77 height 20
select select
click at [712, 114] on button "Actions" at bounding box center [712, 117] width 82 height 21
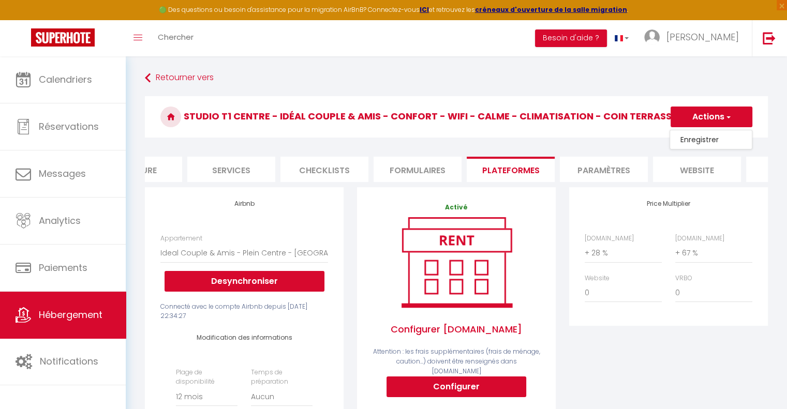
click at [691, 138] on link "Enregistrer" at bounding box center [711, 139] width 82 height 13
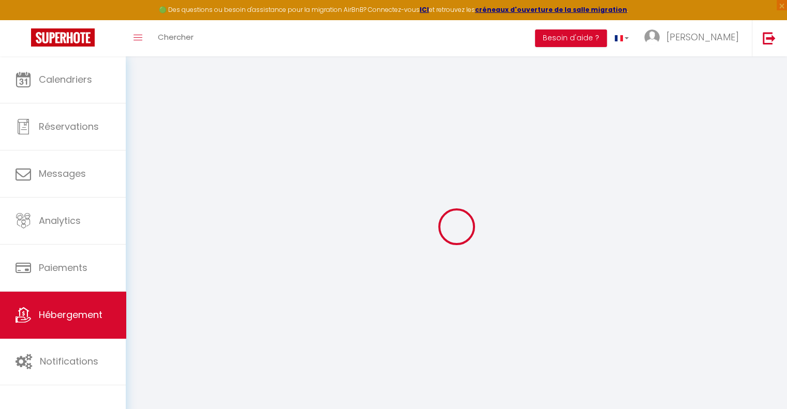
select select "365"
select select "well_reviewed_guests"
select select "EUR"
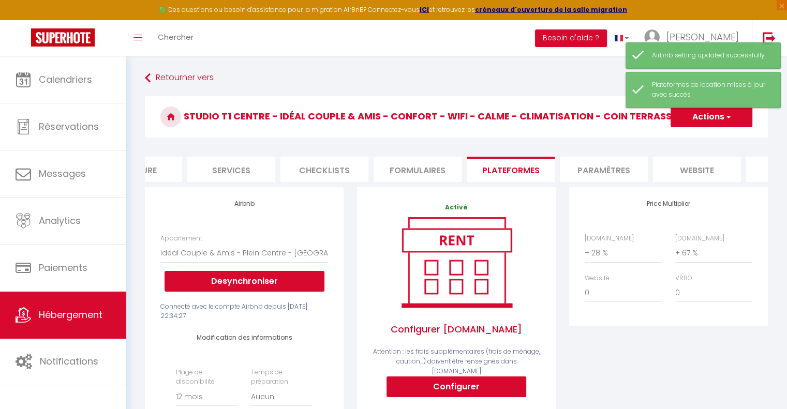
click at [422, 171] on li "Formulaires" at bounding box center [418, 169] width 88 height 25
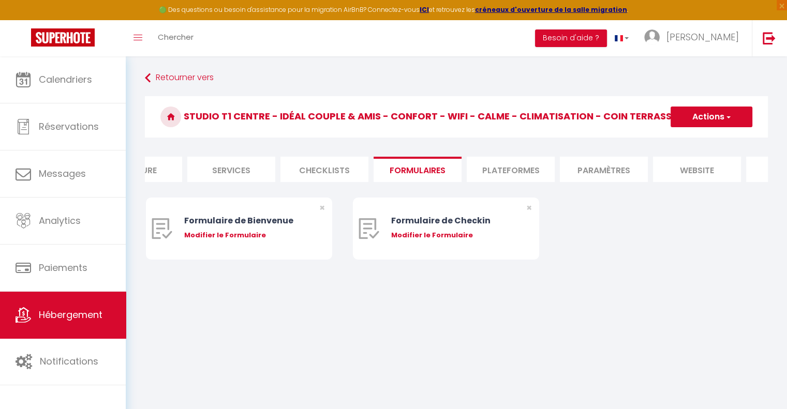
click at [354, 171] on li "Checklists" at bounding box center [324, 169] width 88 height 25
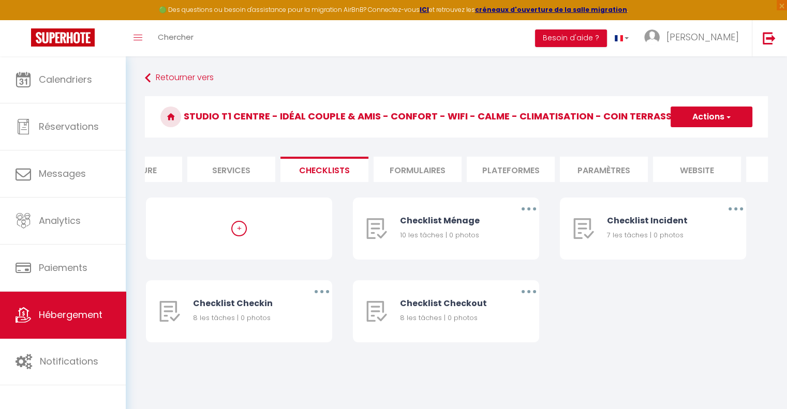
click at [493, 166] on li "Plateformes" at bounding box center [511, 169] width 88 height 25
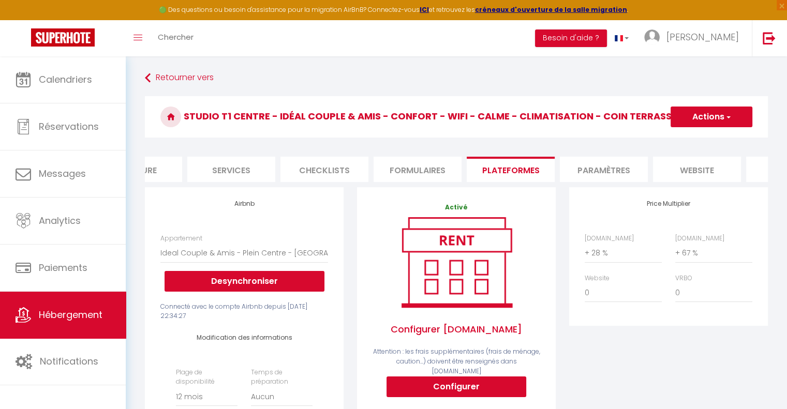
click at [721, 114] on button "Actions" at bounding box center [712, 117] width 82 height 21
drag, startPoint x: 585, startPoint y: 156, endPoint x: 584, endPoint y: 123, distance: 33.7
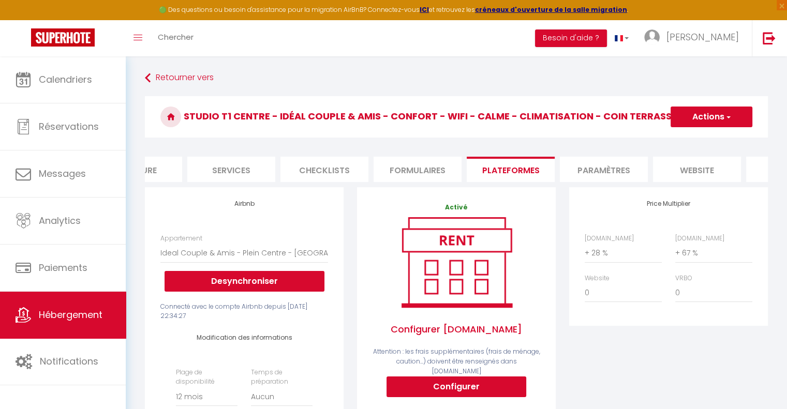
click at [591, 167] on li "Paramètres" at bounding box center [604, 169] width 88 height 25
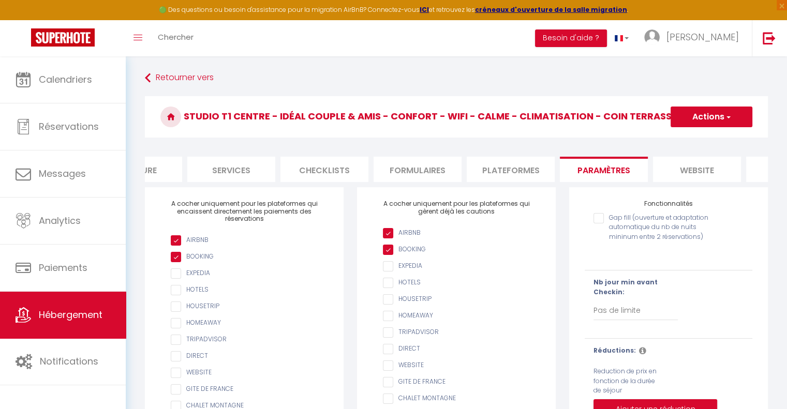
click at [691, 169] on li "website" at bounding box center [697, 169] width 88 height 25
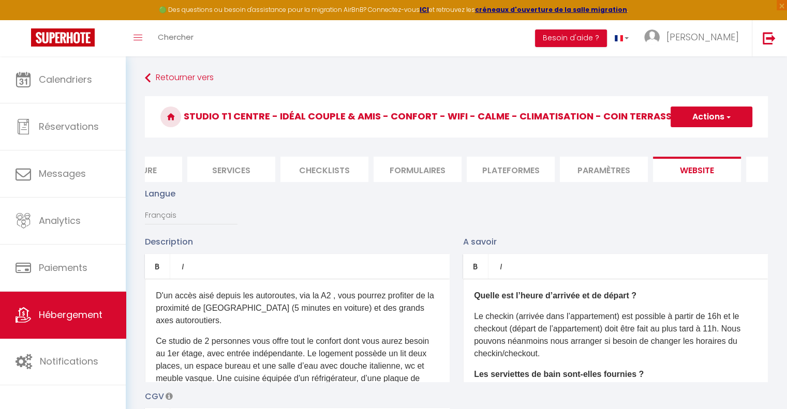
scroll to position [0, 308]
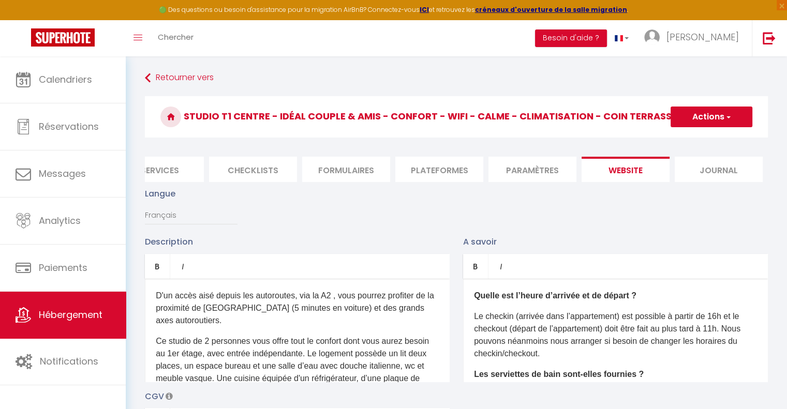
click at [707, 167] on li "Journal" at bounding box center [719, 169] width 88 height 25
select select
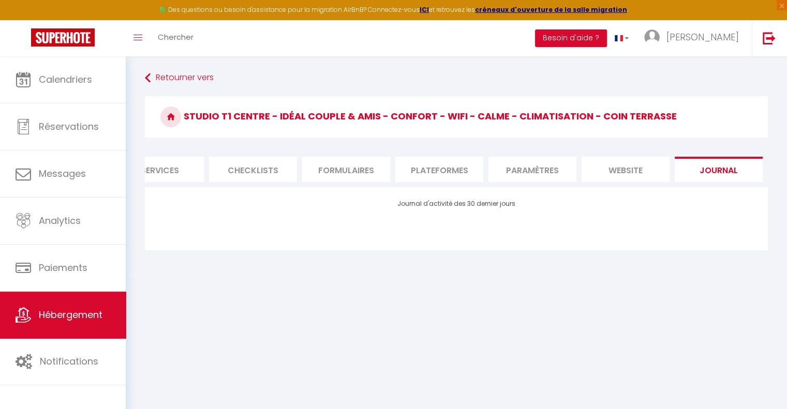
click at [625, 170] on li "website" at bounding box center [626, 169] width 88 height 25
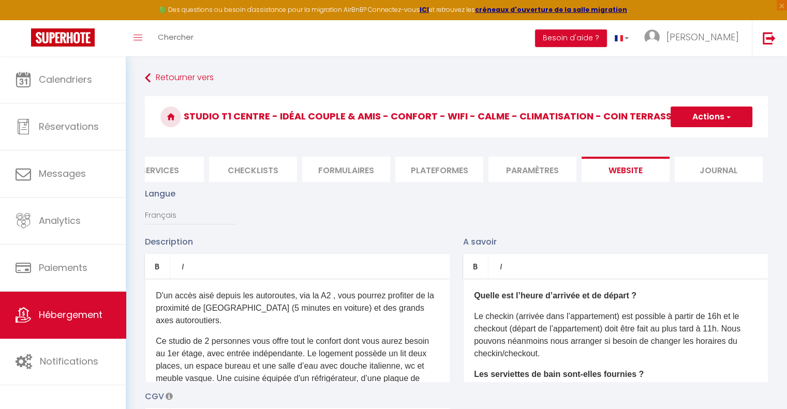
click at [525, 173] on li "Paramètres" at bounding box center [533, 169] width 88 height 25
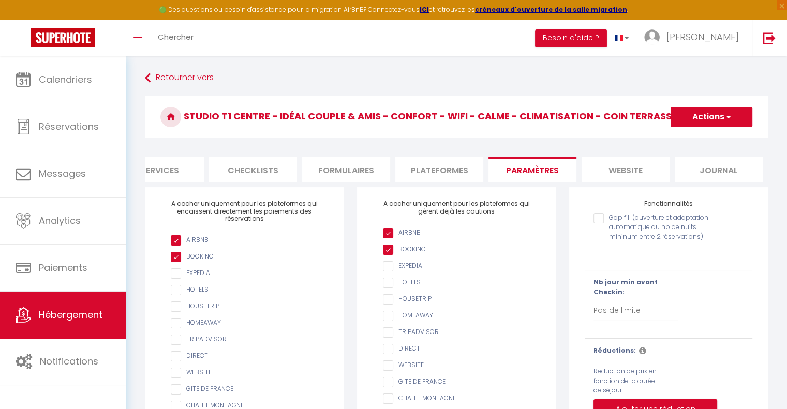
click at [447, 173] on li "Plateformes" at bounding box center [439, 169] width 88 height 25
select select
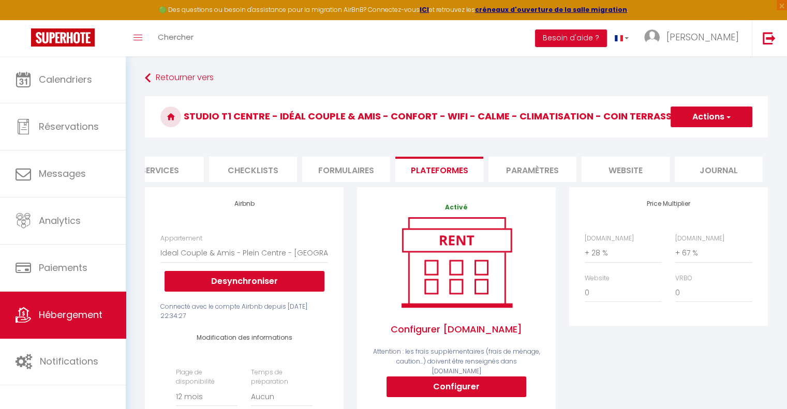
click at [361, 167] on li "Formulaires" at bounding box center [346, 169] width 88 height 25
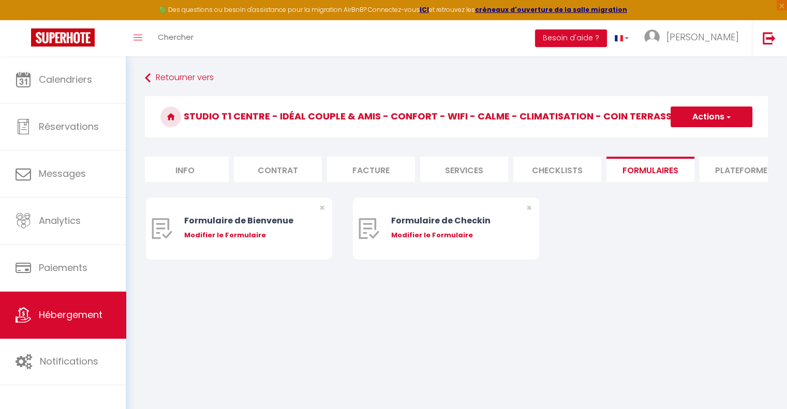
scroll to position [0, 3]
click at [462, 171] on li "Services" at bounding box center [465, 169] width 88 height 25
select select
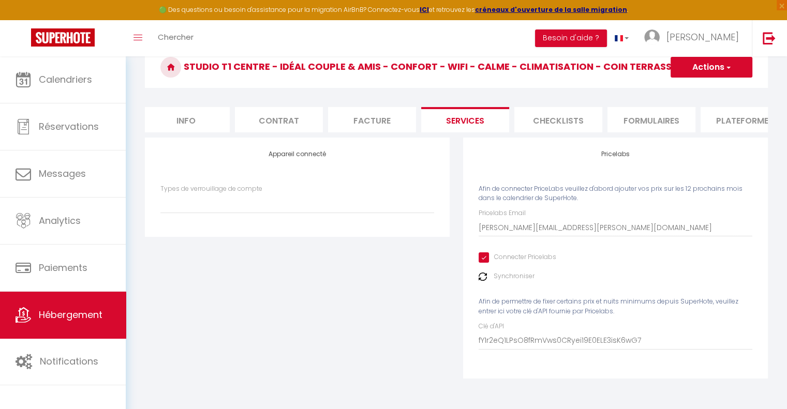
scroll to position [50, 0]
click at [511, 282] on label "Synchroniser" at bounding box center [514, 277] width 41 height 10
click at [483, 281] on img at bounding box center [483, 277] width 8 height 8
click at [171, 126] on li "Info" at bounding box center [186, 119] width 88 height 25
checkbox input "false"
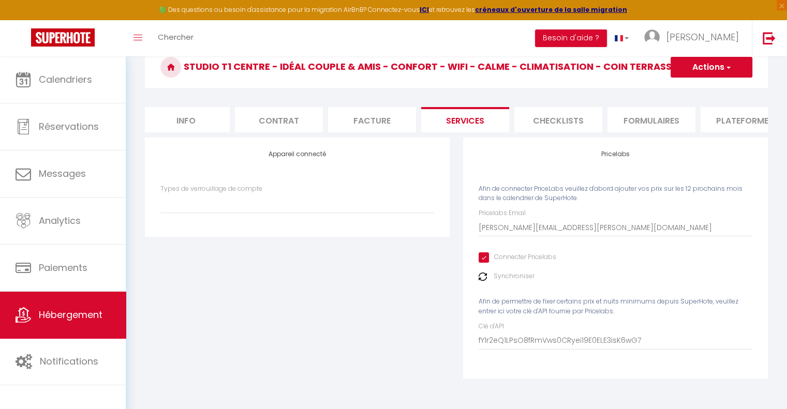
checkbox input "false"
checkbox input "true"
checkbox input "false"
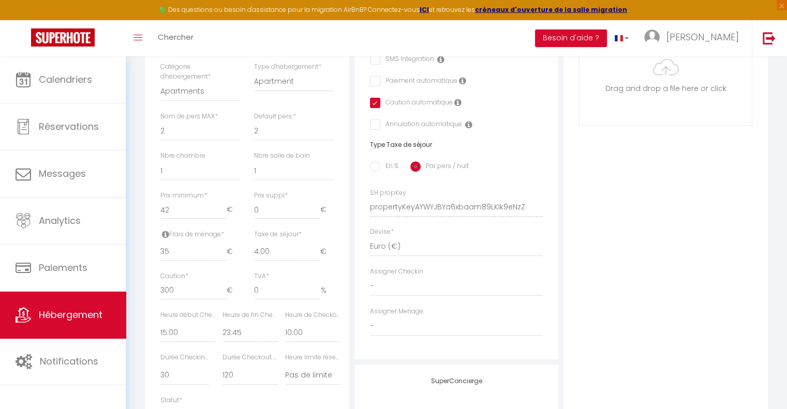
scroll to position [341, 0]
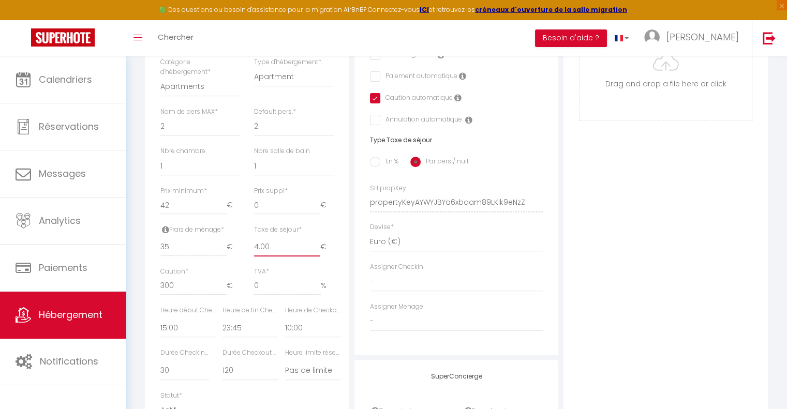
type input "4.01"
checkbox input "false"
checkbox input "true"
checkbox input "false"
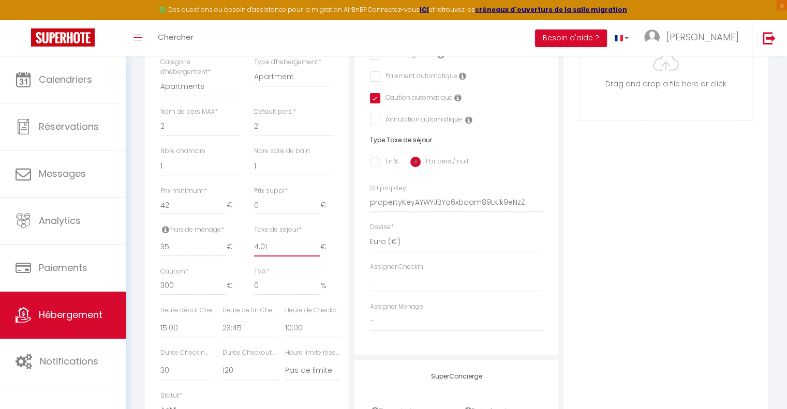
click at [316, 252] on input "4.01" at bounding box center [287, 247] width 66 height 19
click at [316, 252] on input "4.02" at bounding box center [287, 247] width 66 height 19
type input "4.03"
checkbox input "false"
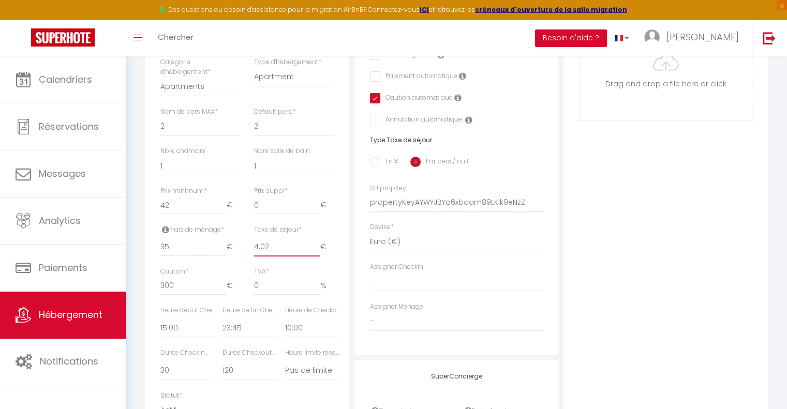
checkbox input "true"
checkbox input "false"
click at [316, 252] on input "4.03" at bounding box center [287, 247] width 66 height 19
type input "4.04"
checkbox input "false"
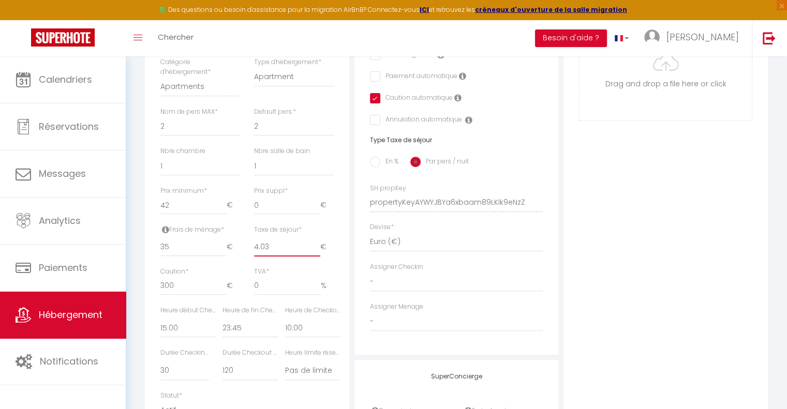
checkbox input "false"
checkbox input "true"
checkbox input "false"
type input "4.04"
click at [316, 252] on input "4.04" at bounding box center [287, 247] width 66 height 19
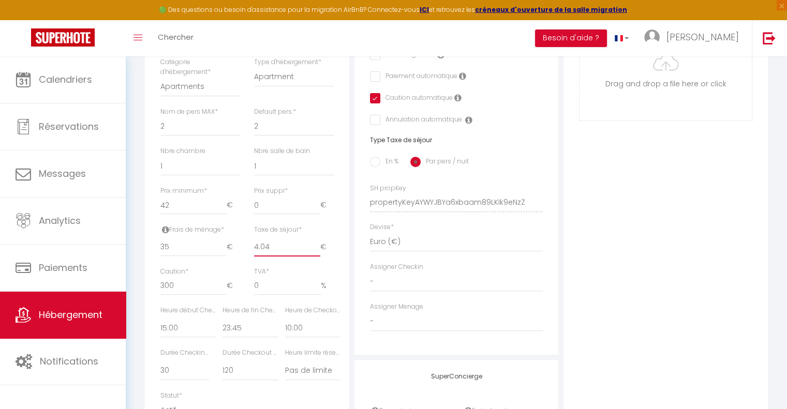
checkbox input "false"
checkbox input "true"
checkbox input "false"
type input "4.05"
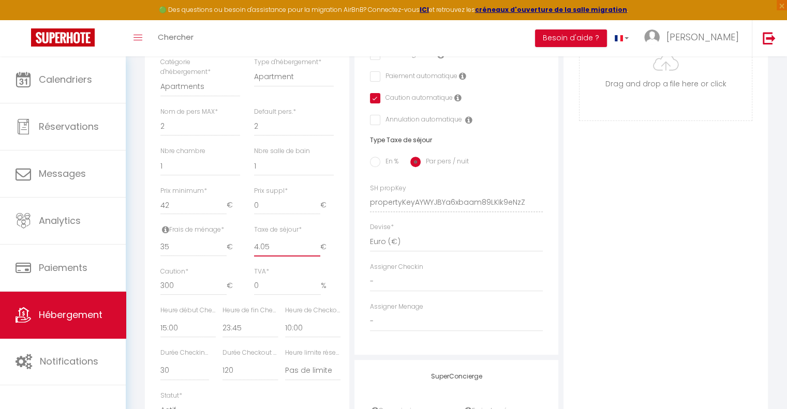
checkbox input "false"
checkbox input "true"
checkbox input "false"
click at [316, 252] on input "4.05" at bounding box center [287, 247] width 66 height 19
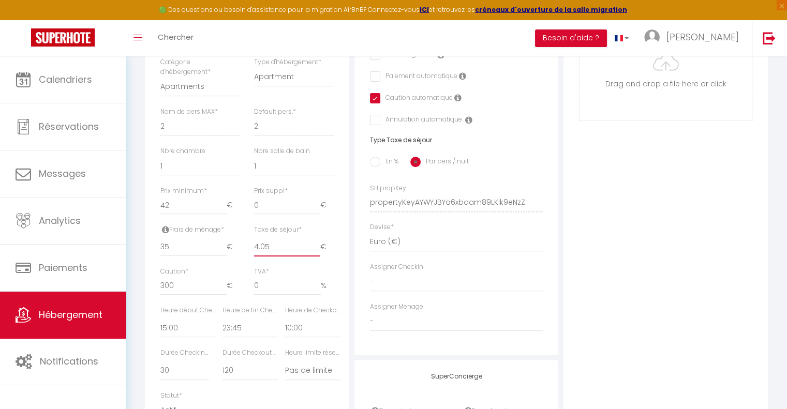
type input "4.06"
checkbox input "false"
checkbox input "true"
checkbox input "false"
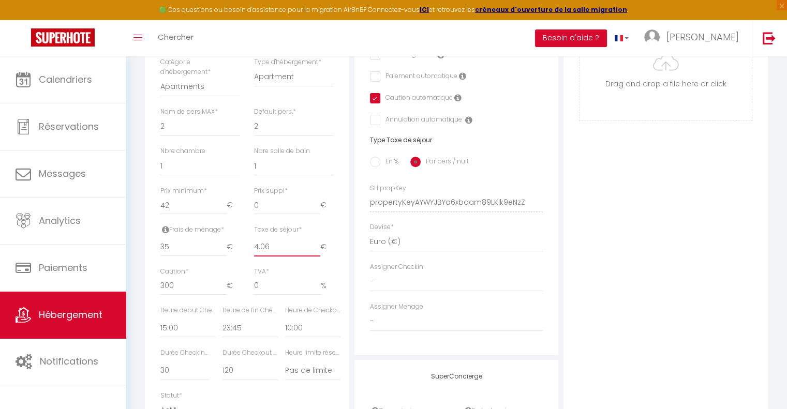
click at [316, 252] on input "4.06" at bounding box center [287, 247] width 66 height 19
type input "4.07"
checkbox input "false"
checkbox input "true"
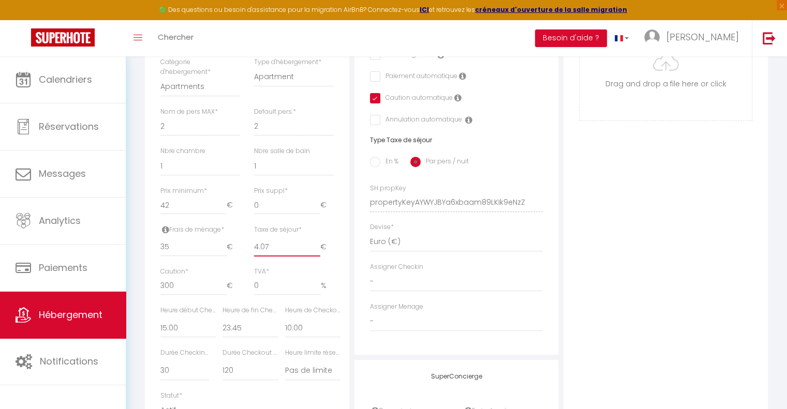
click at [316, 252] on input "4.07" at bounding box center [287, 247] width 66 height 19
click at [316, 252] on input "5.07" at bounding box center [287, 247] width 66 height 19
click at [315, 252] on input "5.34" at bounding box center [287, 247] width 66 height 19
click at [316, 251] on input "5.75" at bounding box center [287, 247] width 66 height 19
click at [316, 251] on input "5.76" at bounding box center [287, 247] width 66 height 19
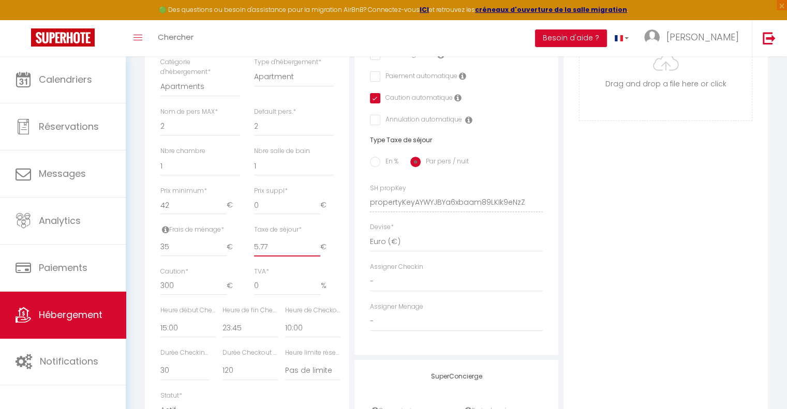
click at [316, 251] on input "5.77" at bounding box center [287, 247] width 66 height 19
click at [316, 251] on input "5.78" at bounding box center [287, 247] width 66 height 19
click at [316, 251] on input "5.79" at bounding box center [287, 247] width 66 height 19
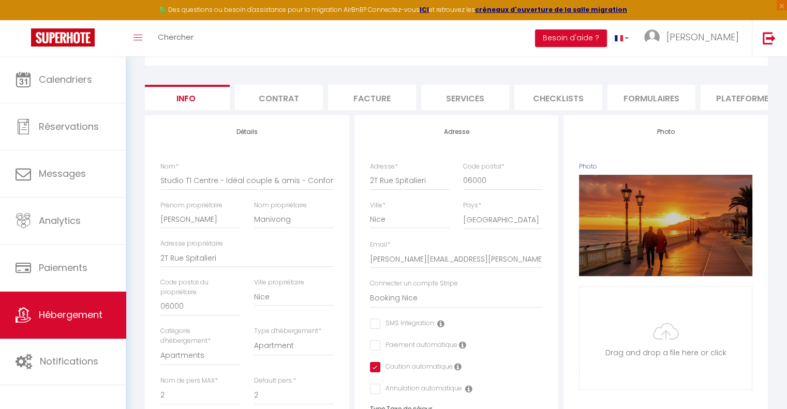
scroll to position [0, 0]
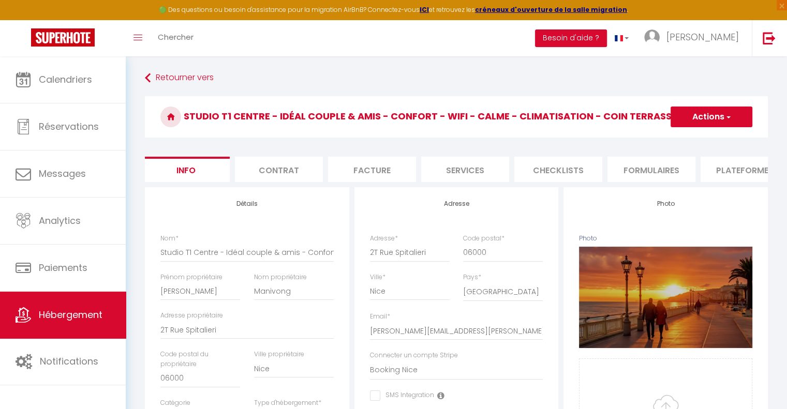
click at [703, 120] on button "Actions" at bounding box center [712, 117] width 82 height 21
click at [683, 138] on input "Enregistrer" at bounding box center [671, 140] width 38 height 10
